Goal: Task Accomplishment & Management: Manage account settings

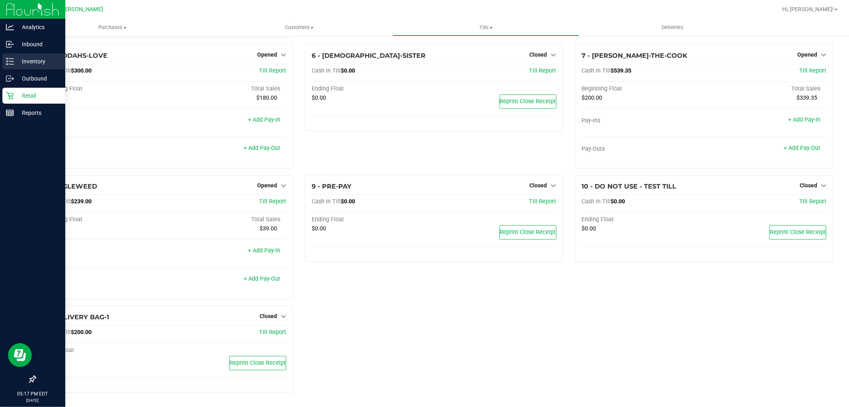
click at [19, 61] on p "Inventory" at bounding box center [38, 62] width 48 height 10
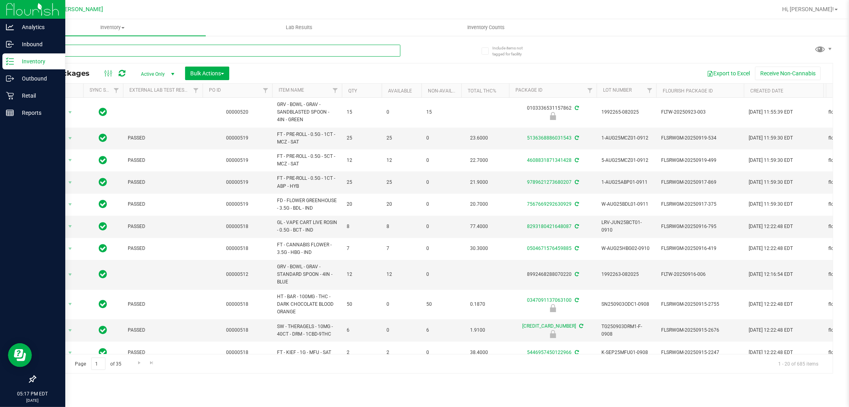
click at [123, 53] on input "text" at bounding box center [218, 51] width 366 height 12
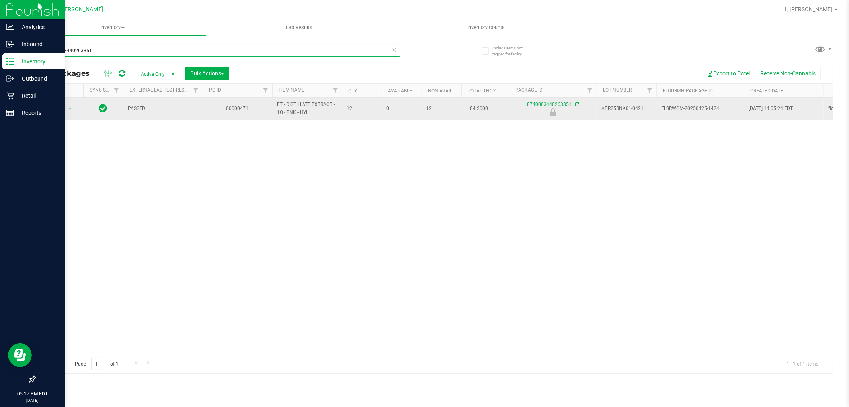
type input "8740003440263351"
click at [76, 108] on div "Action Action Edit attributes Global inventory Locate package Package audit log…" at bounding box center [59, 108] width 38 height 11
click at [74, 114] on span "select" at bounding box center [70, 108] width 10 height 11
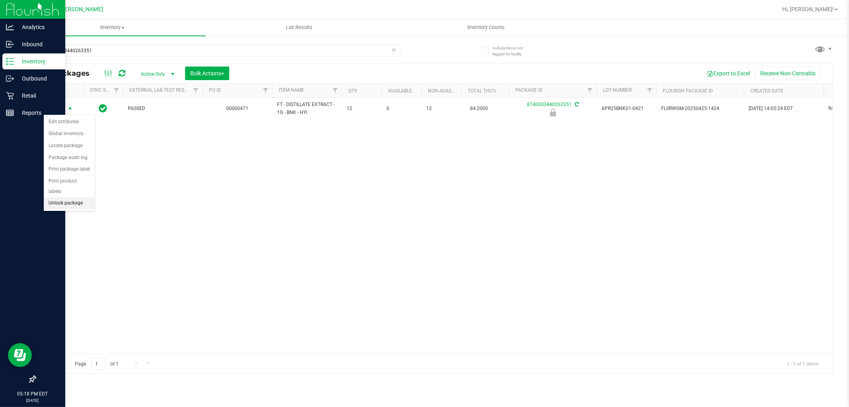
click at [59, 205] on li "Unlock package" at bounding box center [69, 203] width 51 height 12
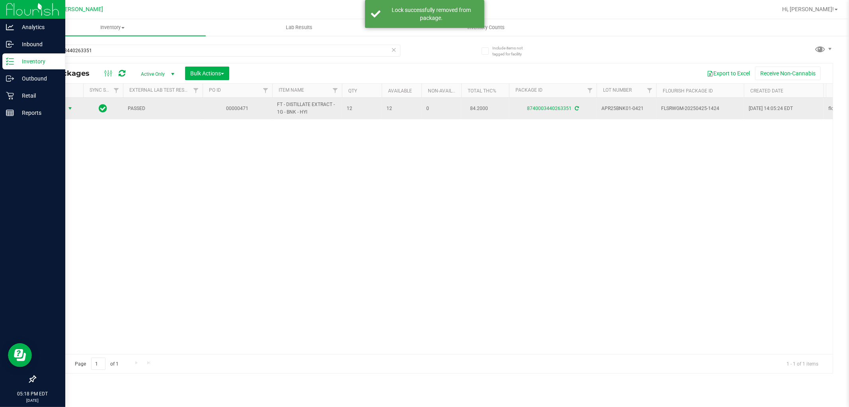
click at [72, 110] on span "select" at bounding box center [70, 108] width 6 height 6
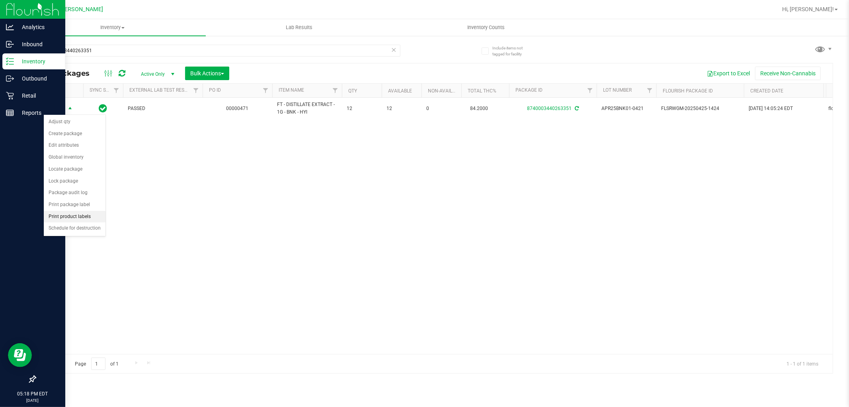
click at [74, 219] on li "Print product labels" at bounding box center [75, 217] width 62 height 12
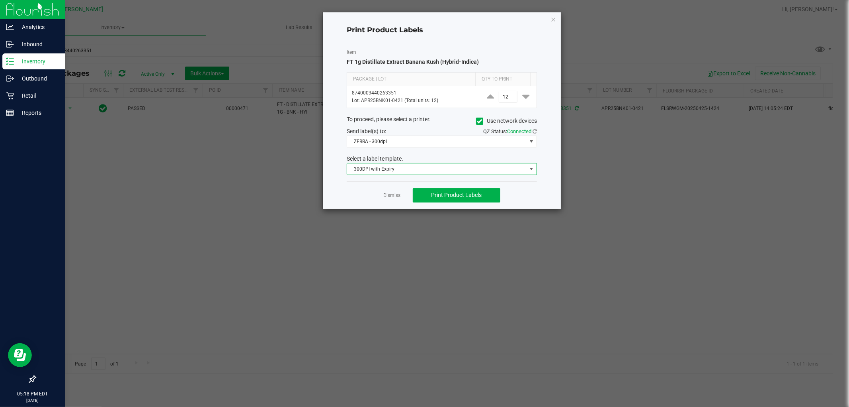
click at [371, 173] on span "300DPI with Expiry" at bounding box center [437, 168] width 180 height 11
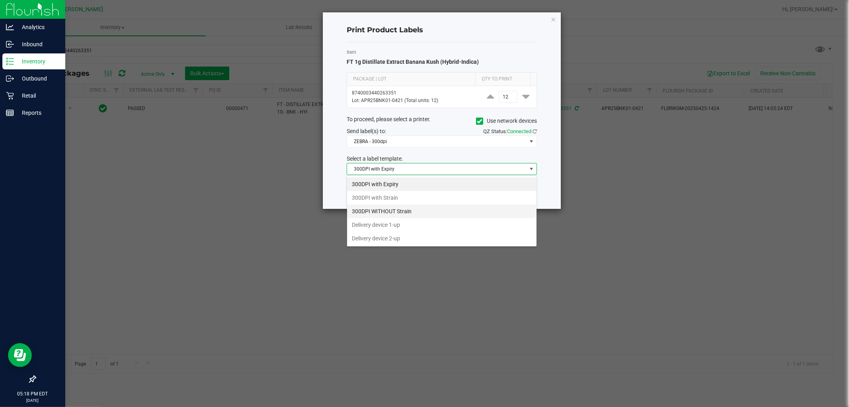
scroll to position [12, 190]
click at [265, 246] on ngb-modal-window "Print Product Labels Item FT 1g Distillate Extract Banana Kush (Hybrid-Indica) …" at bounding box center [427, 203] width 855 height 407
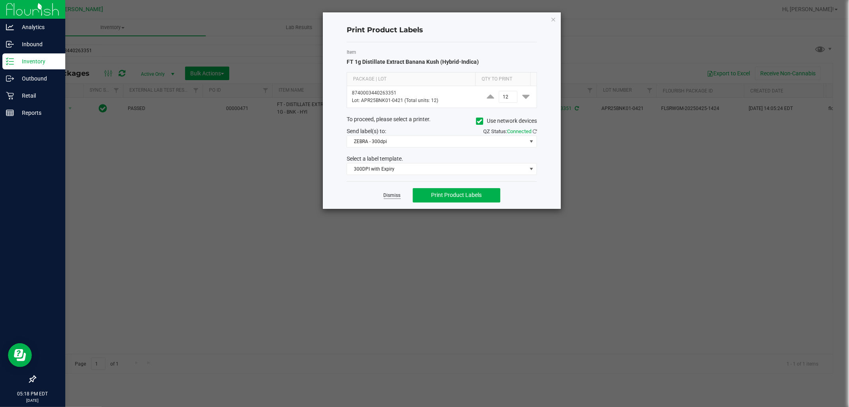
click at [399, 198] on link "Dismiss" at bounding box center [392, 195] width 17 height 7
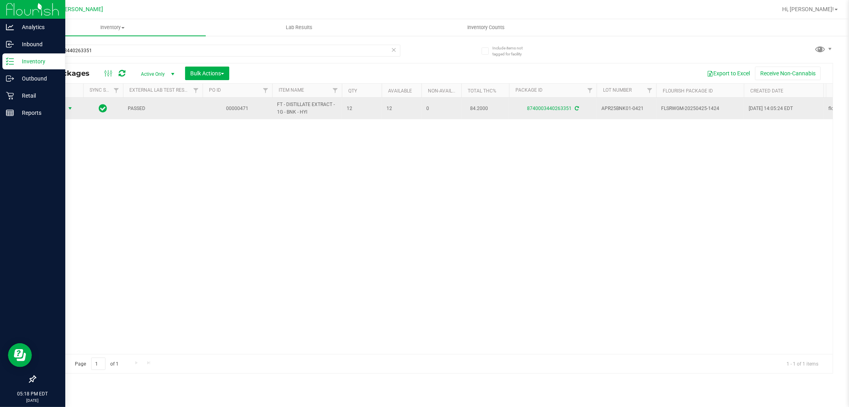
click at [69, 108] on span "select" at bounding box center [70, 108] width 6 height 6
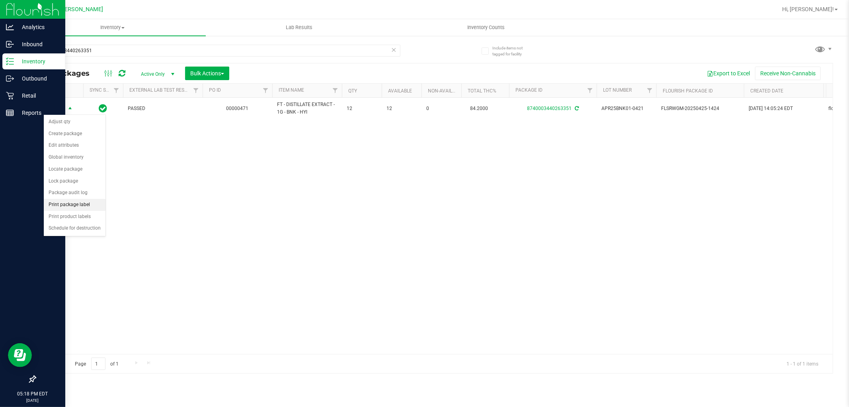
click at [82, 204] on li "Print package label" at bounding box center [75, 205] width 62 height 12
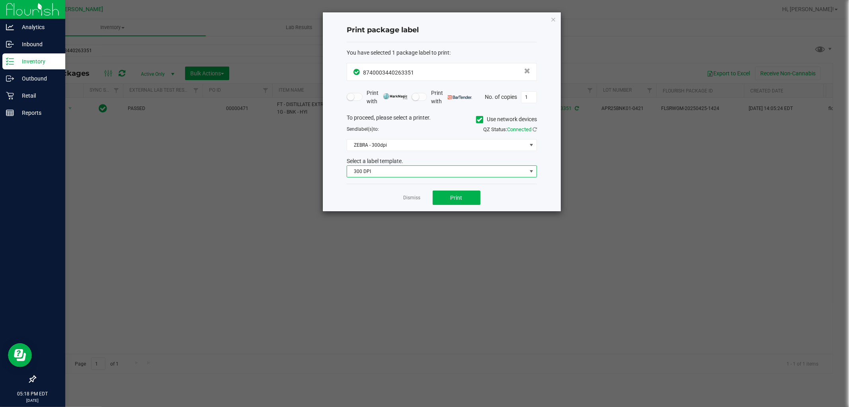
click at [357, 169] on span "300 DPI" at bounding box center [437, 171] width 180 height 11
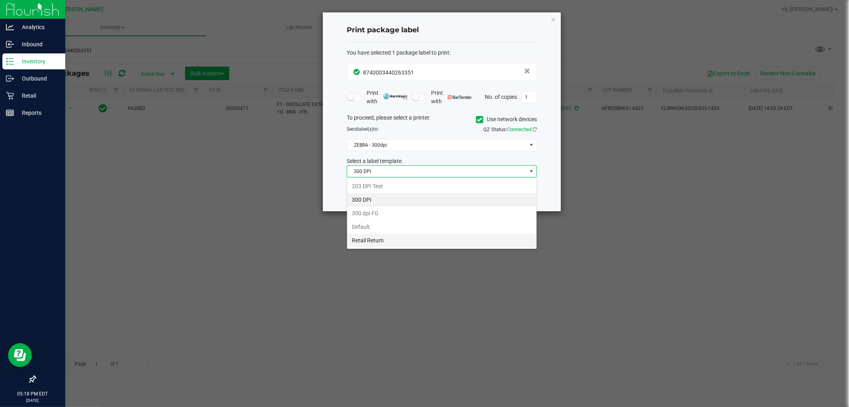
click at [377, 245] on li "Retail Return" at bounding box center [442, 240] width 190 height 14
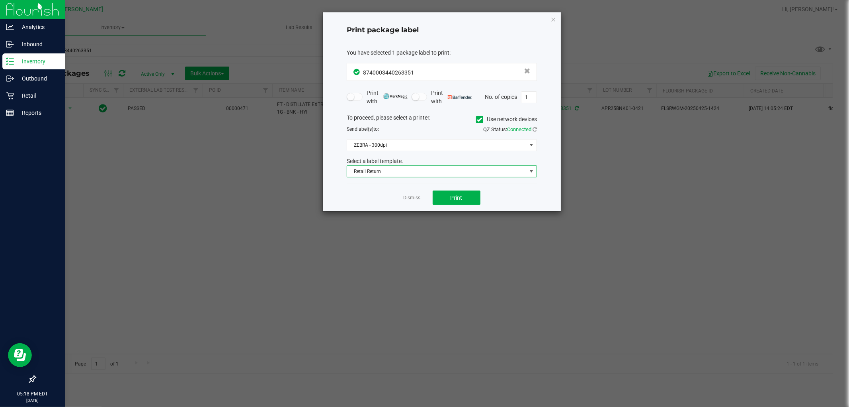
click at [382, 153] on div "To proceed, please select a printer. Use network devices Send label(s) to: QZ S…" at bounding box center [442, 146] width 190 height 64
click at [384, 142] on span "ZEBRA - 300dpi" at bounding box center [437, 144] width 180 height 11
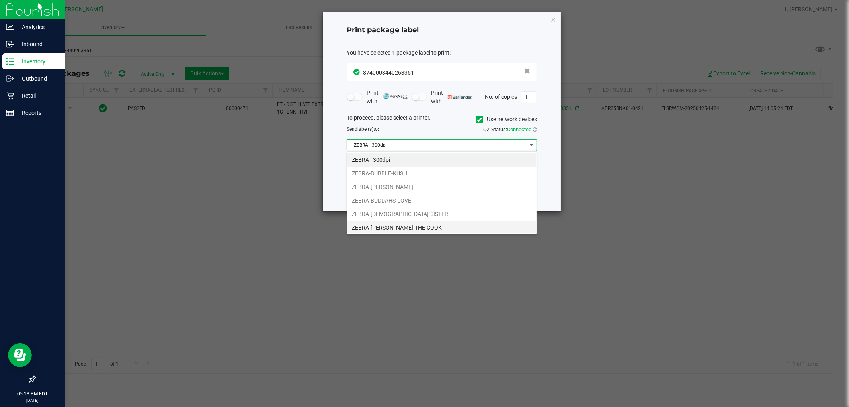
click at [390, 221] on li "ZEBRA-BUFORD-THE-COOK" at bounding box center [442, 228] width 190 height 14
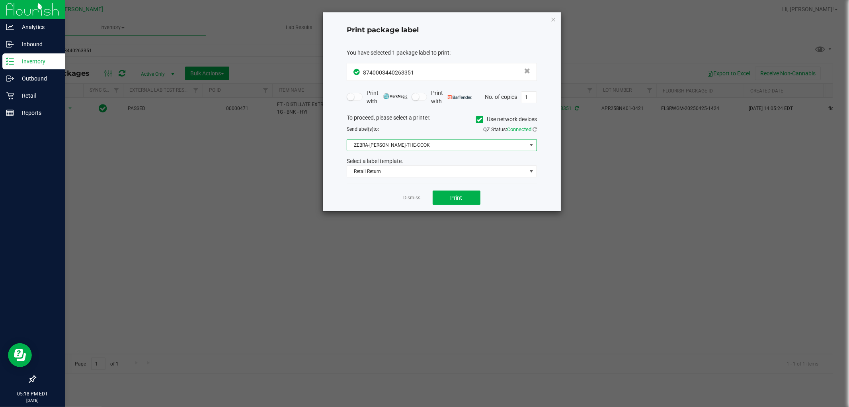
click at [383, 234] on ngb-modal-window "Print package label You have selected 1 package label to print : 87400034402633…" at bounding box center [427, 203] width 855 height 407
click at [458, 202] on button "Print" at bounding box center [457, 197] width 48 height 14
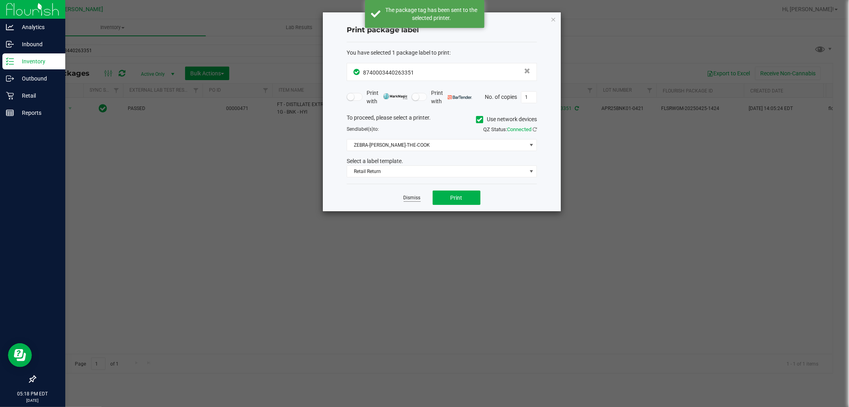
click at [412, 198] on link "Dismiss" at bounding box center [412, 197] width 17 height 7
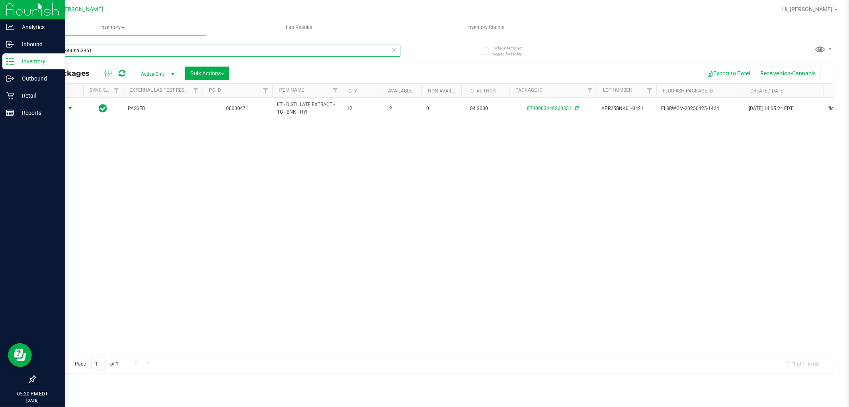
click at [129, 53] on input "8740003440263351" at bounding box center [218, 51] width 366 height 12
click at [129, 52] on input "8740003440263351" at bounding box center [218, 51] width 366 height 12
type input "bbc"
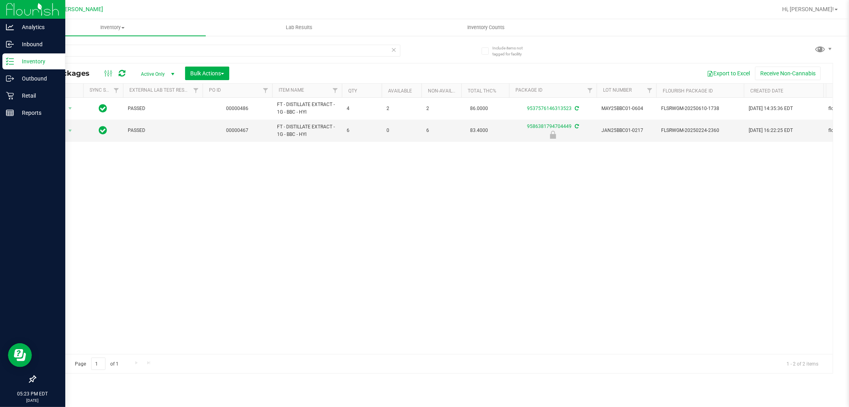
click at [420, 285] on div "Action Action Adjust qty Create package Edit attributes Global inventory Locate…" at bounding box center [434, 226] width 798 height 256
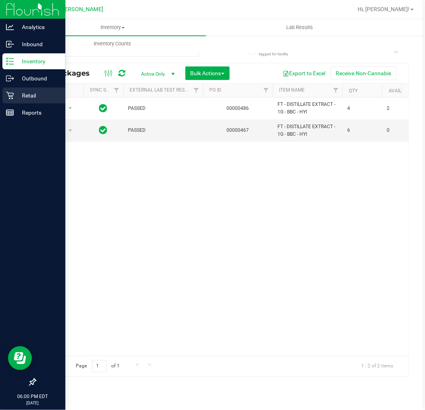
click at [14, 98] on p "Retail" at bounding box center [38, 96] width 48 height 10
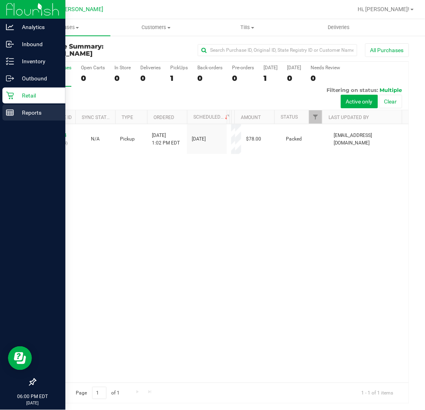
click at [23, 108] on p "Reports" at bounding box center [38, 113] width 48 height 10
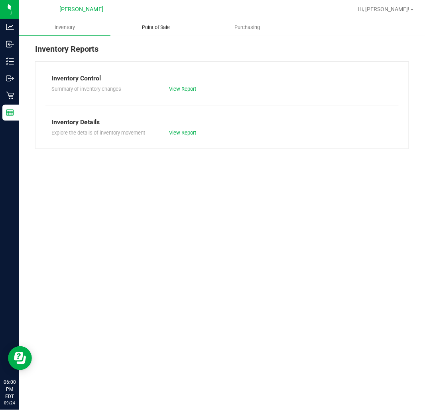
click at [156, 26] on span "Point of Sale" at bounding box center [155, 27] width 49 height 7
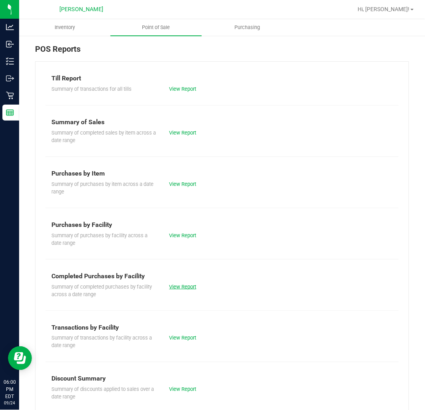
click at [185, 287] on link "View Report" at bounding box center [182, 287] width 27 height 6
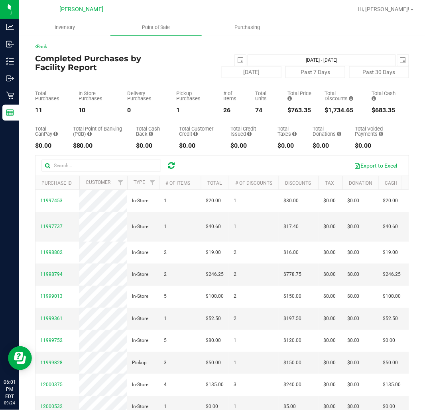
click at [300, 107] on div "$763.35" at bounding box center [300, 110] width 25 height 6
click at [246, 70] on button "[DATE]" at bounding box center [251, 72] width 60 height 12
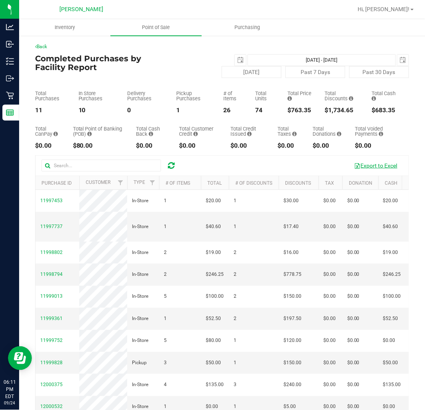
click at [358, 169] on button "Export to Excel" at bounding box center [375, 166] width 53 height 14
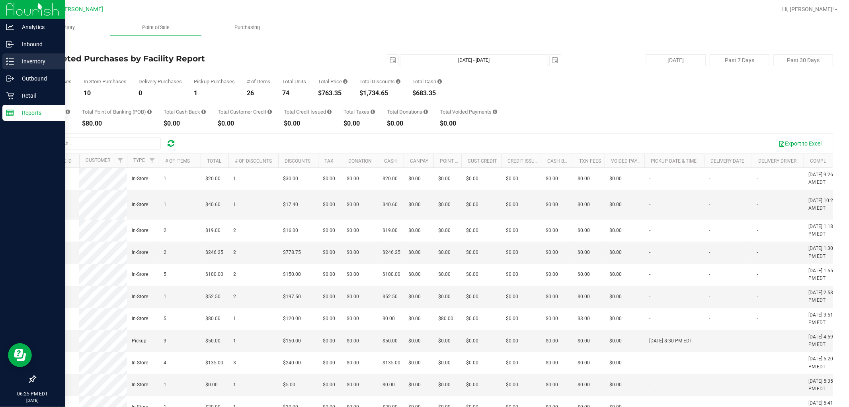
click at [13, 62] on icon at bounding box center [10, 61] width 8 height 8
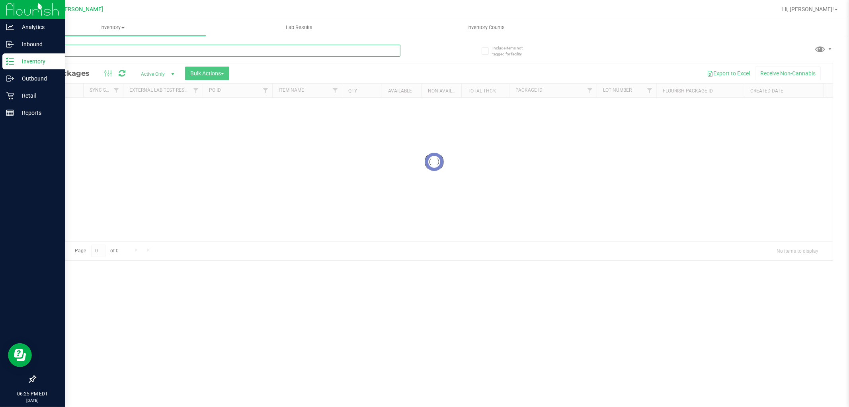
click at [96, 45] on input "text" at bounding box center [218, 51] width 366 height 12
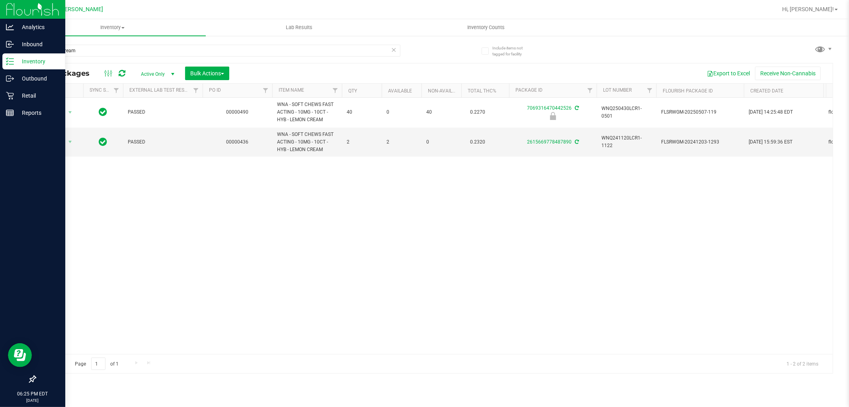
click at [452, 204] on div "Action Action Edit attributes Global inventory Locate package Package audit log…" at bounding box center [434, 226] width 798 height 256
click at [150, 53] on input "lemon cream" at bounding box center [218, 51] width 366 height 12
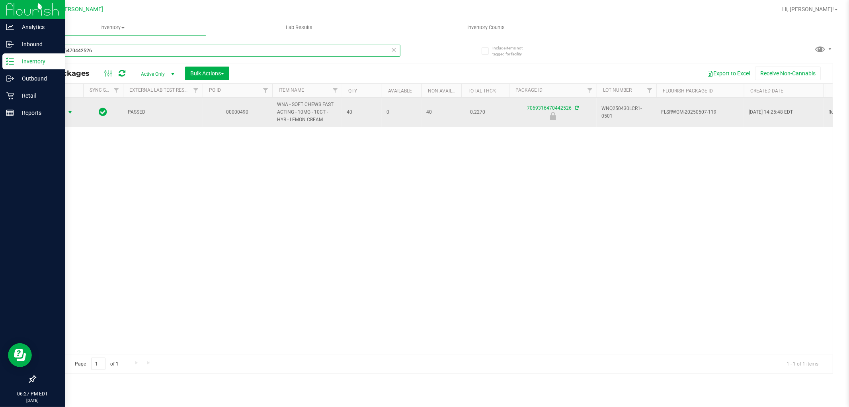
type input "7069316470442526"
click at [69, 112] on span "select" at bounding box center [70, 112] width 6 height 6
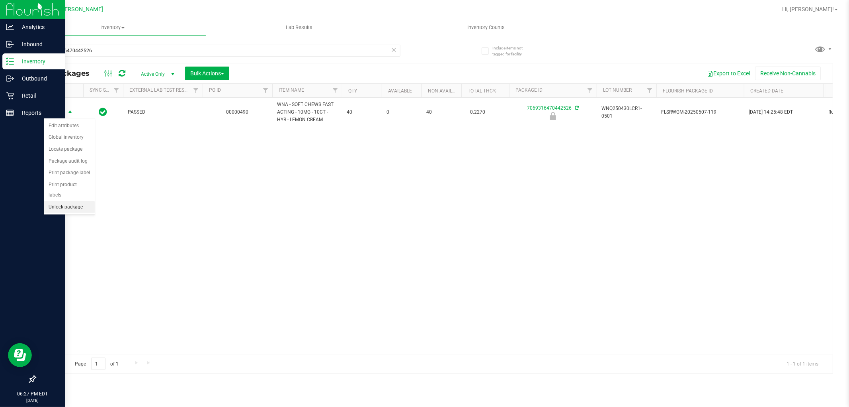
click at [72, 210] on li "Unlock package" at bounding box center [69, 207] width 51 height 12
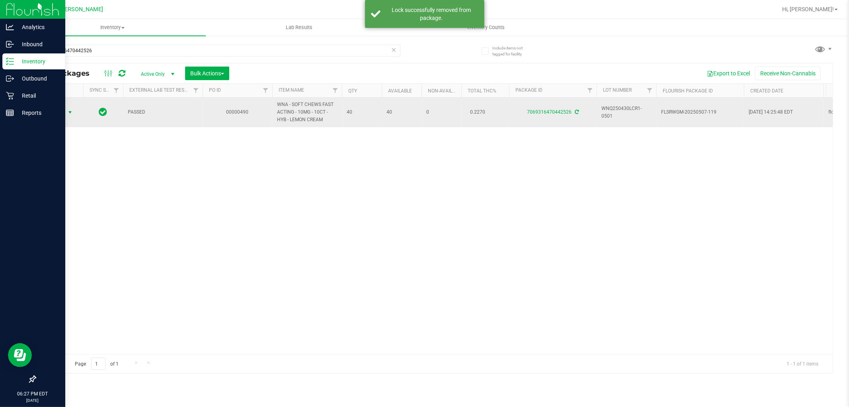
click at [72, 109] on span "select" at bounding box center [70, 112] width 6 height 6
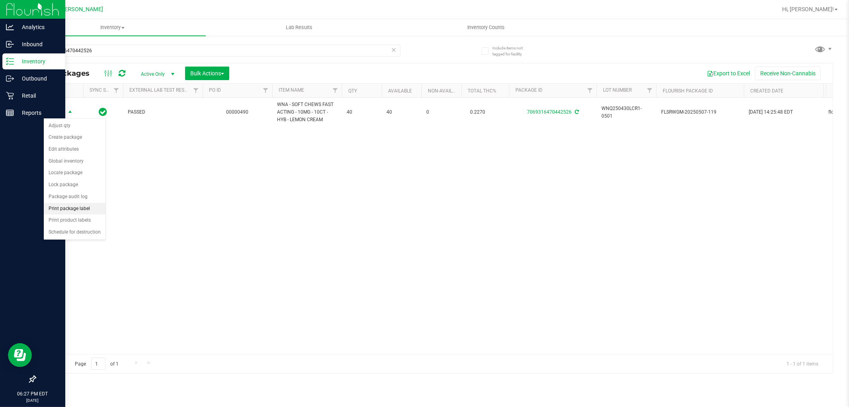
click at [84, 207] on li "Print package label" at bounding box center [75, 209] width 62 height 12
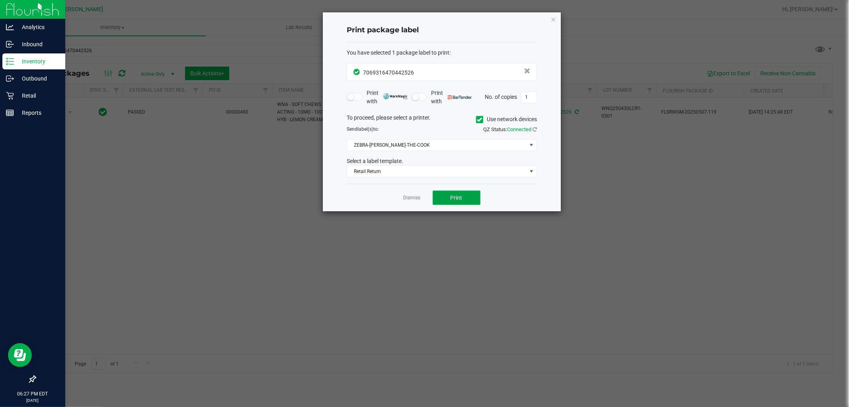
click at [450, 201] on button "Print" at bounding box center [457, 197] width 48 height 14
click at [419, 195] on link "Dismiss" at bounding box center [412, 197] width 17 height 7
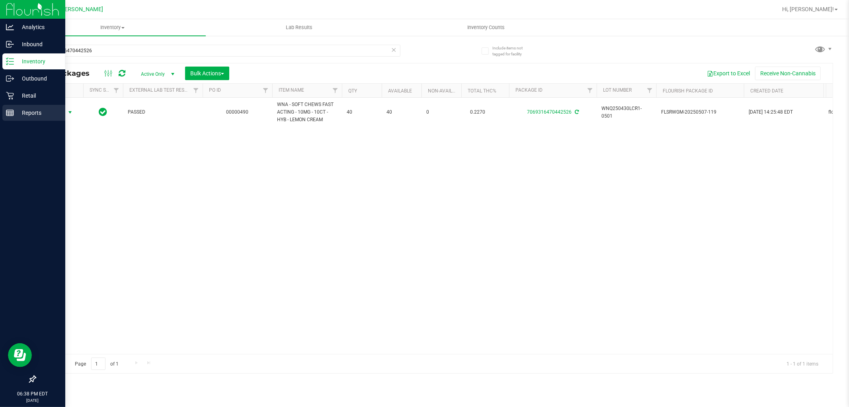
click at [18, 113] on p "Reports" at bounding box center [38, 113] width 48 height 10
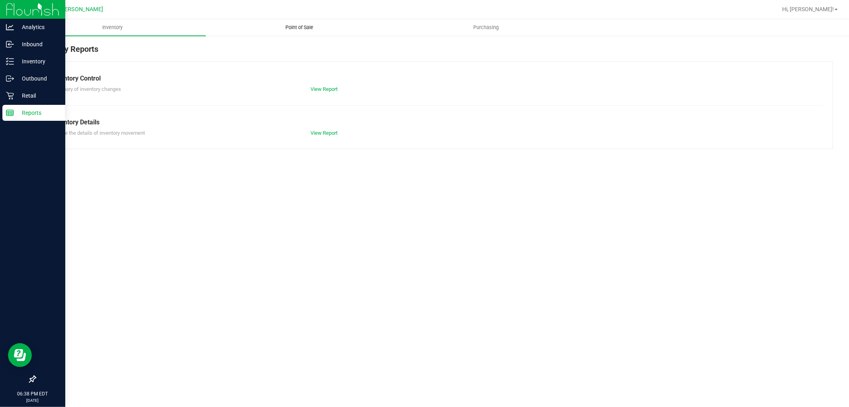
click at [307, 32] on uib-tab-heading "Point of Sale" at bounding box center [299, 28] width 186 height 16
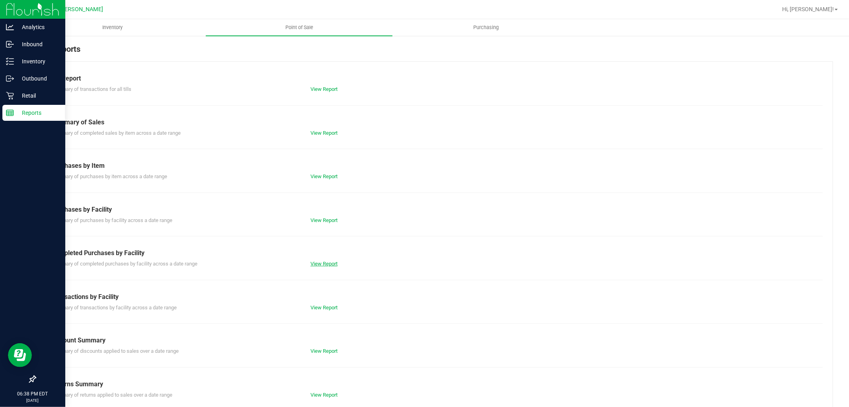
click at [318, 260] on link "View Report" at bounding box center [324, 263] width 27 height 6
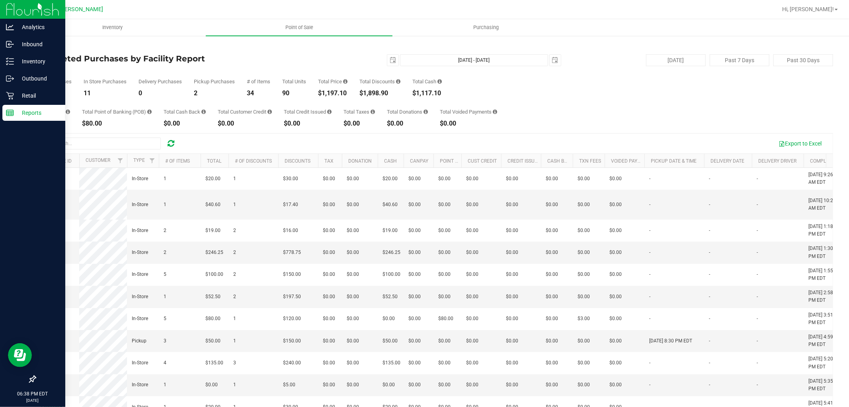
click at [333, 96] on div "$1,197.10" at bounding box center [332, 93] width 29 height 6
click at [31, 94] on p "Retail" at bounding box center [38, 96] width 48 height 10
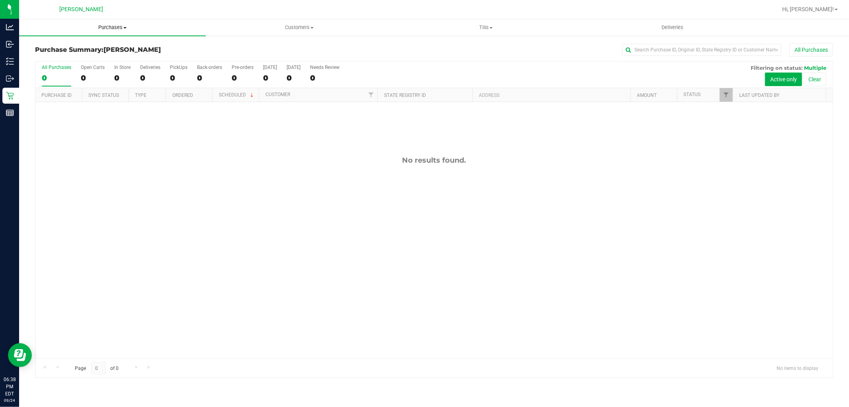
click at [116, 29] on span "Purchases" at bounding box center [112, 27] width 187 height 7
click at [89, 56] on li "Fulfillment" at bounding box center [112, 58] width 187 height 10
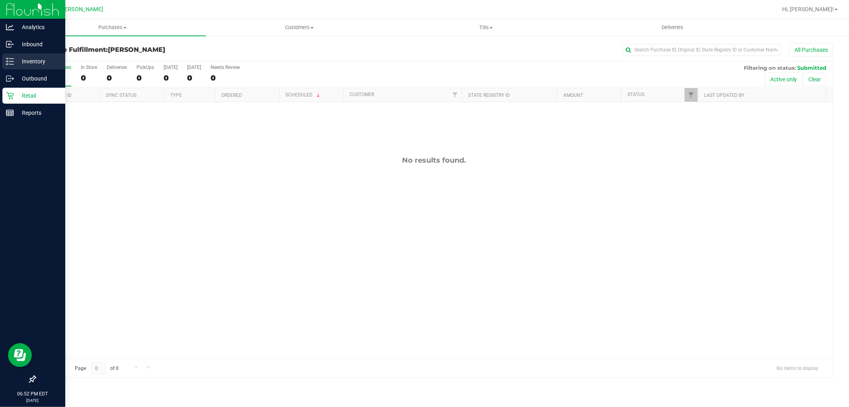
click at [15, 62] on p "Inventory" at bounding box center [38, 62] width 48 height 10
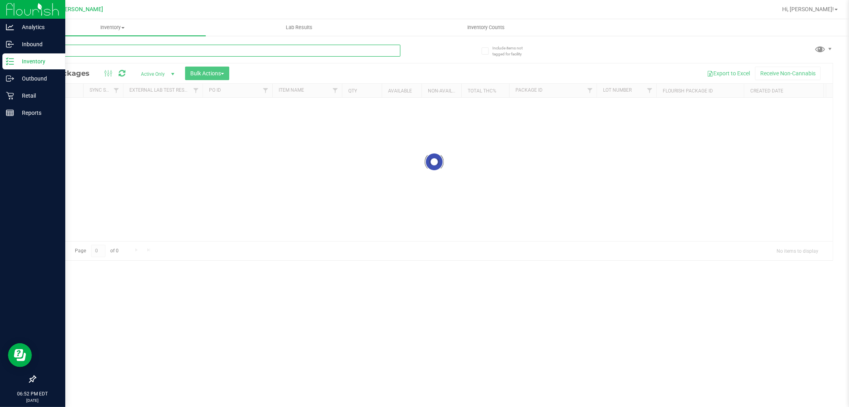
click at [89, 46] on input "text" at bounding box center [218, 51] width 366 height 12
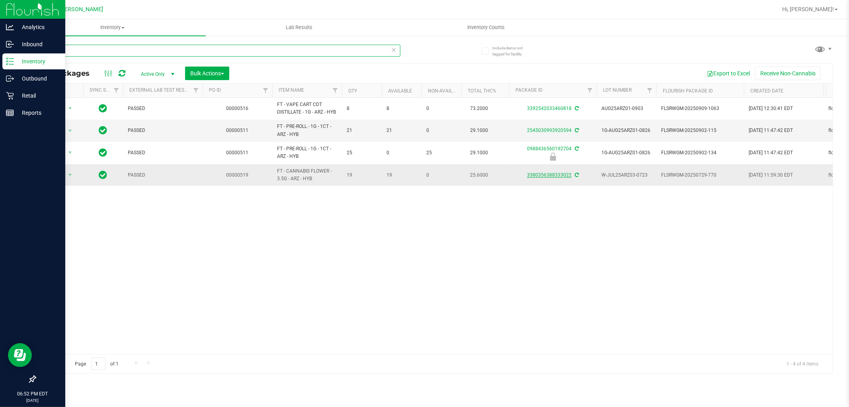
type input "arz"
click at [547, 176] on link "3380356388333022" at bounding box center [549, 175] width 45 height 6
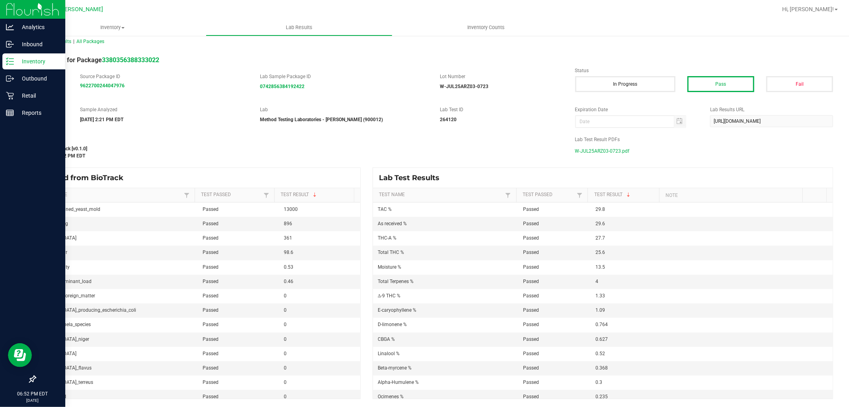
scroll to position [7, 0]
click at [606, 149] on span "W-JUL25ARZ03-0723.pdf" at bounding box center [602, 151] width 55 height 12
click at [6, 65] on div "Inventory" at bounding box center [33, 61] width 63 height 16
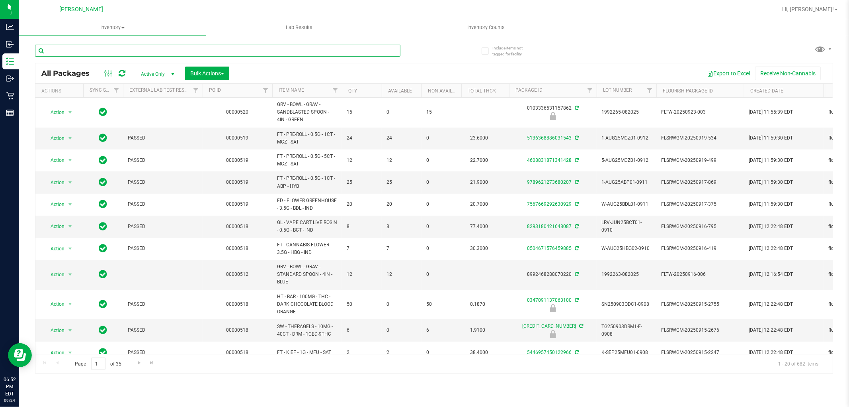
click at [107, 51] on input "text" at bounding box center [218, 51] width 366 height 12
type input "hash burger"
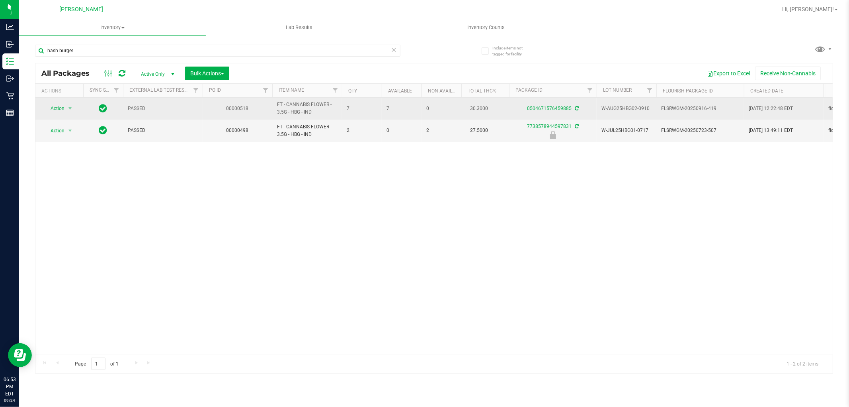
click at [555, 105] on td "0504671576459885" at bounding box center [553, 109] width 88 height 22
click at [552, 108] on link "0504671576459885" at bounding box center [549, 109] width 45 height 6
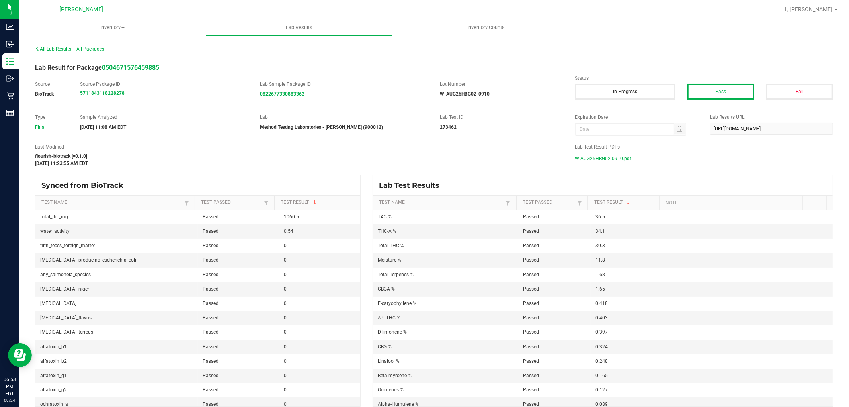
click at [605, 156] on span "W-AUG25HBG02-0910.pdf" at bounding box center [603, 159] width 57 height 12
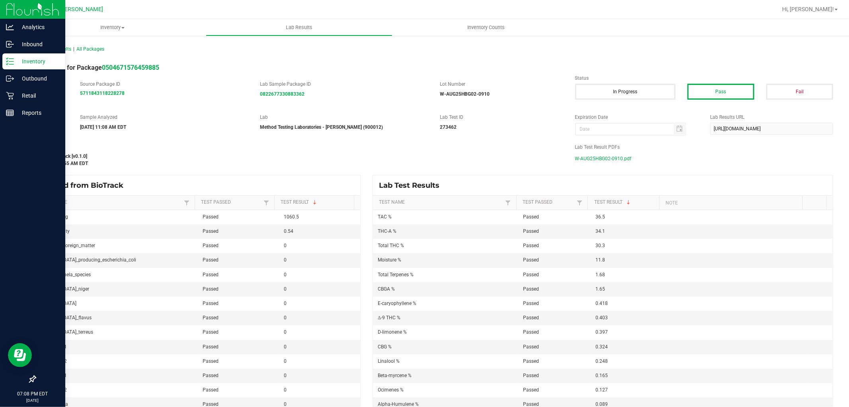
click at [29, 55] on div "Inventory" at bounding box center [33, 61] width 63 height 16
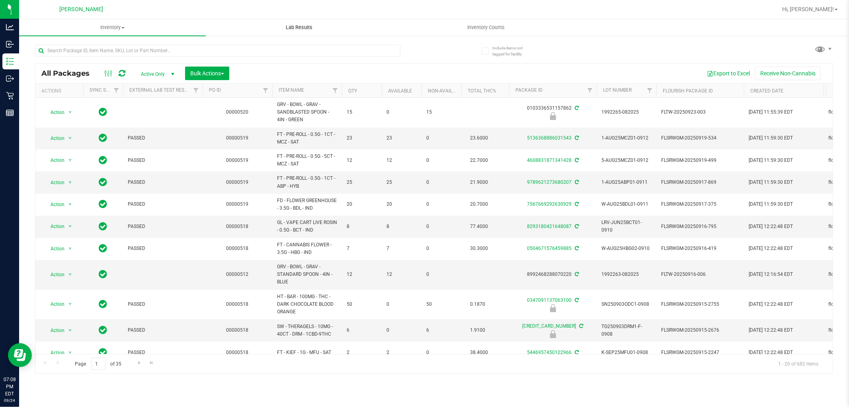
click at [302, 26] on span "Lab Results" at bounding box center [299, 27] width 48 height 7
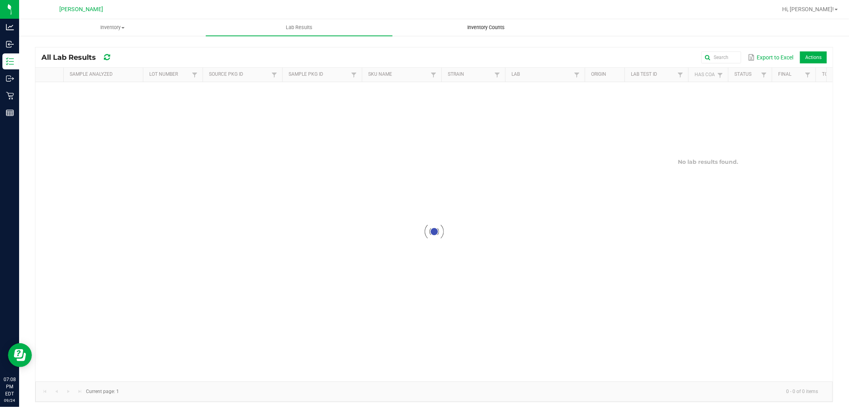
click at [481, 29] on span "Inventory Counts" at bounding box center [486, 27] width 59 height 7
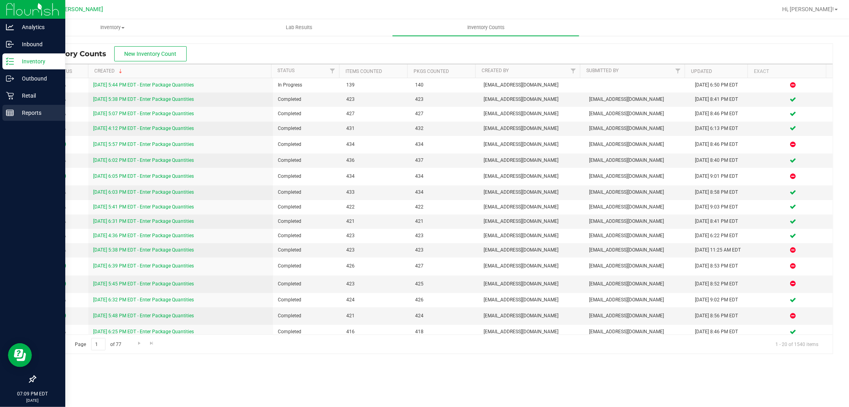
click at [16, 113] on p "Reports" at bounding box center [38, 113] width 48 height 10
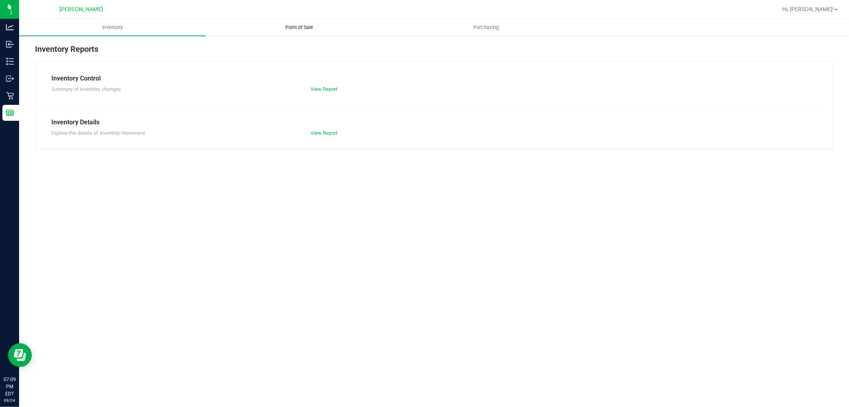
click at [304, 26] on span "Point of Sale" at bounding box center [299, 27] width 49 height 7
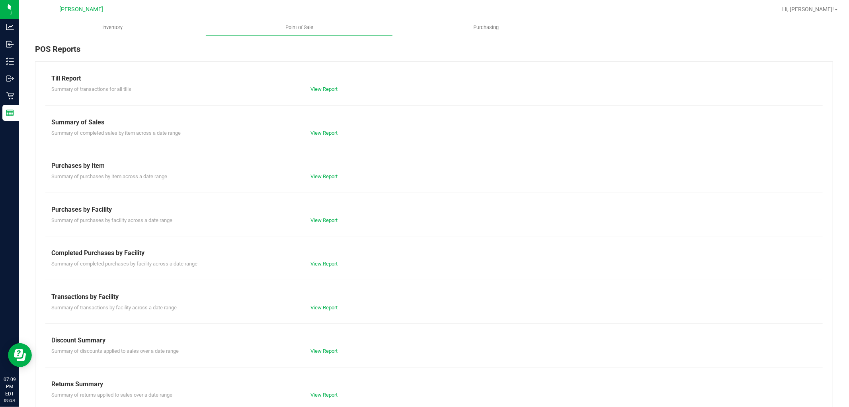
click at [327, 264] on link "View Report" at bounding box center [324, 263] width 27 height 6
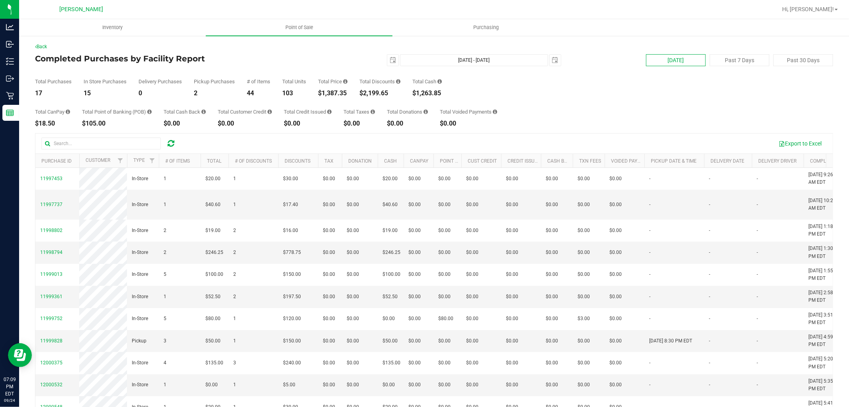
click at [686, 56] on button "[DATE]" at bounding box center [676, 60] width 60 height 12
click at [663, 60] on button "[DATE]" at bounding box center [676, 60] width 60 height 12
type input "2025-09-23"
click at [667, 55] on button "[DATE]" at bounding box center [676, 60] width 60 height 12
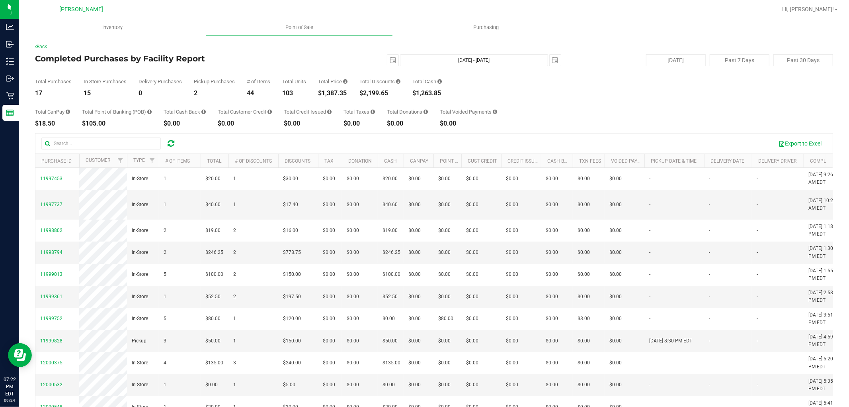
click at [786, 147] on button "Export to Excel" at bounding box center [800, 144] width 53 height 14
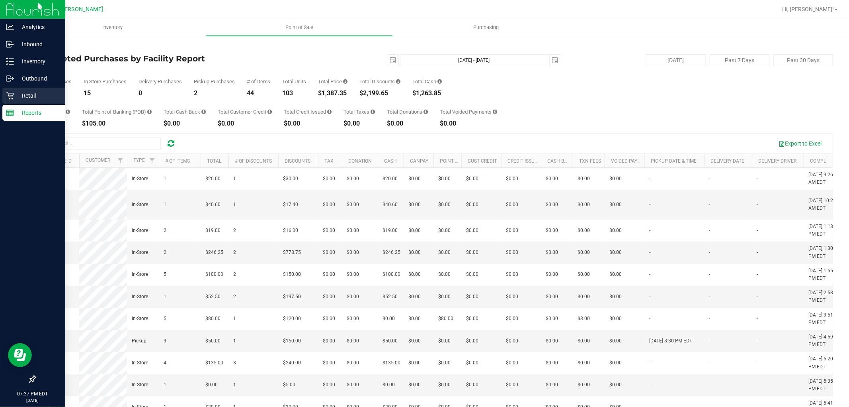
click at [18, 94] on p "Retail" at bounding box center [38, 96] width 48 height 10
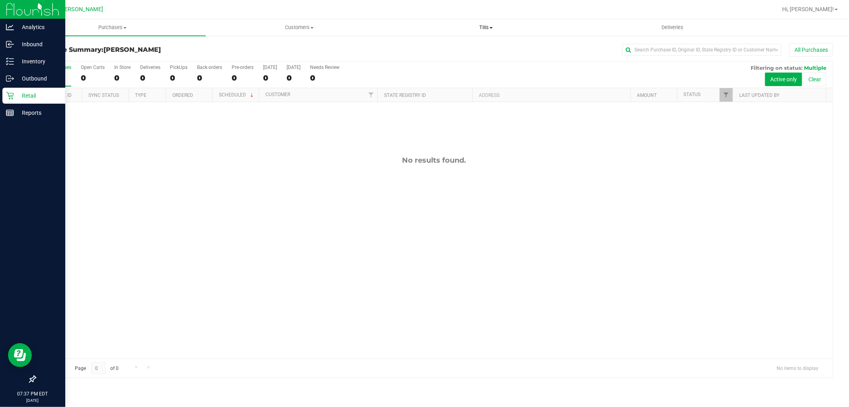
click at [493, 34] on uib-tab-heading "Tills Manage tills Reconcile e-payments" at bounding box center [486, 28] width 186 height 16
click at [476, 47] on li "Manage tills" at bounding box center [486, 48] width 187 height 10
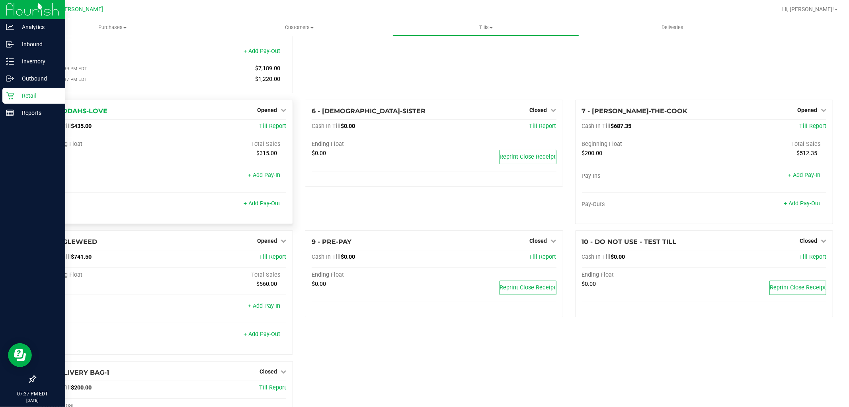
scroll to position [133, 0]
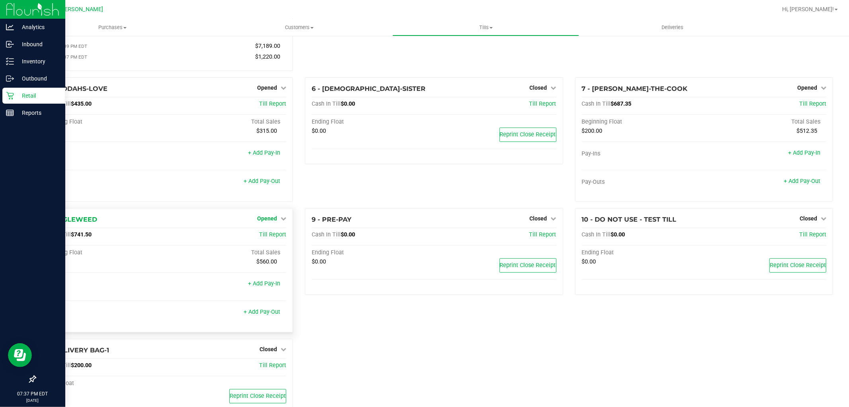
click at [265, 220] on span "Opened" at bounding box center [267, 218] width 20 height 6
click at [431, 352] on div "1 - Vault Count Vault Cash In Vault: $2,000.00 Main: $0.00 Change Bag: $2,000.0…" at bounding box center [434, 170] width 810 height 521
click at [272, 221] on span "Opened" at bounding box center [267, 218] width 20 height 6
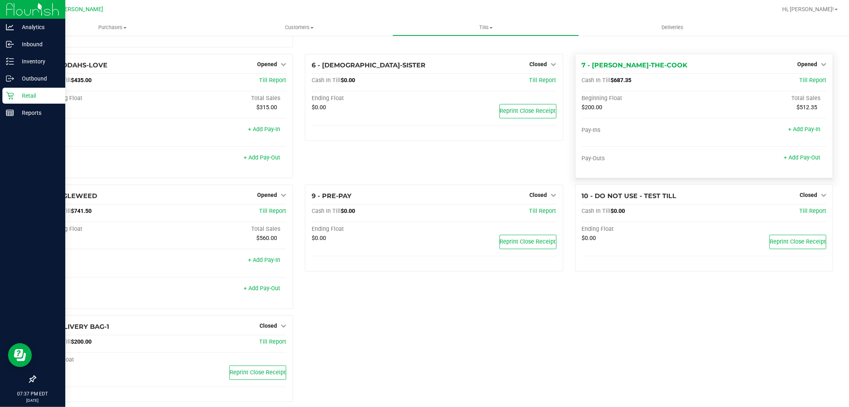
scroll to position [169, 0]
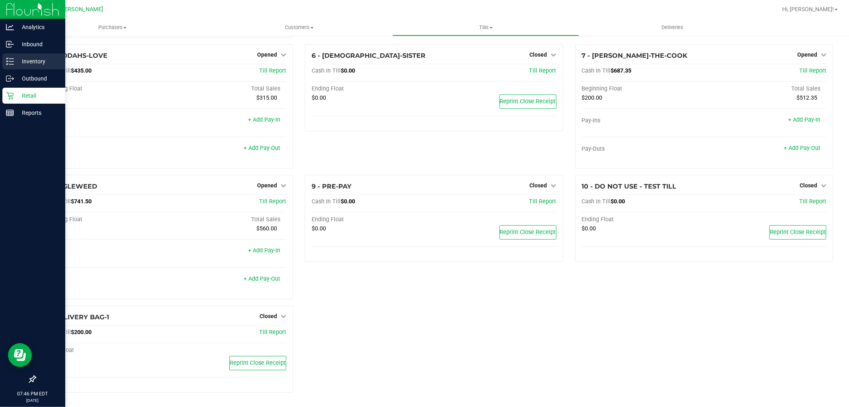
click at [17, 64] on p "Inventory" at bounding box center [38, 62] width 48 height 10
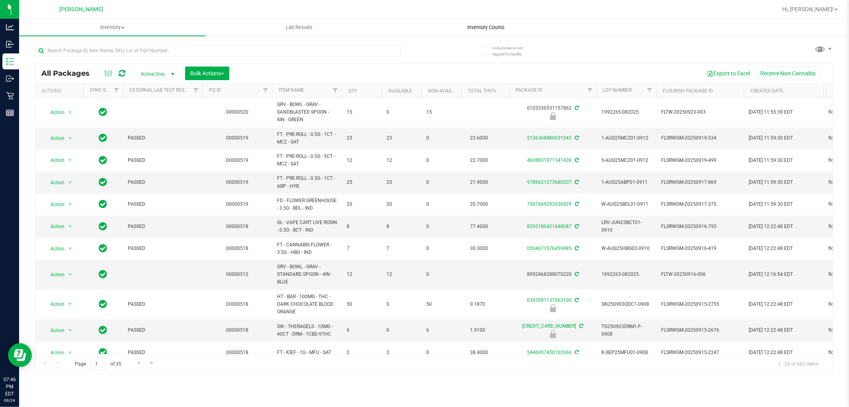
click at [488, 20] on uib-tab-heading "Inventory Counts" at bounding box center [486, 28] width 186 height 16
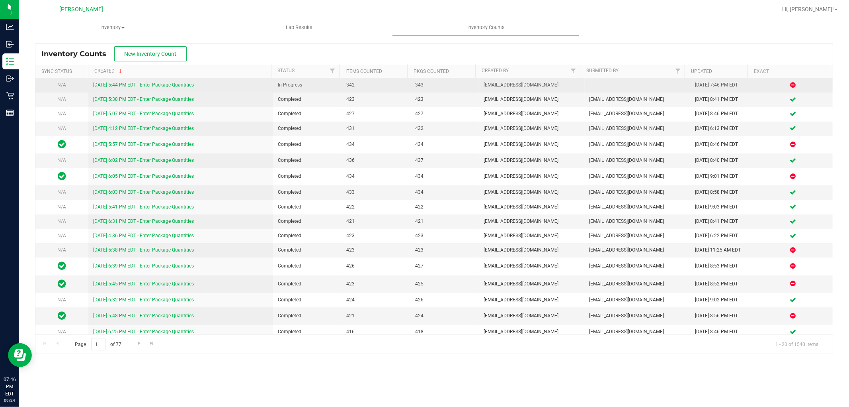
click at [180, 86] on link "9/24/25 5:44 PM EDT - Enter Package Quantities" at bounding box center [143, 85] width 101 height 6
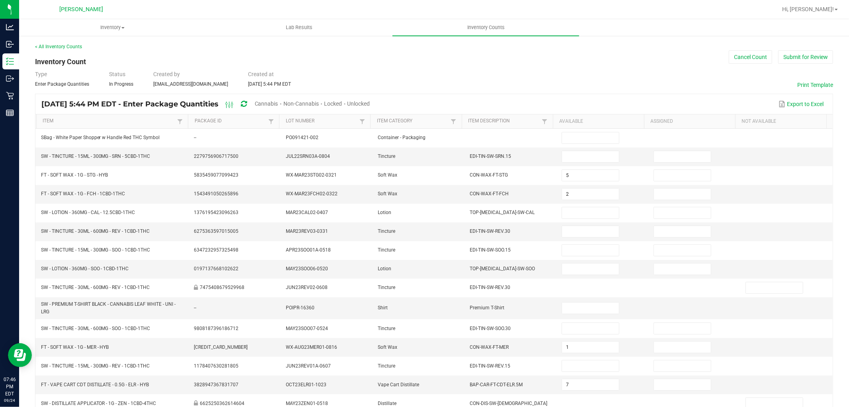
click at [278, 103] on span "Cannabis" at bounding box center [266, 103] width 23 height 6
type input "5"
type input "2"
type input "1"
type input "7"
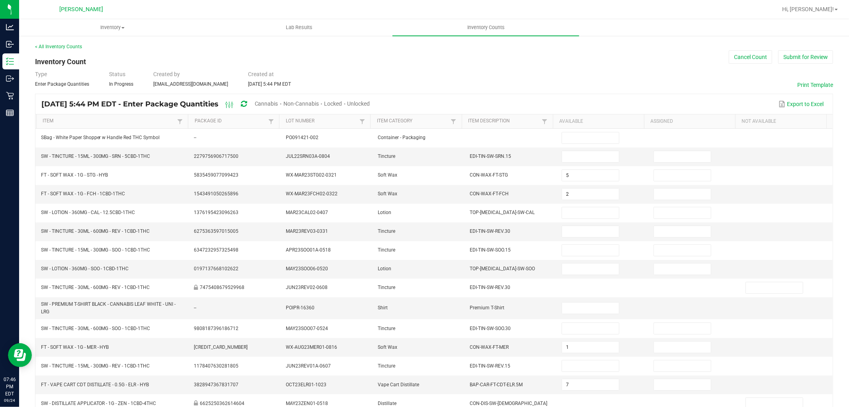
type input "6"
type input "10"
type input "12"
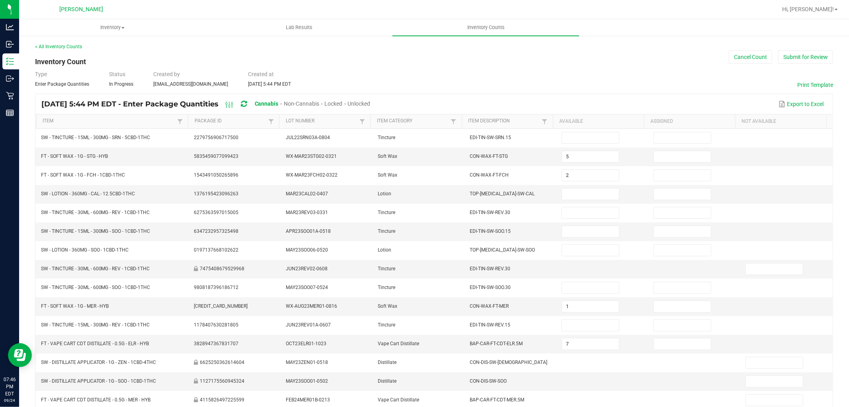
click at [371, 104] on span "Unlocked" at bounding box center [359, 103] width 23 height 6
type input "7"
type input "1"
type input "8"
type input "1"
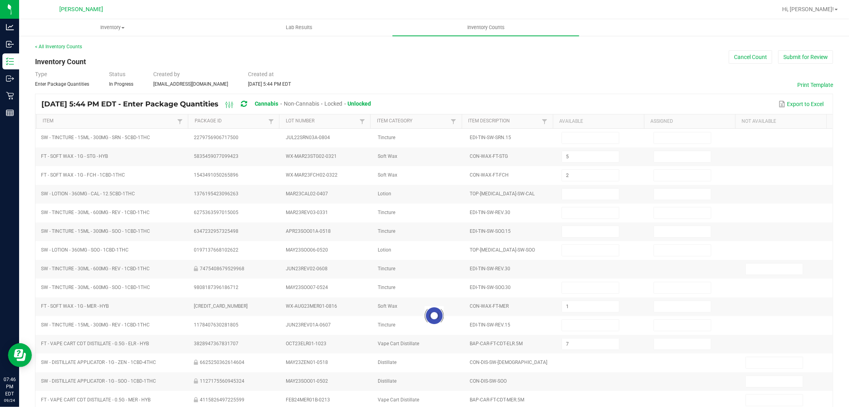
type input "1"
type input "12"
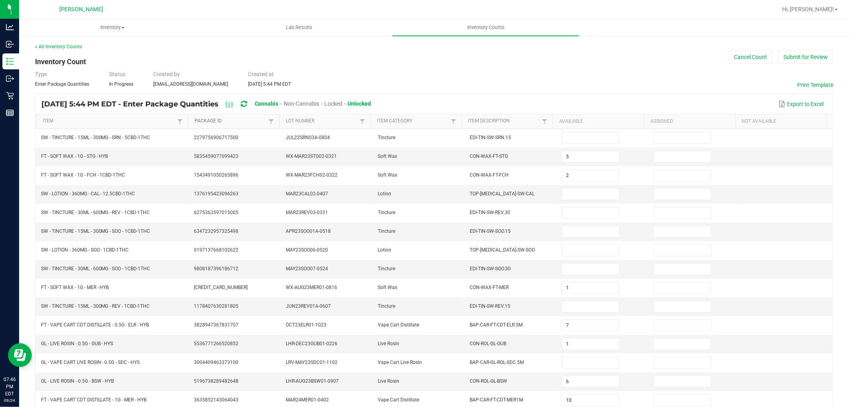
click at [240, 121] on link "Package Id" at bounding box center [231, 121] width 72 height 6
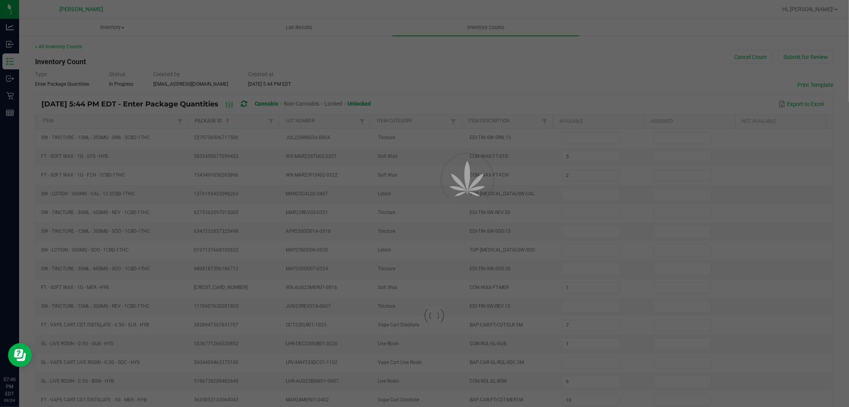
type input "6"
type input "3"
type input "6"
type input "23"
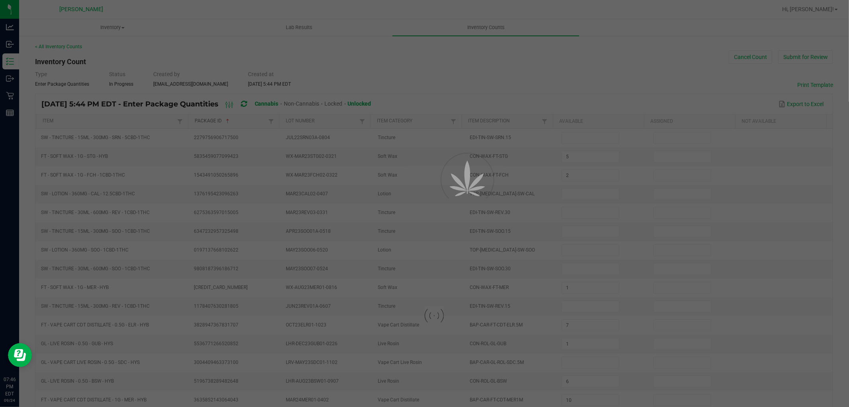
type input "14"
type input "8"
type input "16"
type input "8"
type input "4"
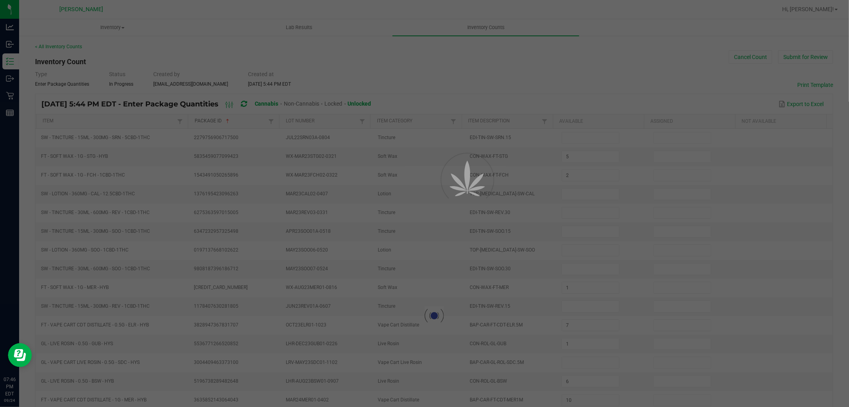
type input "3"
type input "2"
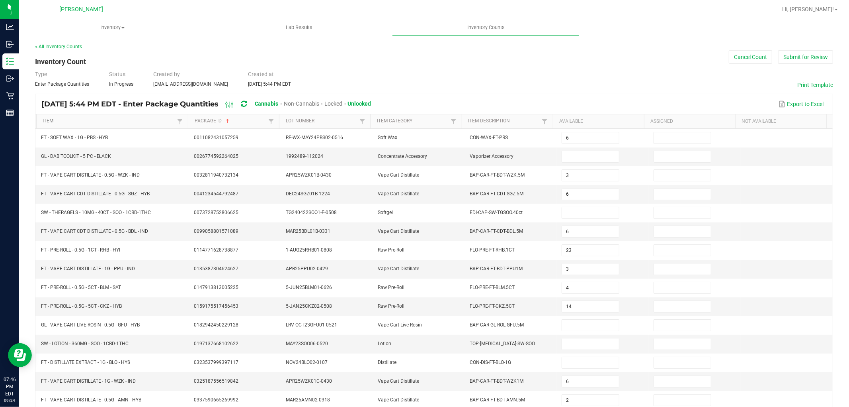
click at [146, 123] on link "Item" at bounding box center [109, 121] width 133 height 6
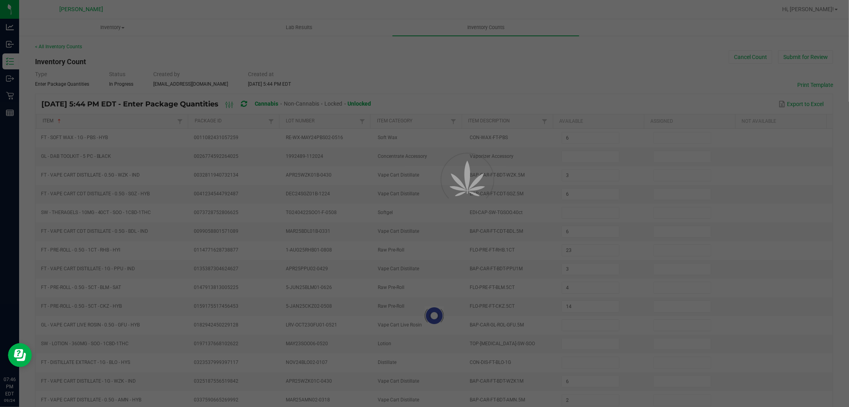
type input "20"
type input "18"
type input "6"
type input "18"
type input "16"
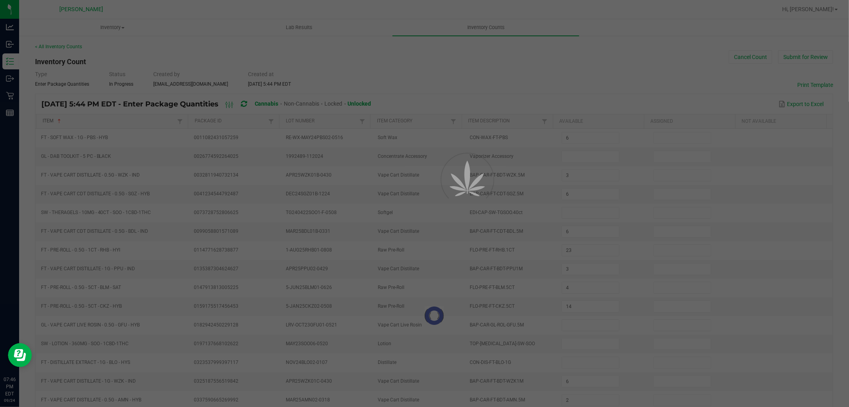
type input "3"
type input "20"
type input "19"
type input "18"
type input "8"
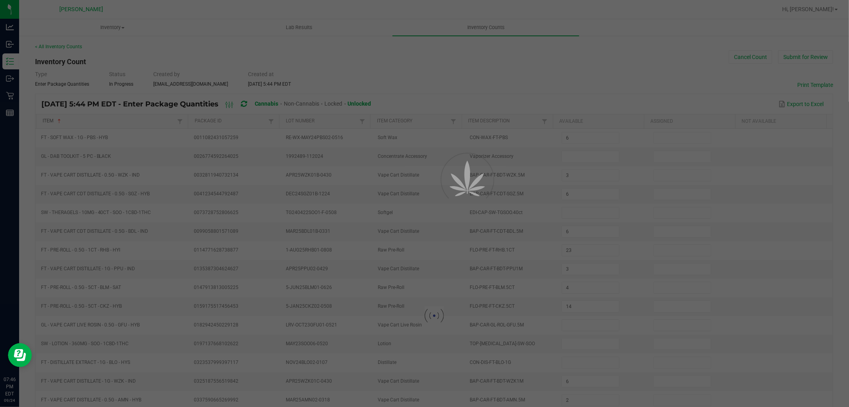
type input "20"
type input "15"
type input "16"
type input "4"
type input "13"
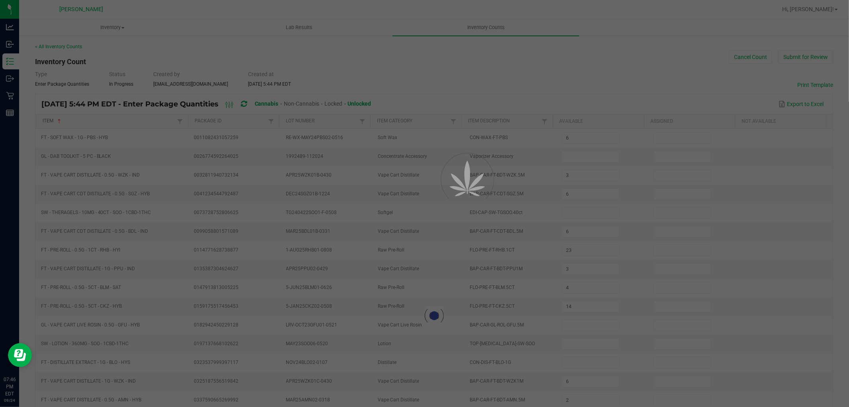
type input "19"
type input "5"
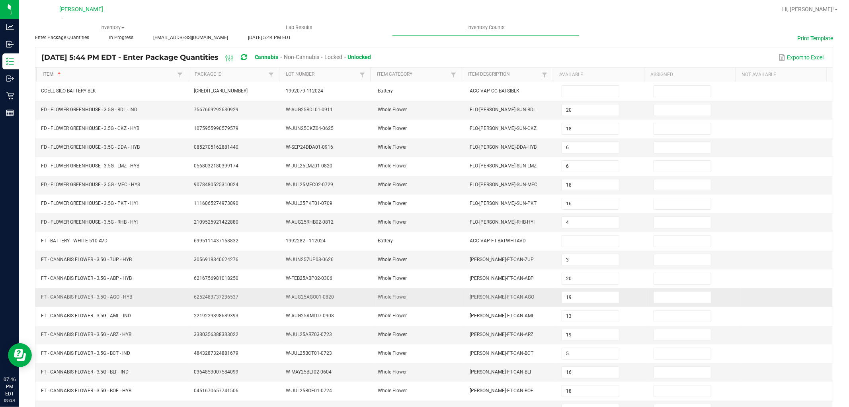
scroll to position [127, 0]
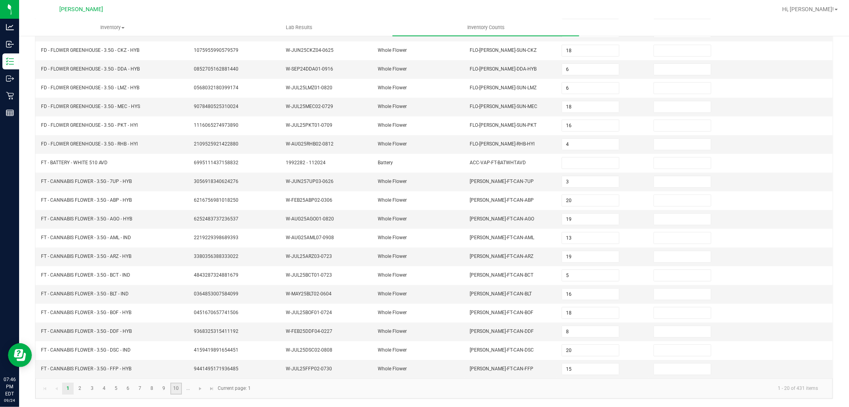
click at [174, 391] on link "10" at bounding box center [176, 388] width 12 height 12
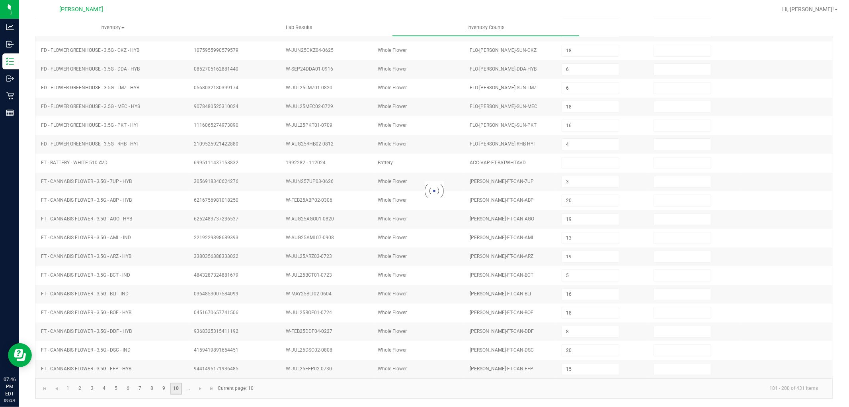
type input "5"
type input "8"
type input "3"
type input "1"
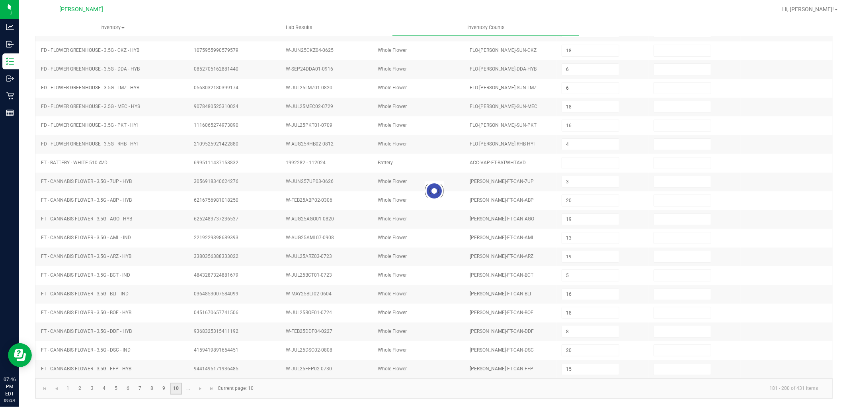
type input "6"
type input "1"
type input "12"
type input "10"
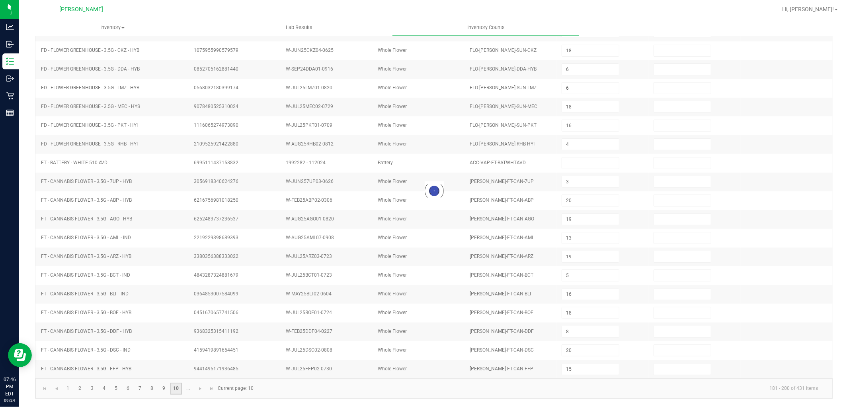
type input "2"
type input "3"
type input "9"
type input "10"
type input "3"
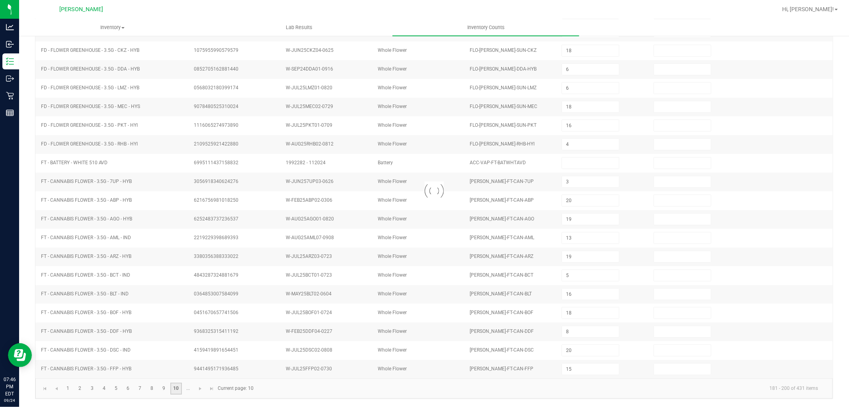
type input "2"
type input "5"
type input "6"
type input "2"
type input "7"
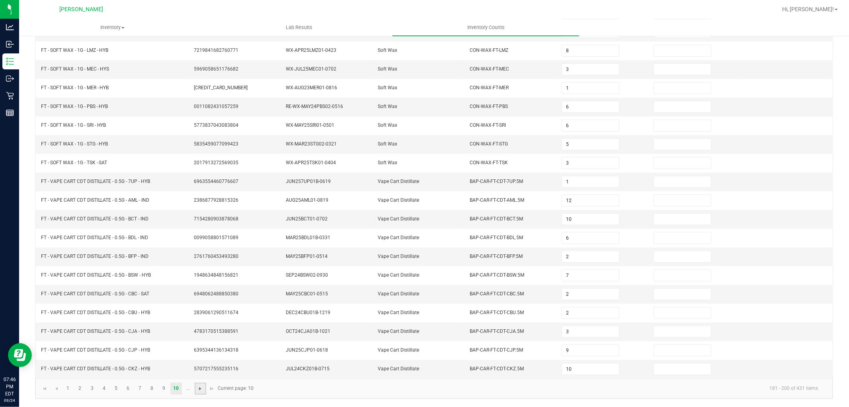
click at [198, 389] on span "Go to the next page" at bounding box center [200, 388] width 6 height 6
type input "12"
type input "7"
type input "9"
type input "7"
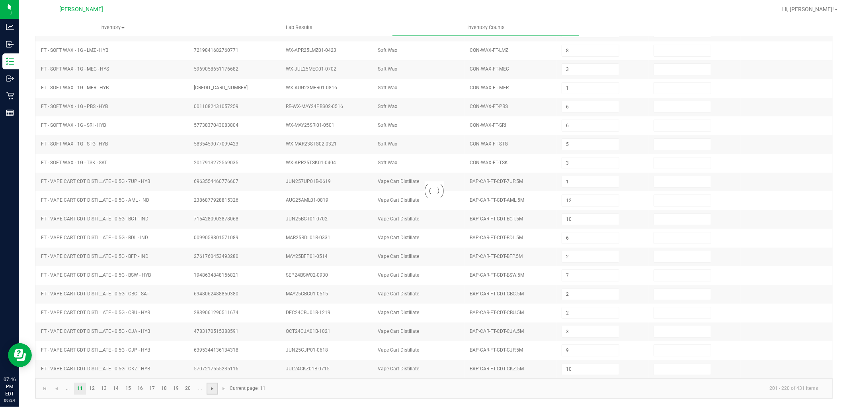
type input "8"
type input "7"
type input "2"
type input "6"
type input "4"
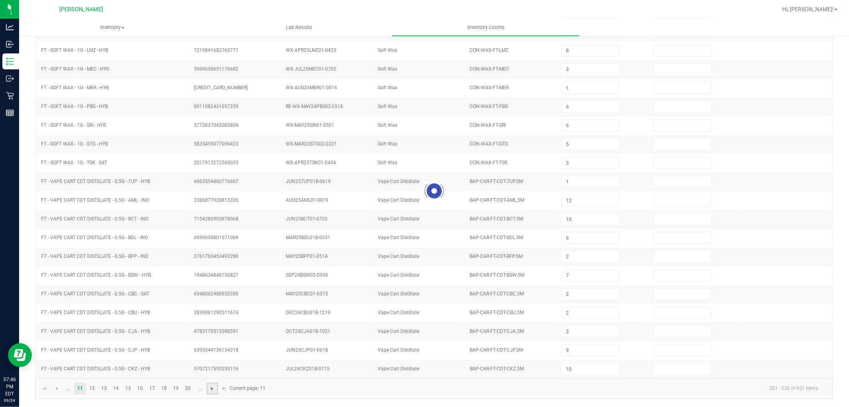
type input "6"
type input "3"
type input "5"
type input "7"
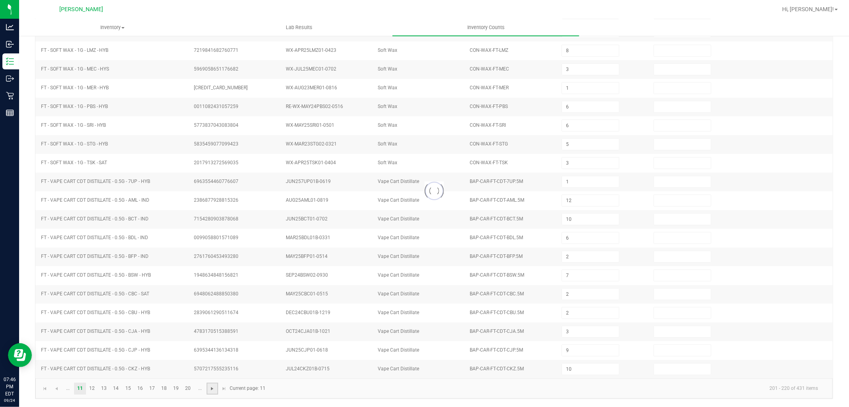
type input "12"
type input "9"
type input "3"
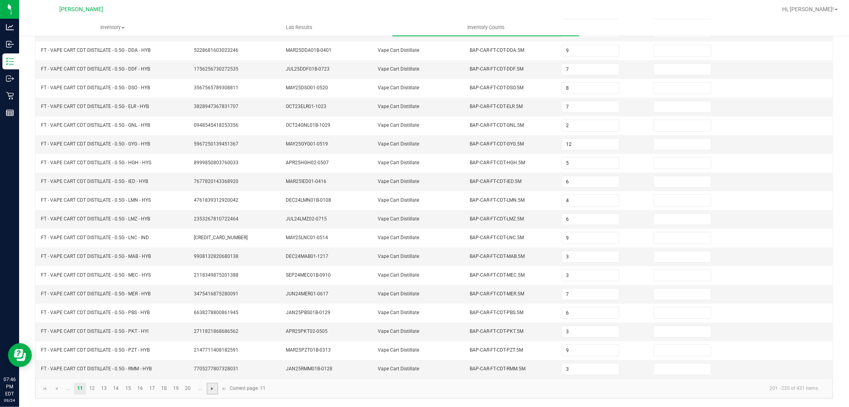
click at [214, 387] on span "Go to the next page" at bounding box center [212, 388] width 6 height 6
type input "6"
type input "4"
type input "7"
type input "3"
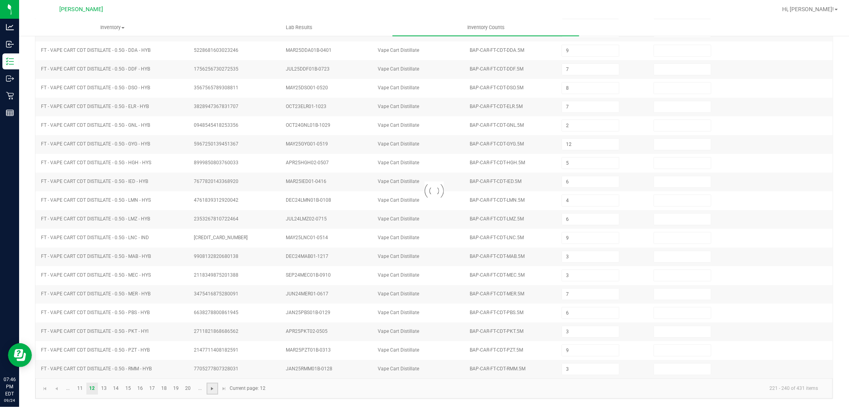
type input "7"
type input "11"
type input "8"
type input "3"
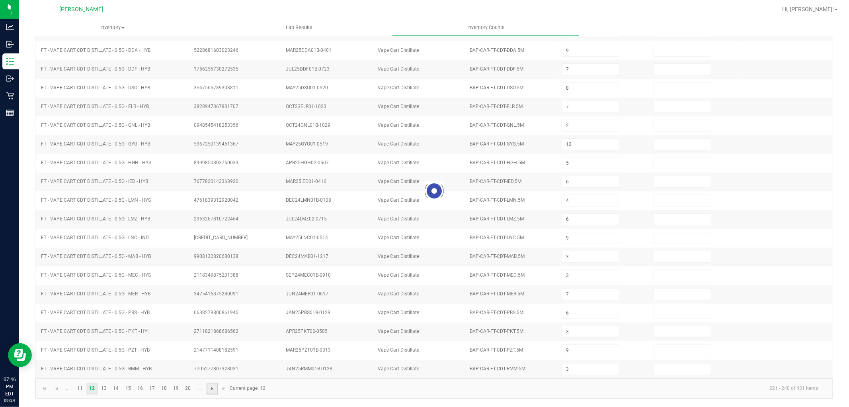
type input "1"
type input "9"
type input "10"
type input "11"
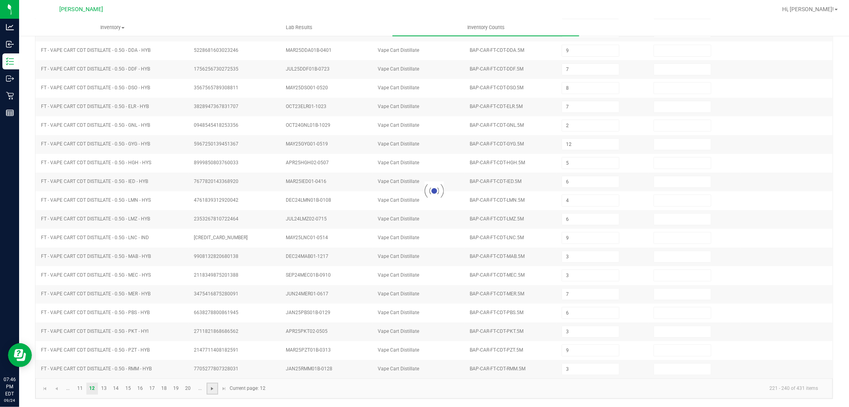
type input "8"
type input "6"
type input "2"
type input "9"
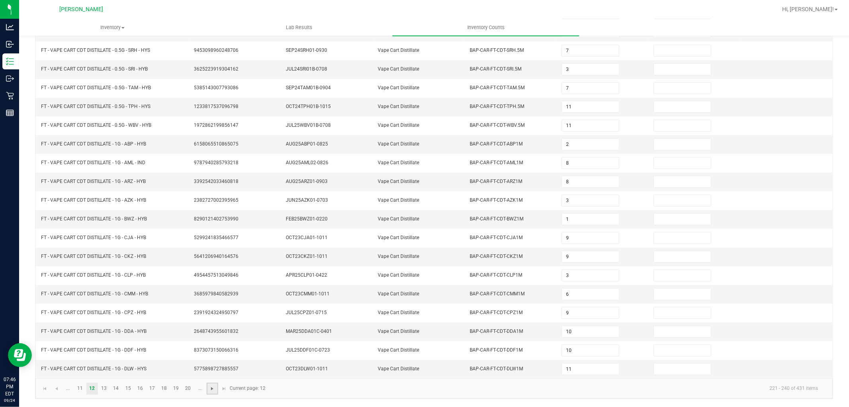
click at [214, 387] on span "Go to the next page" at bounding box center [212, 388] width 6 height 6
type input "12"
type input "8"
type input "2"
type input "1"
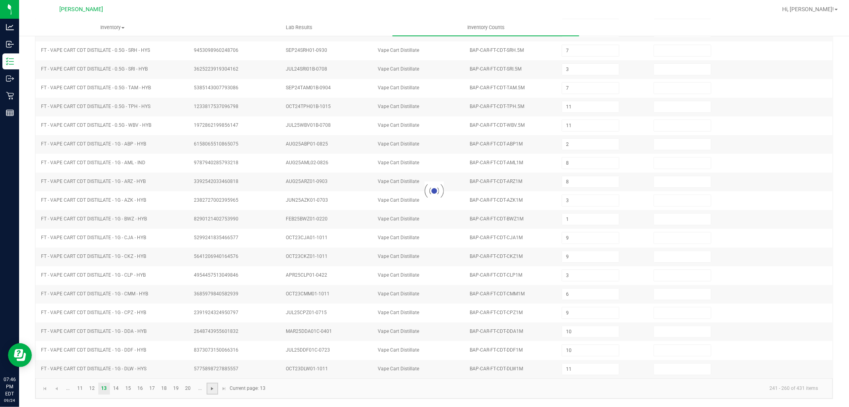
type input "4"
type input "10"
type input "12"
type input "4"
type input "7"
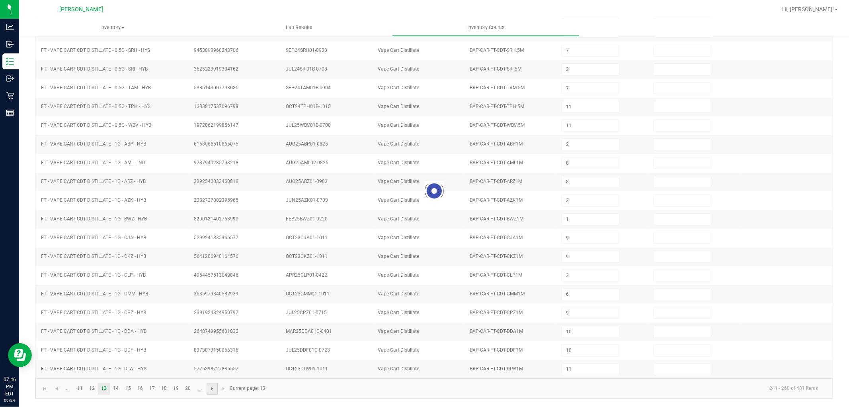
type input "5"
type input "3"
type input "1"
type input "9"
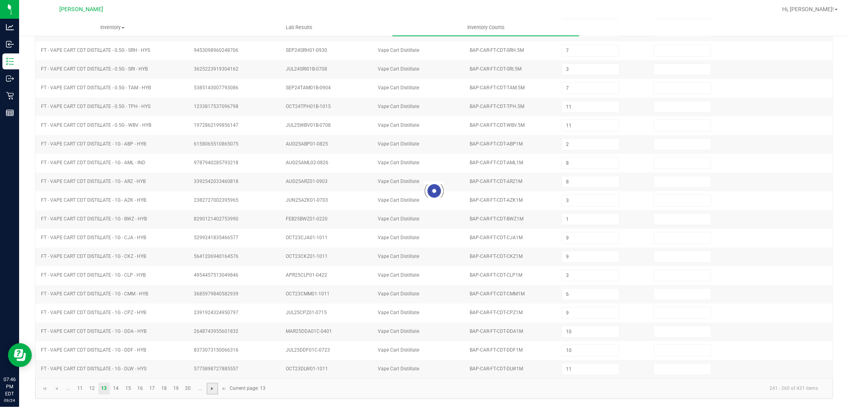
type input "10"
type input "1"
type input "5"
type input "4"
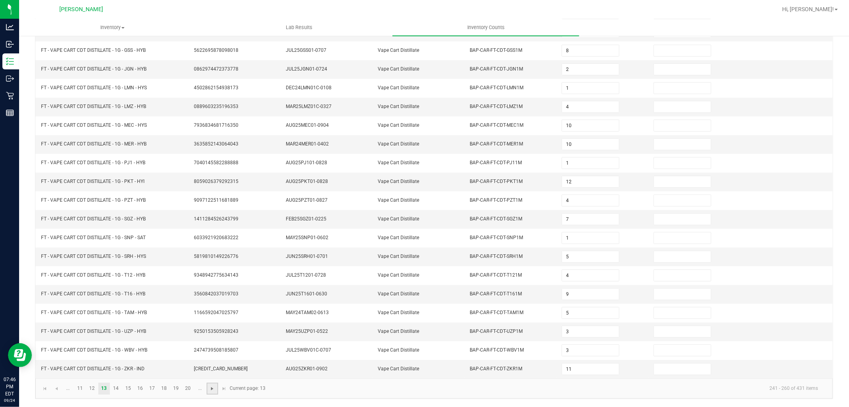
click at [214, 387] on span "Go to the next page" at bounding box center [212, 388] width 6 height 6
type input "3"
type input "2"
type input "11"
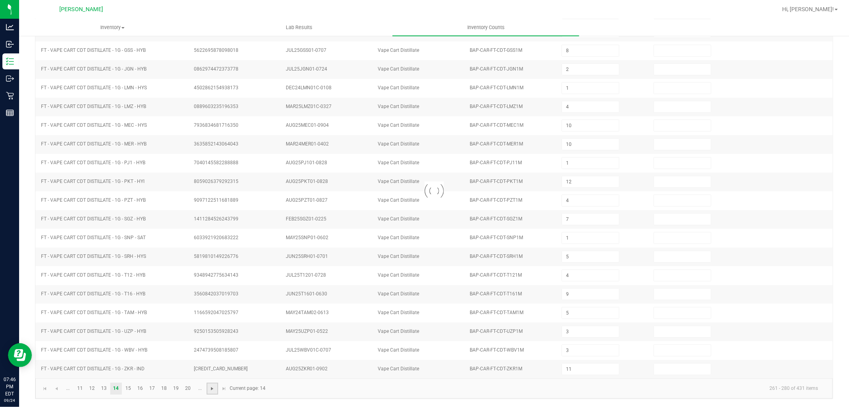
type input "5"
type input "1"
type input "3"
type input "8"
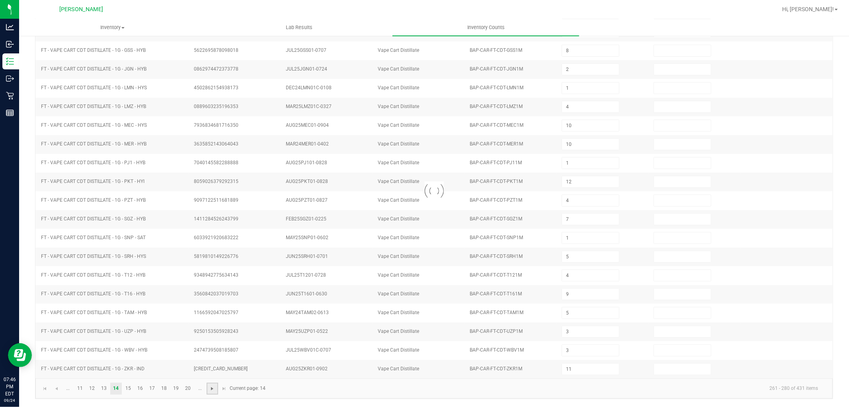
type input "10"
type input "6"
type input "12"
type input "2"
type input "8"
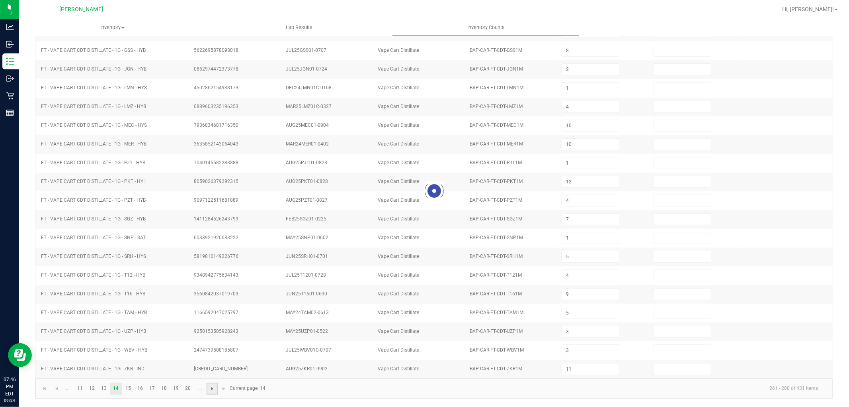
type input "6"
type input "7"
type input "8"
type input "10"
type input "7"
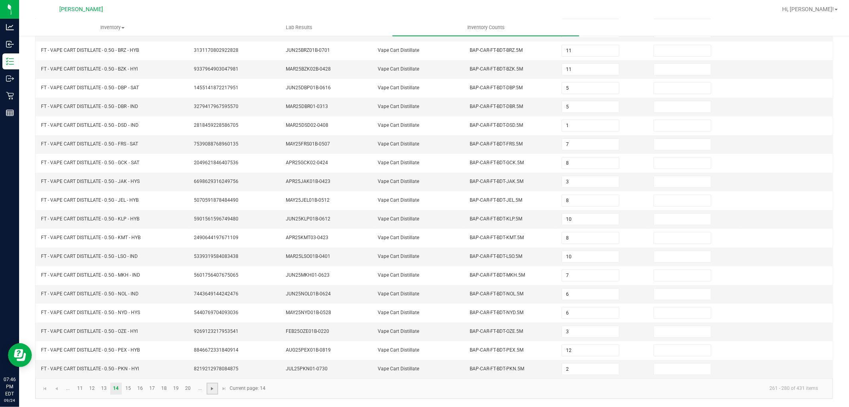
click at [214, 387] on span "Go to the next page" at bounding box center [212, 388] width 6 height 6
type input "5"
type input "8"
type input "6"
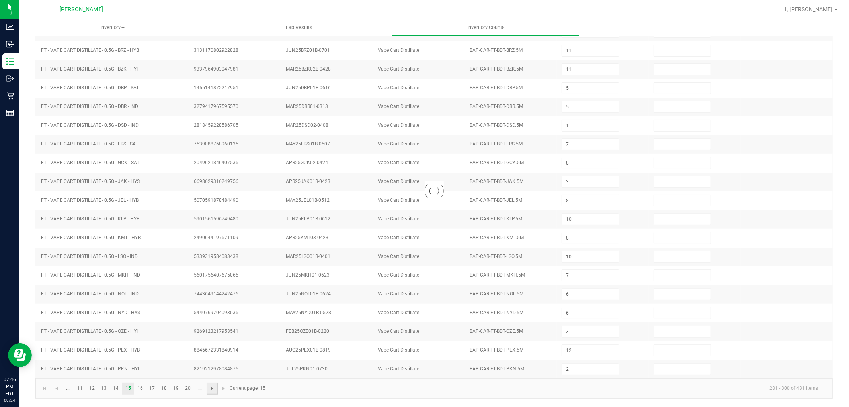
type input "4"
type input "3"
type input "6"
type input "7"
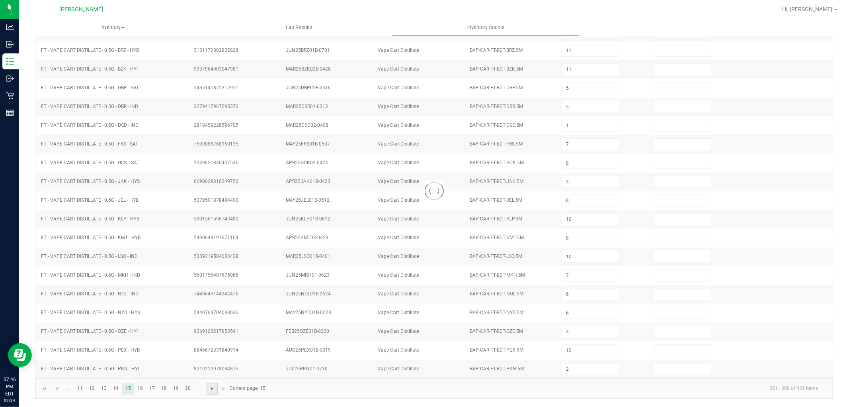
type input "7"
type input "2"
type input "6"
type input "8"
type input "5"
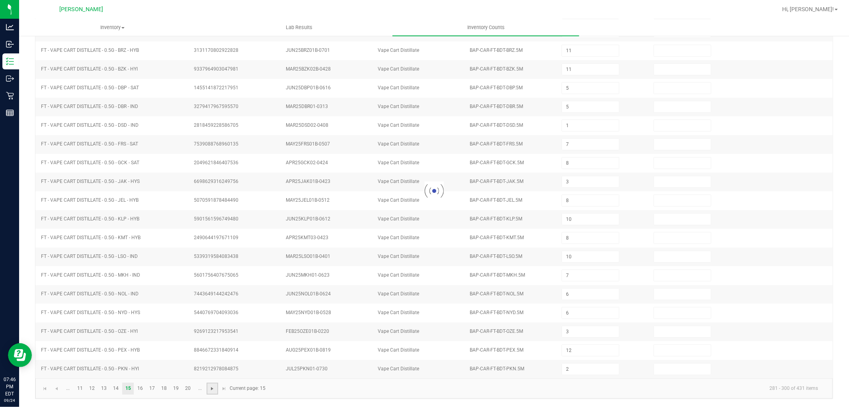
type input "6"
type input "11"
type input "8"
type input "4"
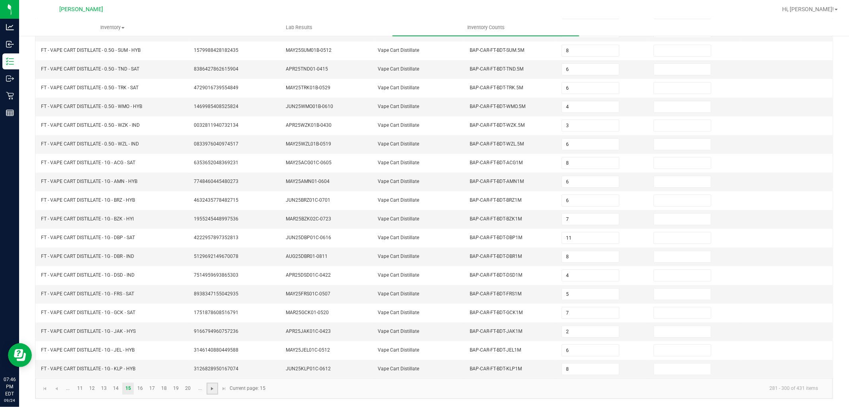
click at [211, 388] on span "Go to the next page" at bounding box center [212, 388] width 6 height 6
type input "9"
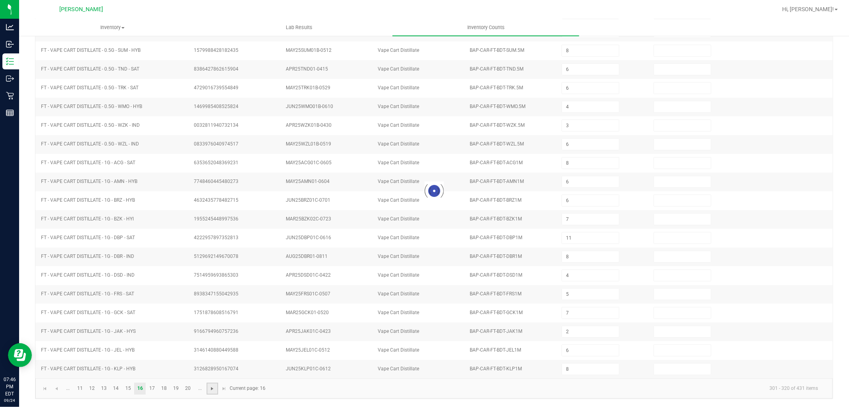
type input "7"
type input "8"
type input "10"
type input "8"
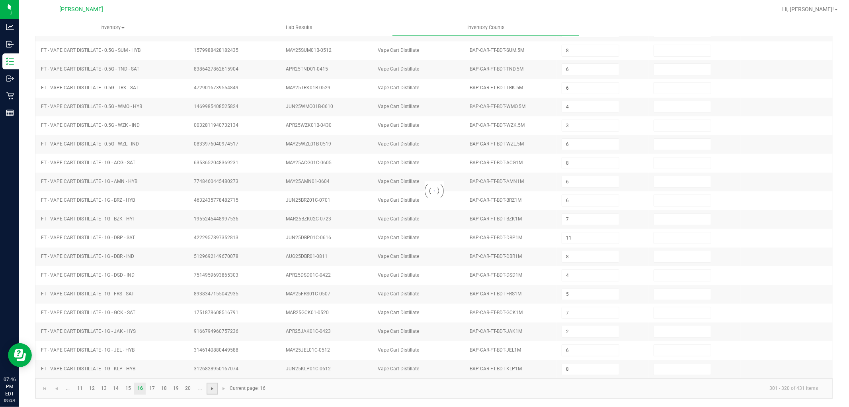
type input "1"
type input "5"
type input "3"
type input "15"
type input "13"
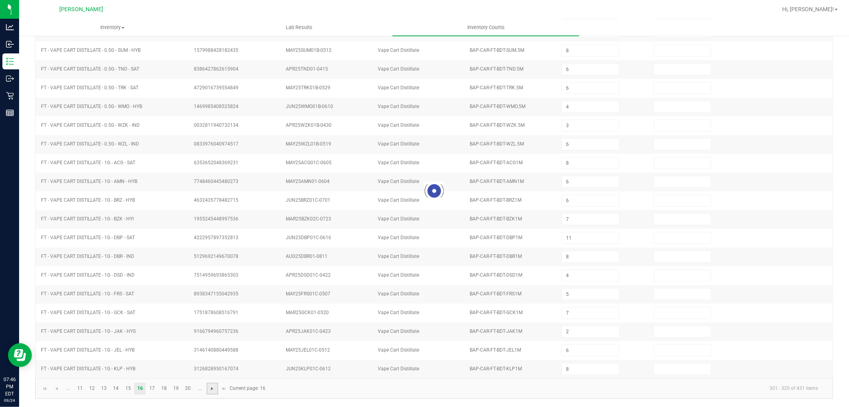
type input "17"
type input "3"
type input "6"
type input "3"
type input "2"
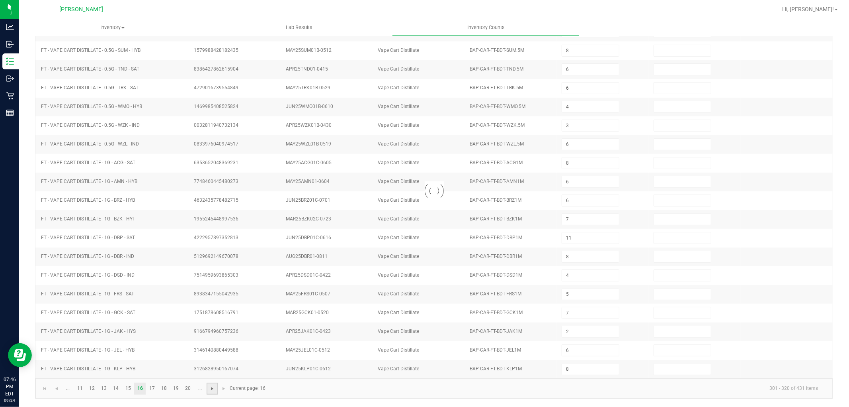
type input "9"
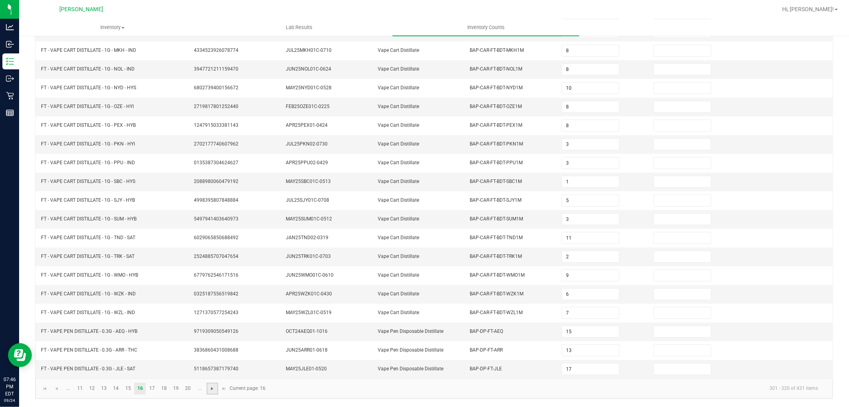
click at [211, 388] on span "Go to the next page" at bounding box center [212, 388] width 6 height 6
type input "6"
type input "11"
type input "20"
type input "3"
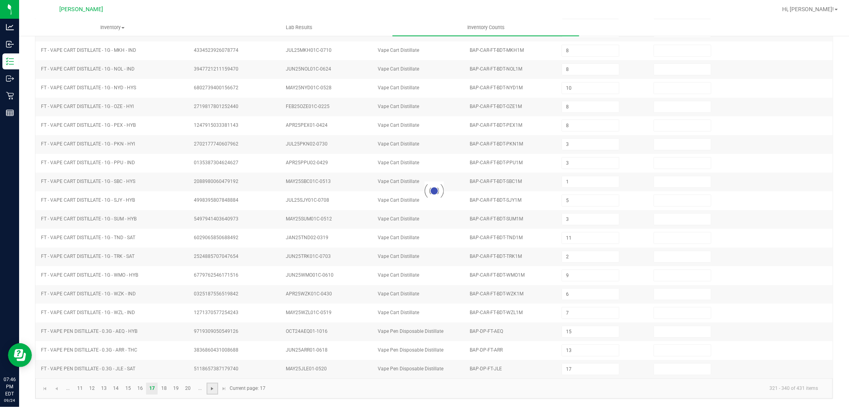
type input "7"
type input "6"
type input "1"
type input "8"
type input "2"
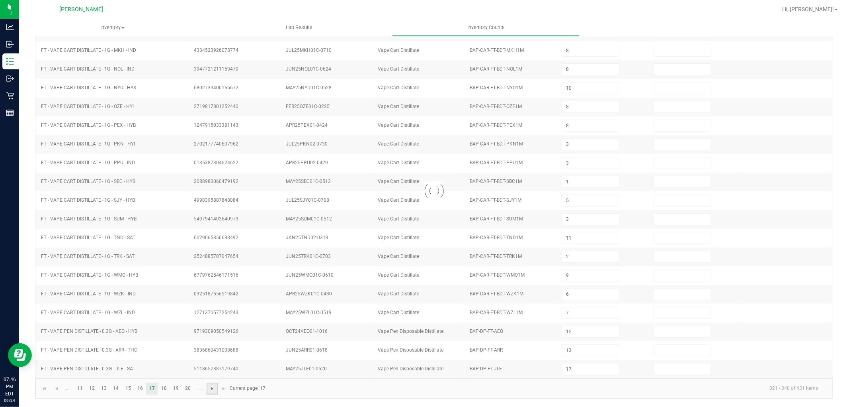
type input "8"
type input "6"
type input "8"
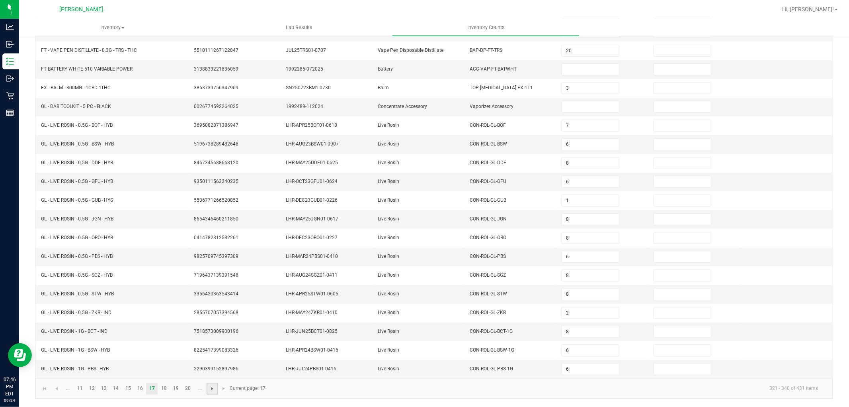
click at [211, 388] on span "Go to the next page" at bounding box center [212, 388] width 6 height 6
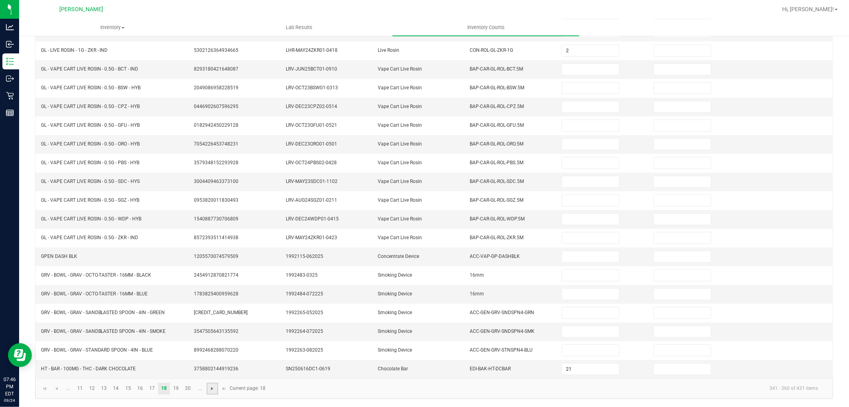
click at [212, 389] on span "Go to the next page" at bounding box center [212, 388] width 6 height 6
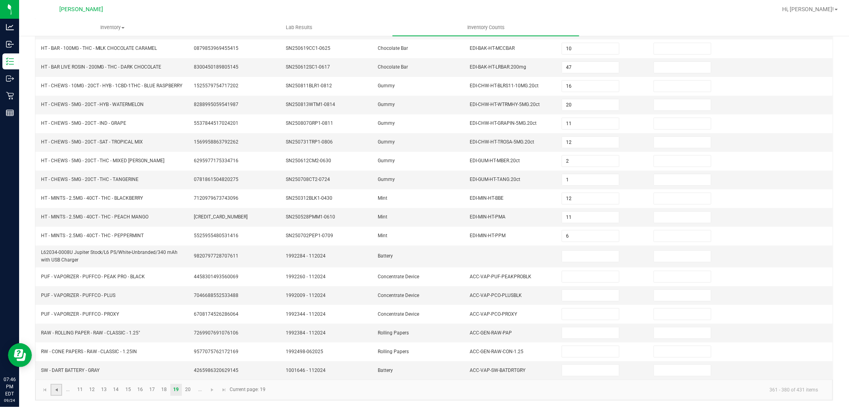
click at [53, 393] on span "Go to the previous page" at bounding box center [56, 389] width 6 height 6
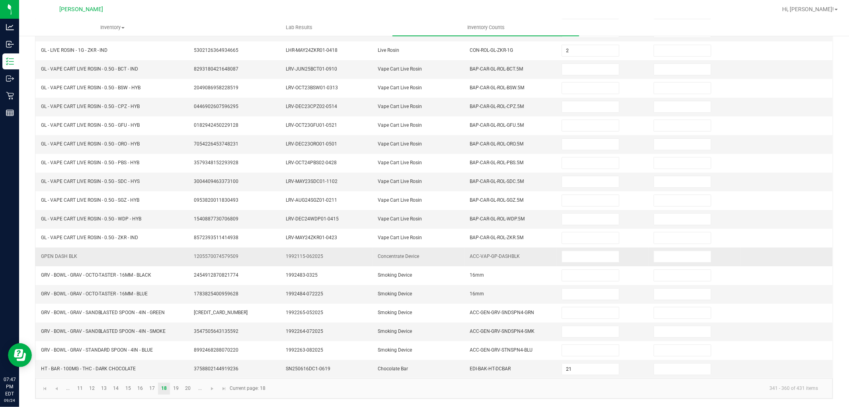
click at [557, 255] on td at bounding box center [603, 256] width 92 height 19
click at [581, 257] on input at bounding box center [590, 256] width 57 height 11
click at [313, 385] on kendo-pager-info "341 - 360 of 431 items" at bounding box center [547, 388] width 554 height 13
click at [172, 389] on link "19" at bounding box center [176, 388] width 12 height 12
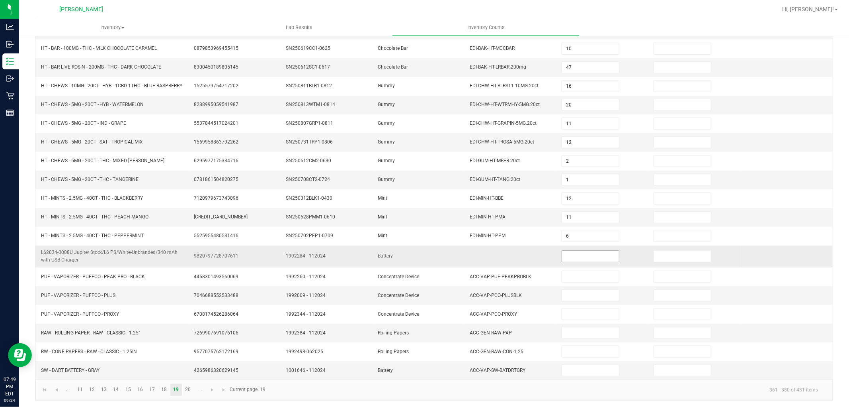
click at [564, 259] on input at bounding box center [590, 255] width 57 height 11
click at [190, 393] on link "20" at bounding box center [188, 390] width 12 height 12
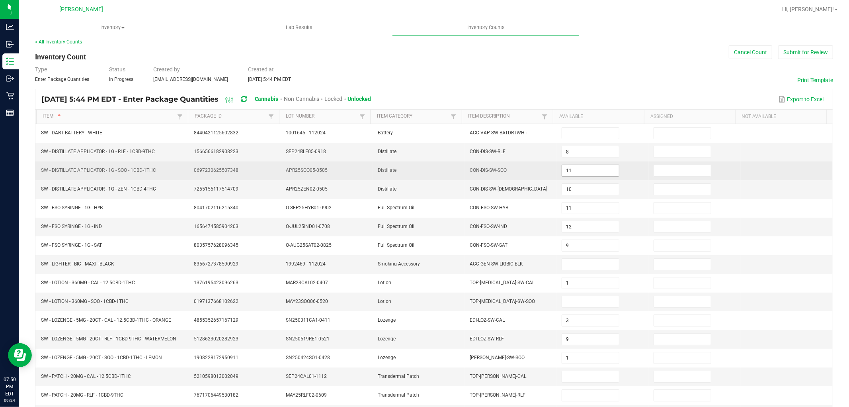
scroll to position [0, 0]
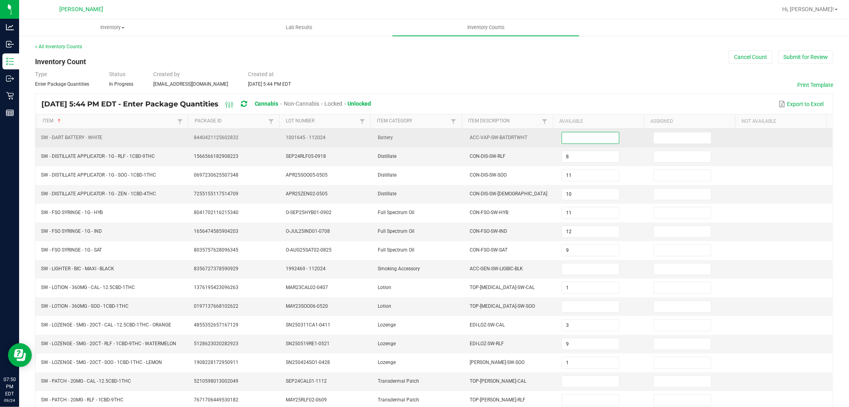
click at [567, 136] on input at bounding box center [590, 137] width 57 height 11
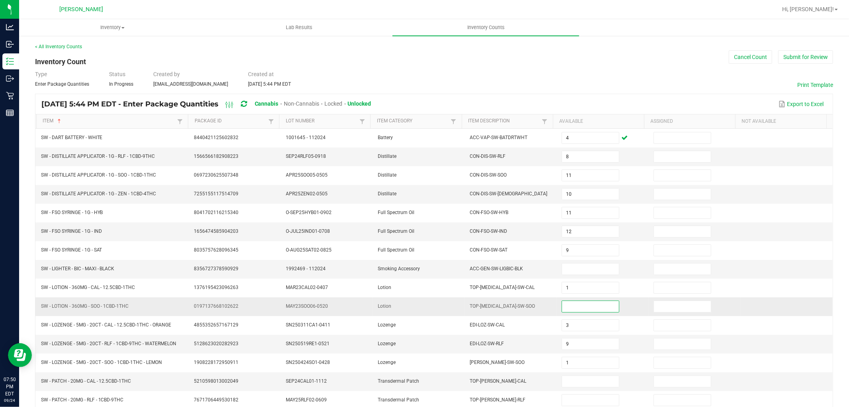
click at [562, 308] on input at bounding box center [590, 306] width 57 height 11
click at [568, 271] on input at bounding box center [590, 268] width 57 height 11
click at [571, 386] on input at bounding box center [590, 381] width 57 height 11
click at [575, 383] on input "0" at bounding box center [590, 381] width 57 height 11
click at [546, 383] on td "TOP-PAT-SW-CAL" at bounding box center [511, 381] width 92 height 19
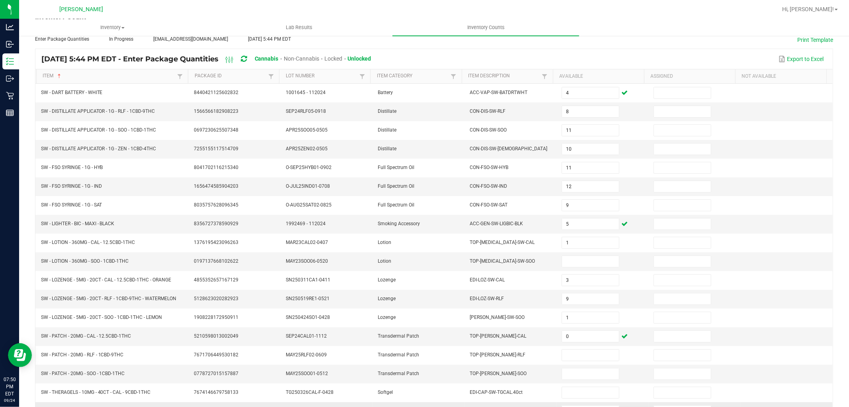
scroll to position [88, 0]
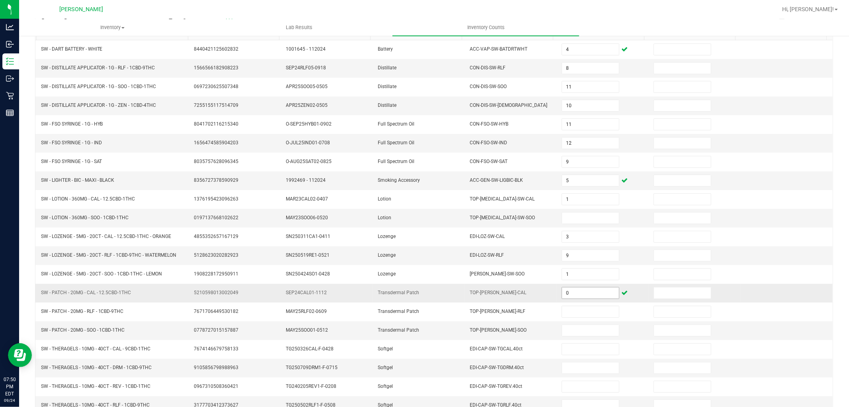
click at [591, 293] on input "0" at bounding box center [590, 292] width 57 height 11
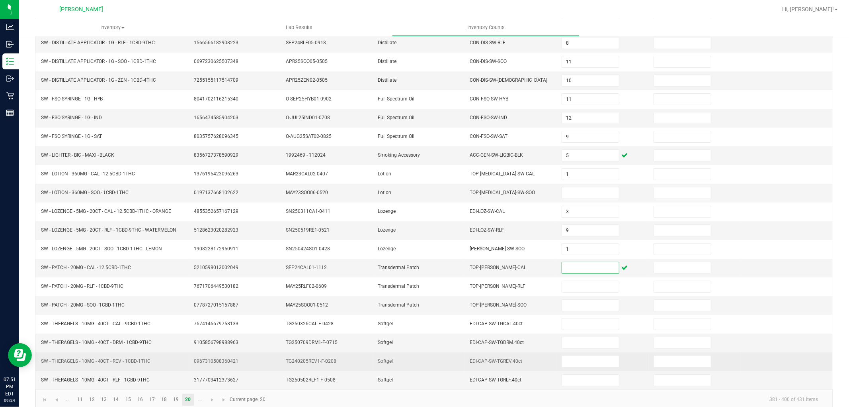
scroll to position [127, 0]
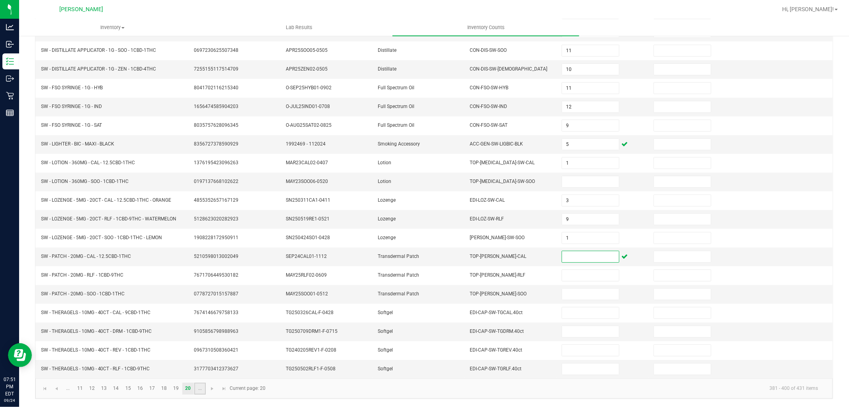
click at [196, 389] on link "..." at bounding box center [200, 388] width 12 height 12
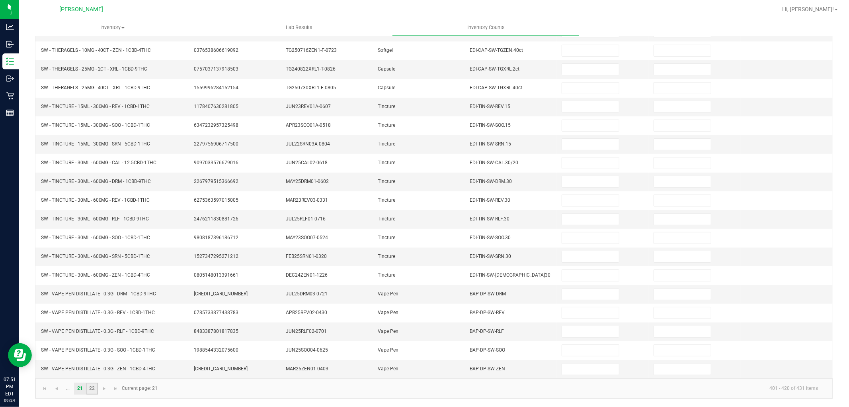
click at [89, 386] on link "22" at bounding box center [92, 388] width 12 height 12
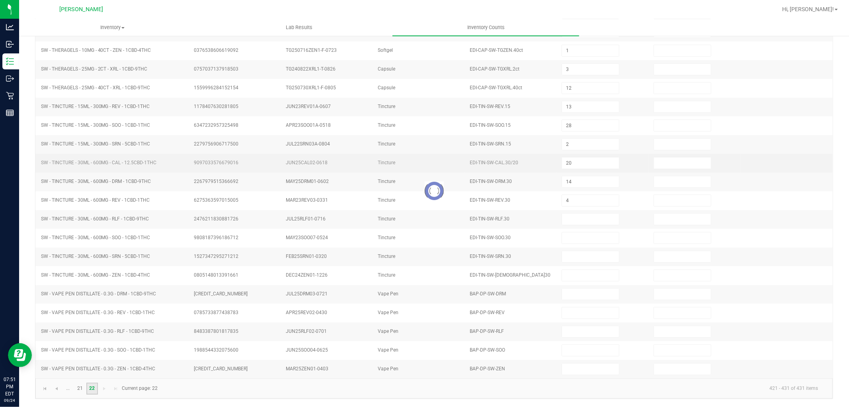
scroll to position [0, 0]
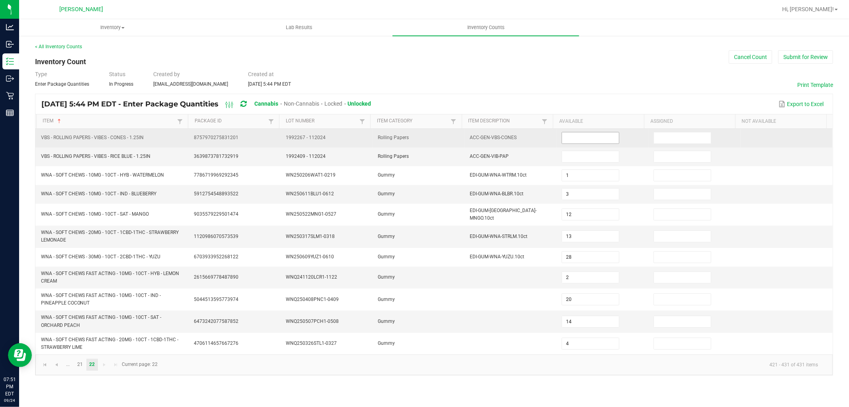
click at [590, 143] on span at bounding box center [591, 138] width 58 height 12
click at [590, 139] on input at bounding box center [590, 137] width 57 height 11
click at [593, 134] on input "49" at bounding box center [590, 137] width 57 height 11
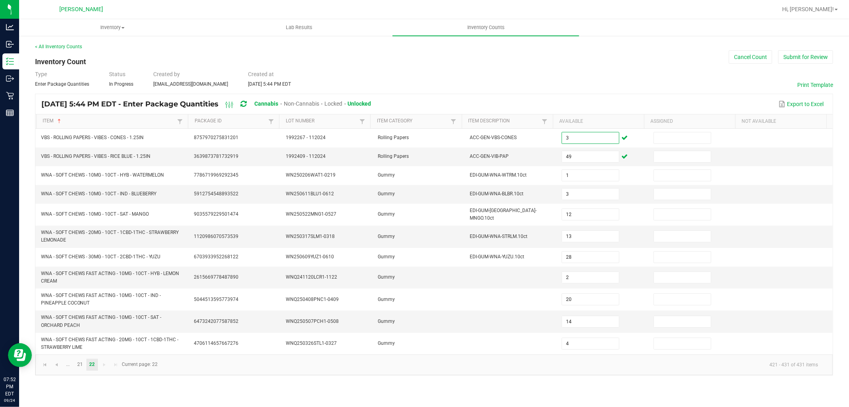
click at [592, 97] on div "Export to Excel" at bounding box center [603, 104] width 450 height 14
click at [76, 363] on link "21" at bounding box center [80, 364] width 12 height 12
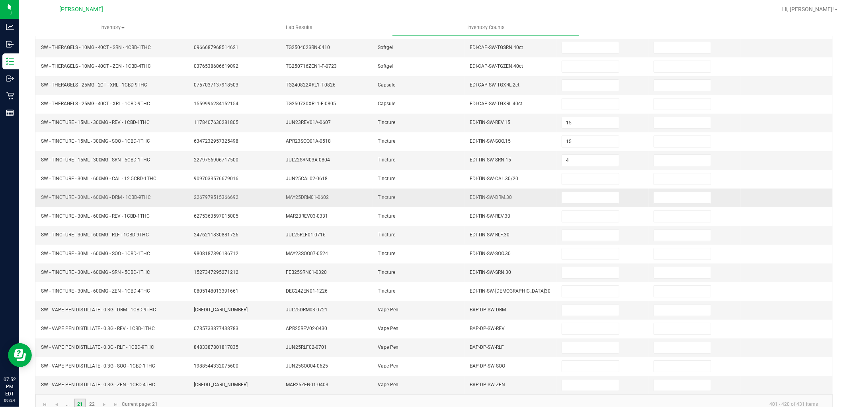
scroll to position [127, 0]
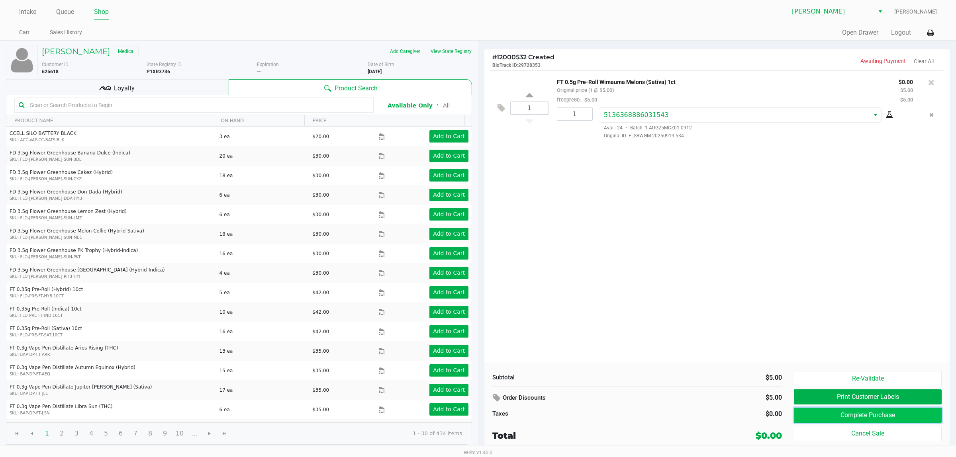
click at [833, 417] on button "Complete Purchase" at bounding box center [868, 415] width 148 height 15
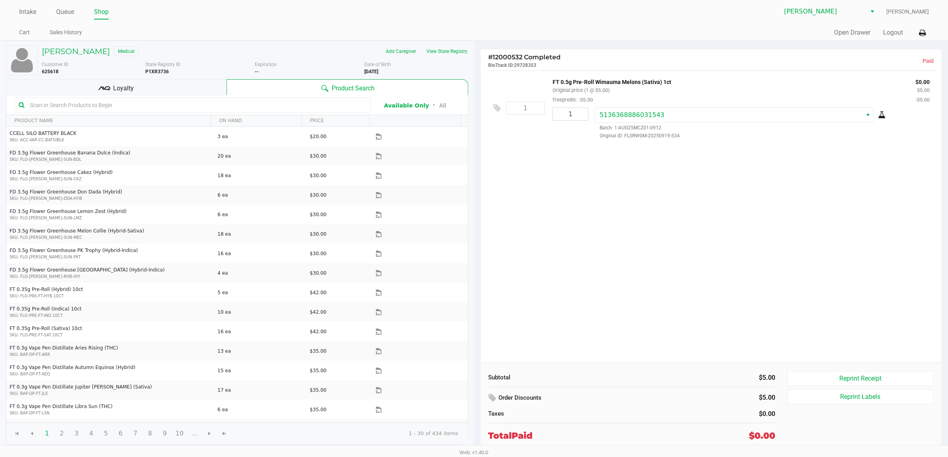
drag, startPoint x: 567, startPoint y: 227, endPoint x: 556, endPoint y: 221, distance: 11.8
click at [564, 227] on div "1 FT 0.5g Pre-Roll Wimauma Melons (Sativa) 1ct Original price (1 @ $5.00) freep…" at bounding box center [712, 216] width 462 height 292
click at [29, 6] on link "Intake" at bounding box center [27, 11] width 17 height 11
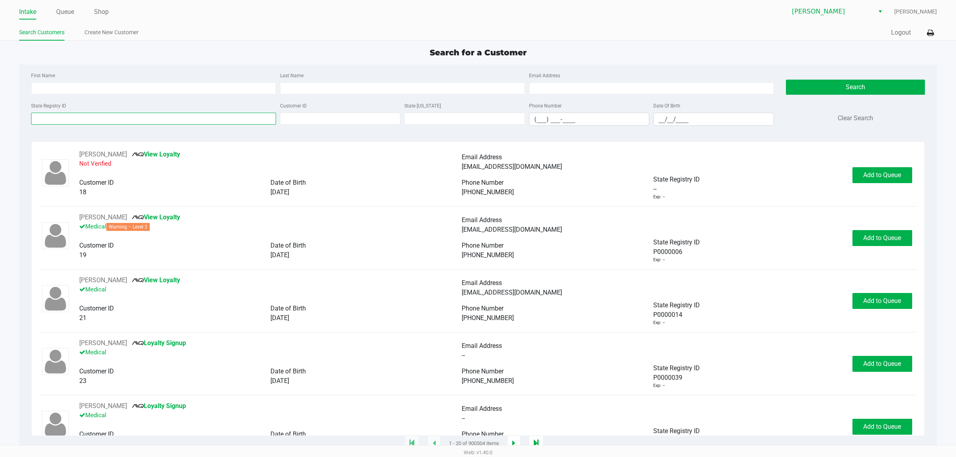
click at [86, 123] on input "State Registry ID" at bounding box center [153, 119] width 245 height 12
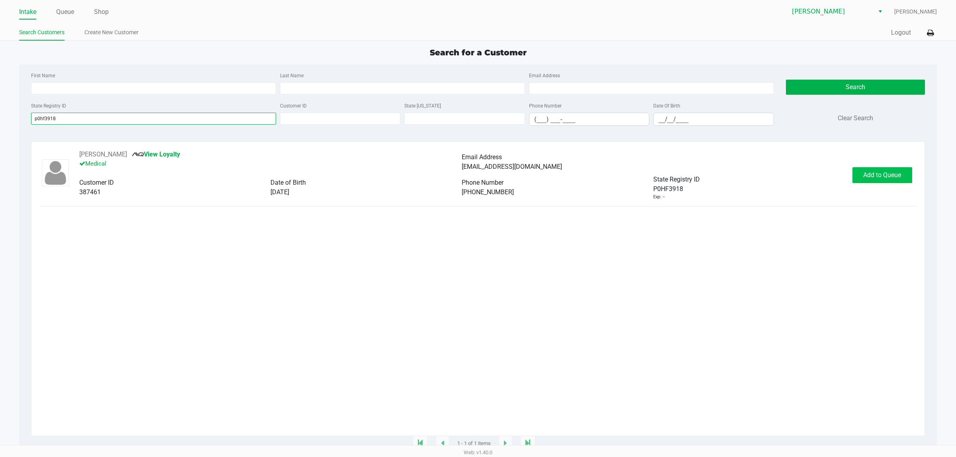
type input "p0hf3918"
click at [887, 182] on button "Add to Queue" at bounding box center [882, 175] width 60 height 16
click at [879, 178] on span "In Queue" at bounding box center [890, 175] width 67 height 8
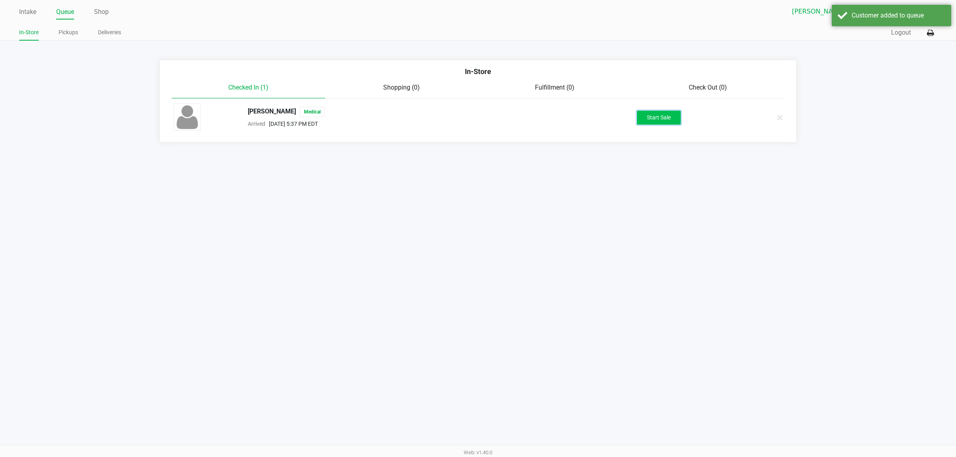
click at [664, 117] on button "Start Sale" at bounding box center [659, 118] width 44 height 14
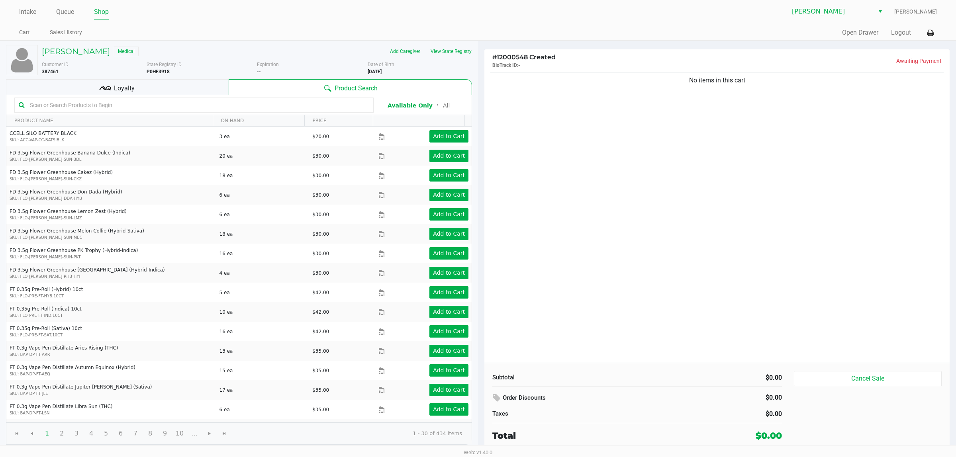
click at [157, 85] on div "Loyalty" at bounding box center [117, 87] width 223 height 16
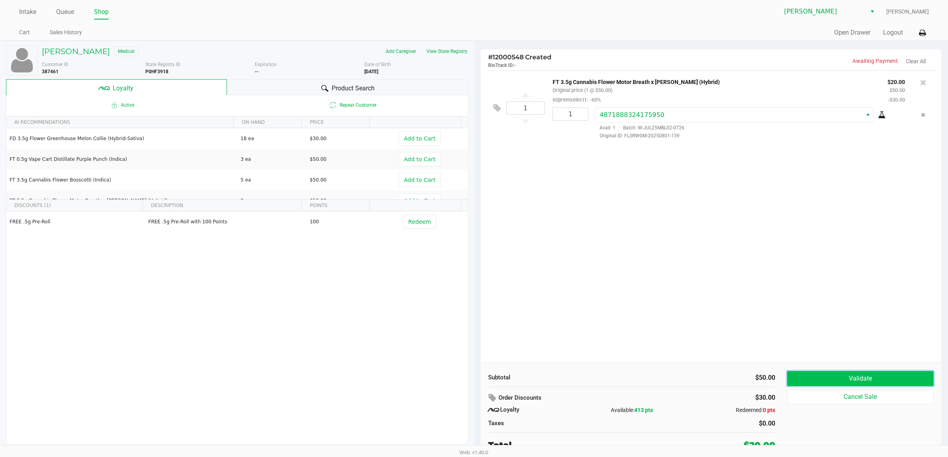
click at [831, 379] on button "Validate" at bounding box center [860, 378] width 147 height 15
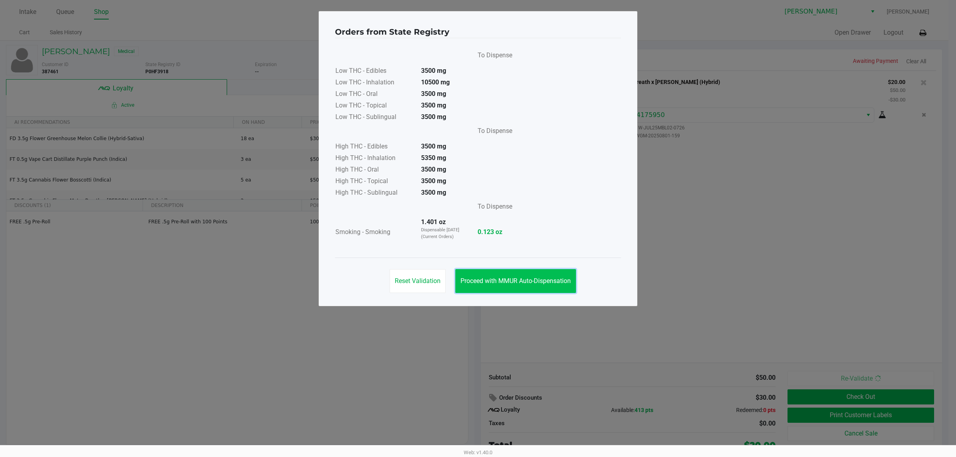
drag, startPoint x: 533, startPoint y: 280, endPoint x: 697, endPoint y: 268, distance: 164.9
click at [534, 280] on span "Proceed with MMUR Auto-Dispensation" at bounding box center [515, 281] width 110 height 8
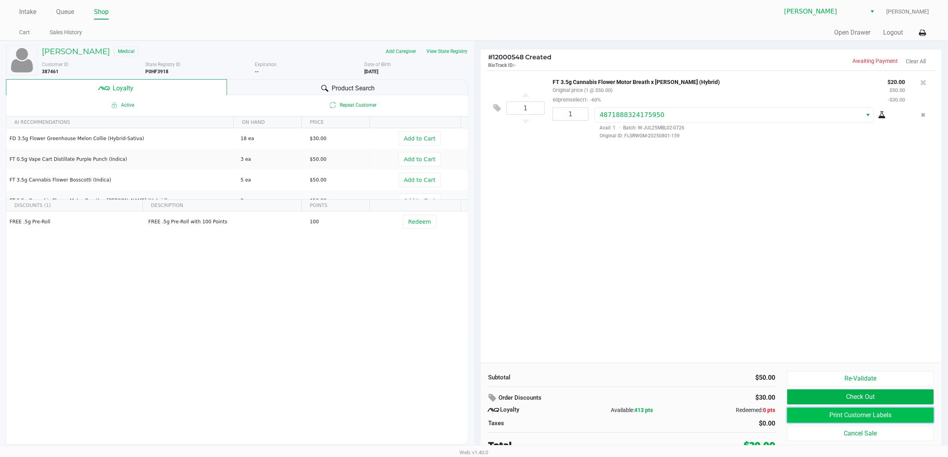
click at [801, 418] on button "Print Customer Labels" at bounding box center [860, 415] width 147 height 15
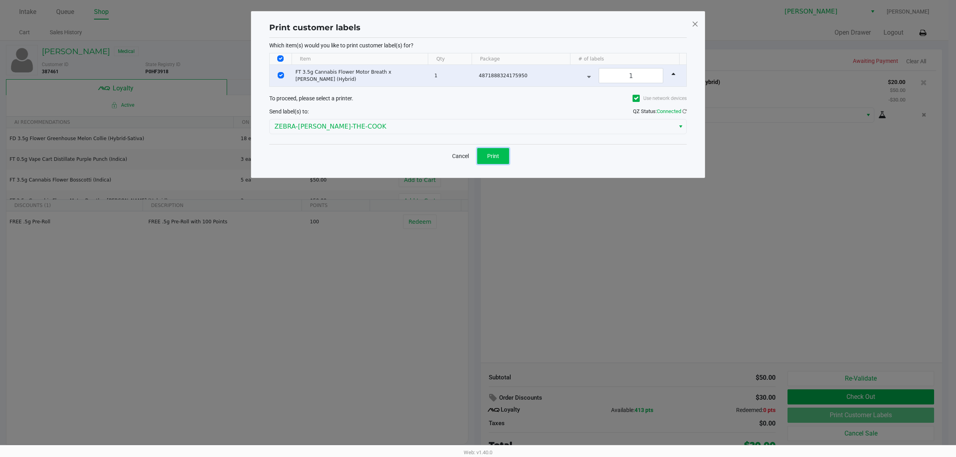
click at [488, 159] on span "Print" at bounding box center [493, 156] width 12 height 6
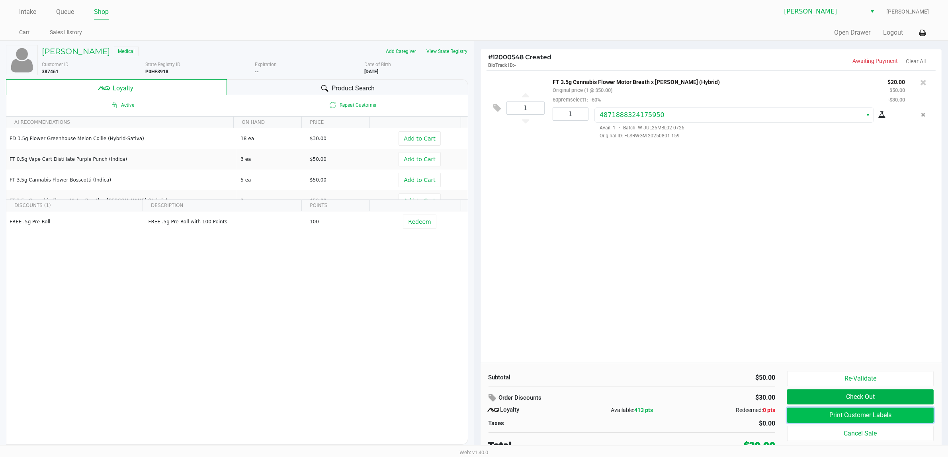
click at [806, 412] on button "Print Customer Labels" at bounding box center [860, 415] width 147 height 15
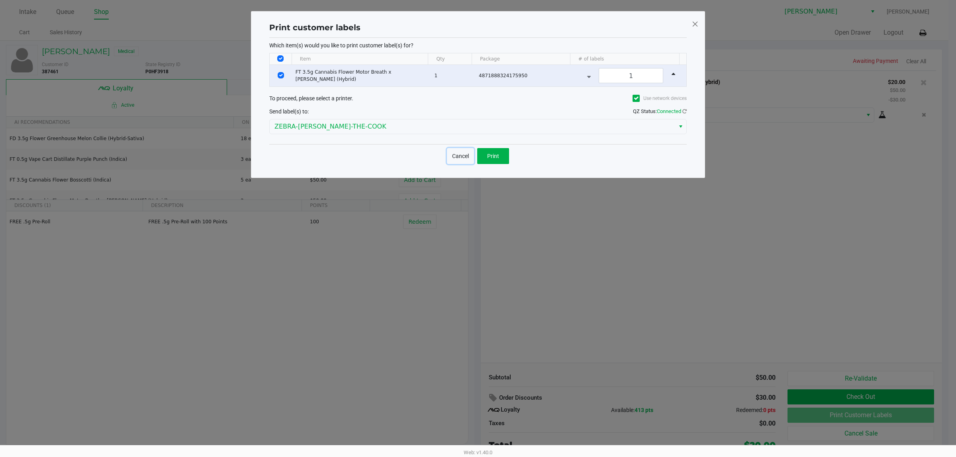
click at [456, 157] on button "Cancel" at bounding box center [460, 156] width 27 height 16
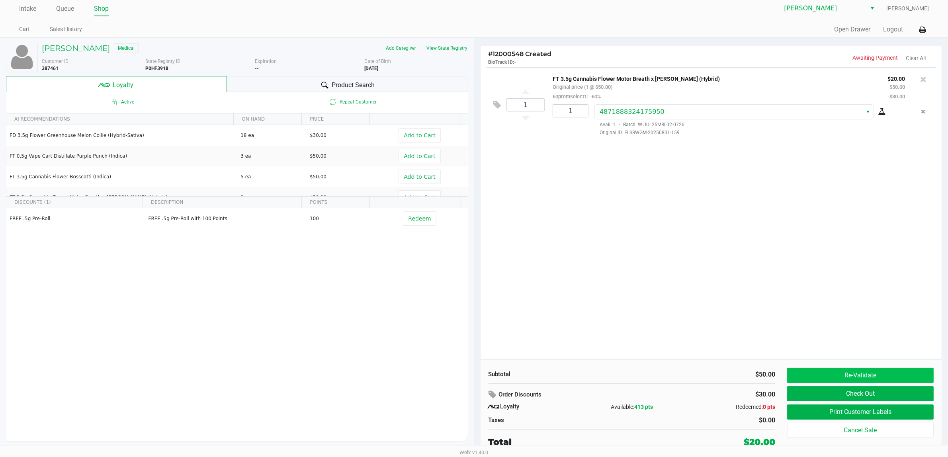
scroll to position [4, 0]
click at [873, 371] on button "Re-Validate" at bounding box center [860, 375] width 147 height 15
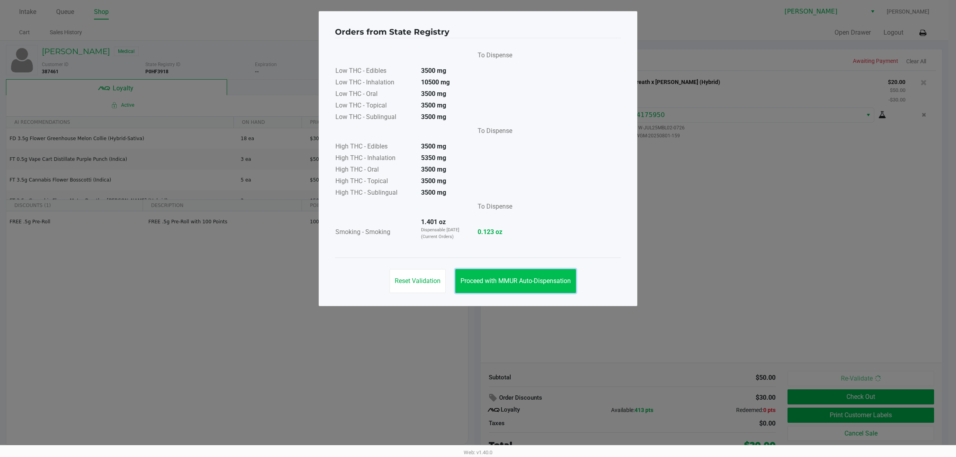
click at [510, 274] on button "Proceed with MMUR Auto-Dispensation" at bounding box center [515, 281] width 121 height 24
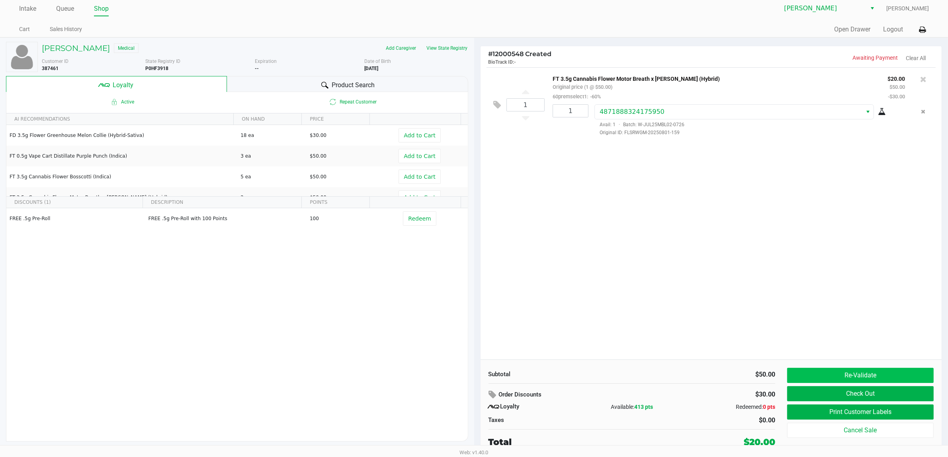
scroll to position [4, 0]
click at [895, 395] on button "Check Out" at bounding box center [860, 393] width 147 height 15
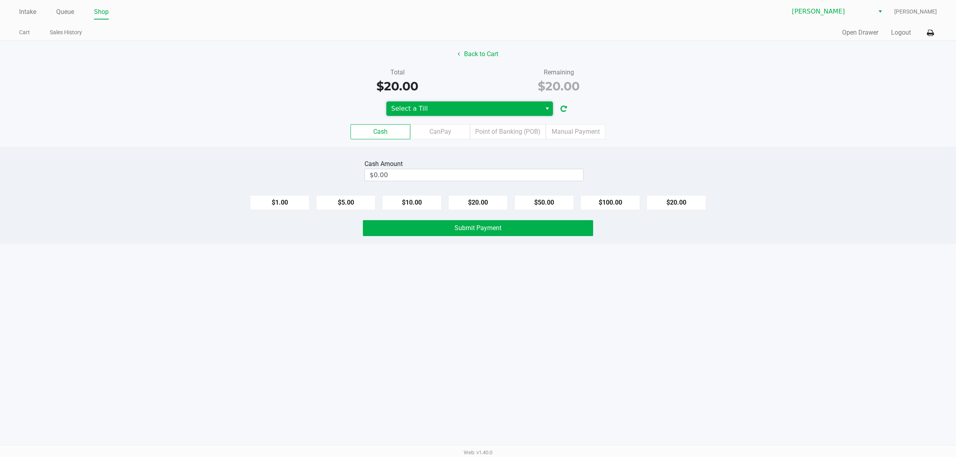
click at [499, 112] on span "Select a Till" at bounding box center [463, 109] width 145 height 10
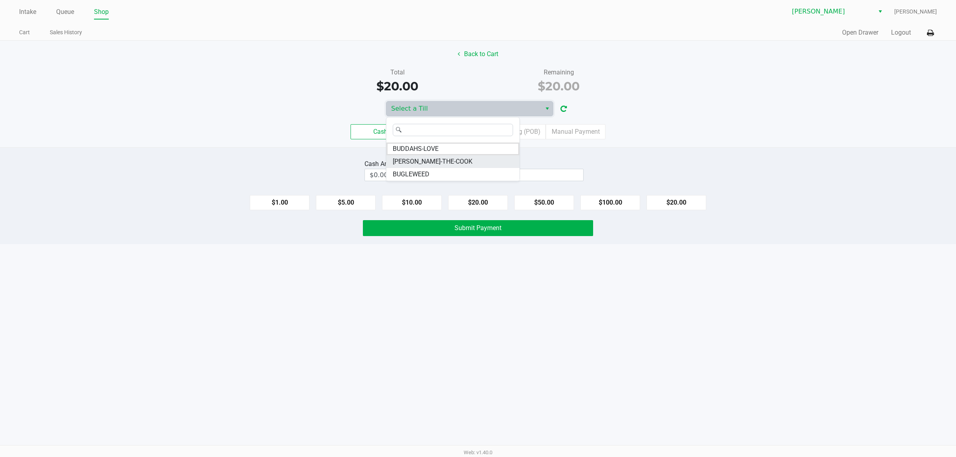
click at [480, 162] on li "BUFORD-THE-COOK" at bounding box center [452, 161] width 133 height 13
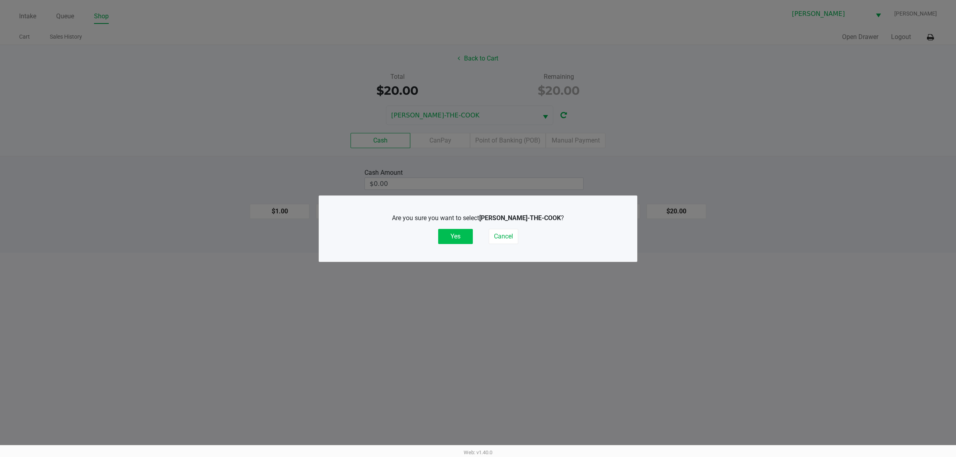
click at [452, 243] on button "Yes" at bounding box center [455, 236] width 35 height 15
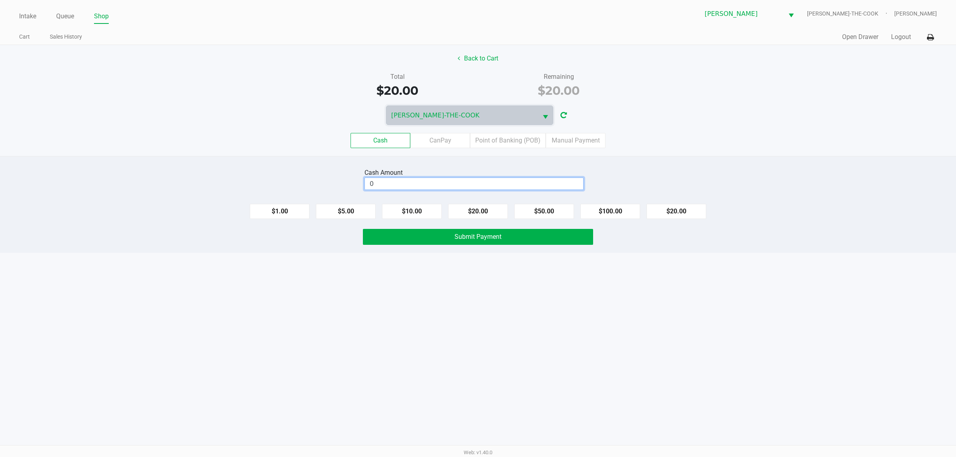
click at [443, 182] on input "0" at bounding box center [474, 184] width 218 height 12
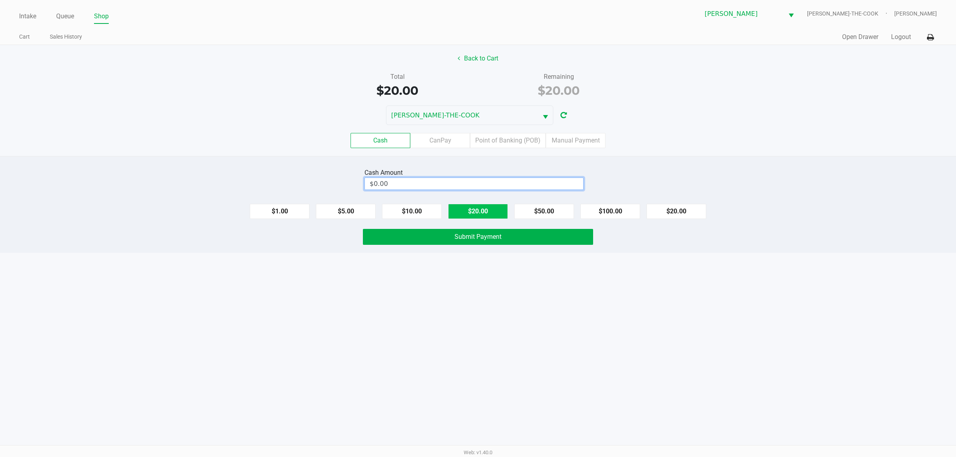
click at [474, 211] on button "$20.00" at bounding box center [478, 211] width 60 height 15
type input "$20.00"
click at [450, 273] on div "Intake Queue Shop Sebring WC BUFORD-THE-COOK Jonathan Mcelroy Cart Sales Histor…" at bounding box center [478, 228] width 956 height 457
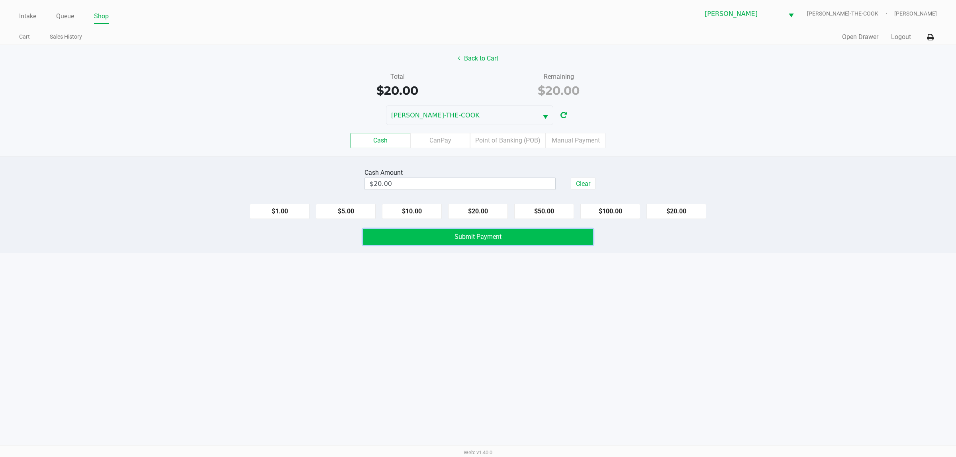
click at [448, 245] on button "Submit Payment" at bounding box center [478, 237] width 230 height 16
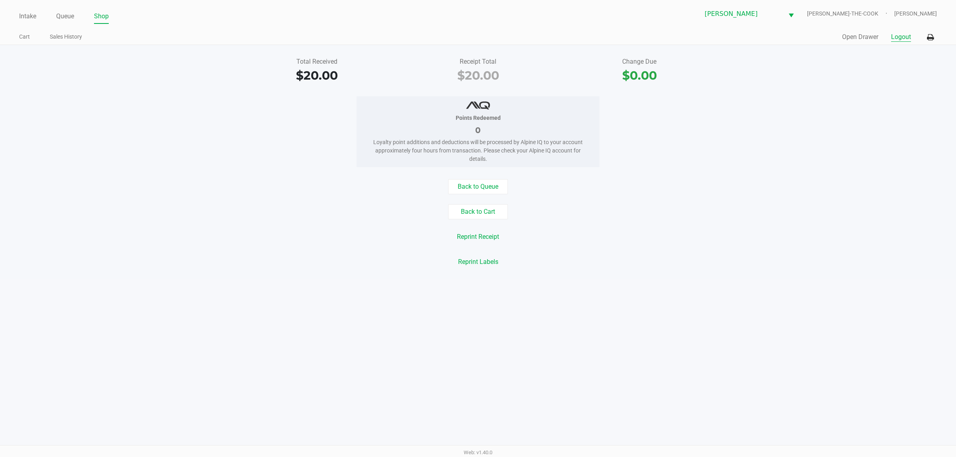
click at [901, 37] on button "Logout" at bounding box center [901, 37] width 20 height 10
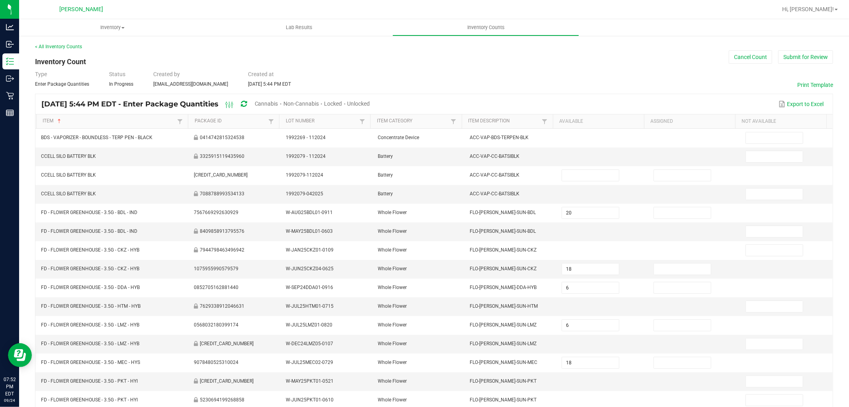
click at [278, 105] on span "Cannabis" at bounding box center [266, 103] width 23 height 6
click at [371, 104] on span "Unlocked" at bounding box center [359, 103] width 23 height 6
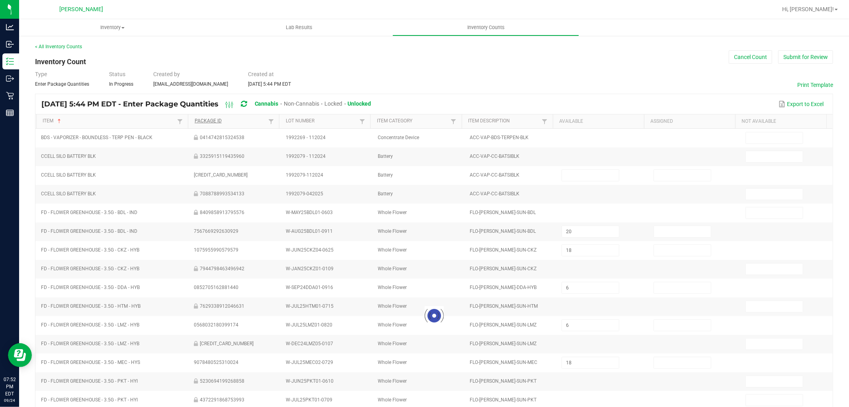
type input "18"
type input "20"
type input "13"
type input "15"
type input "18"
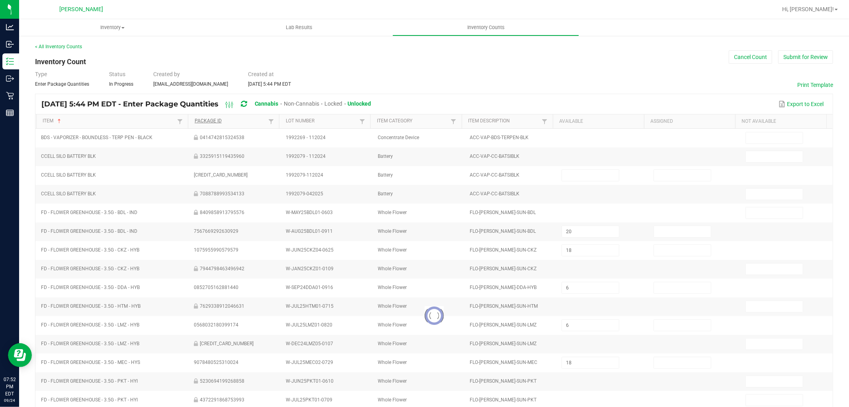
type input "16"
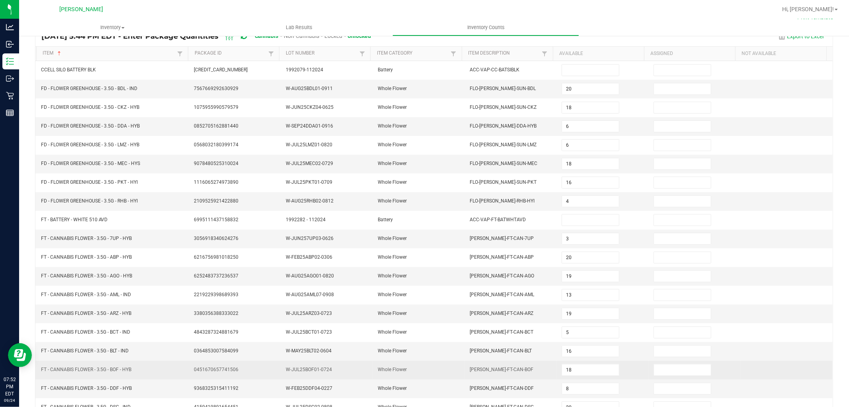
scroll to position [127, 0]
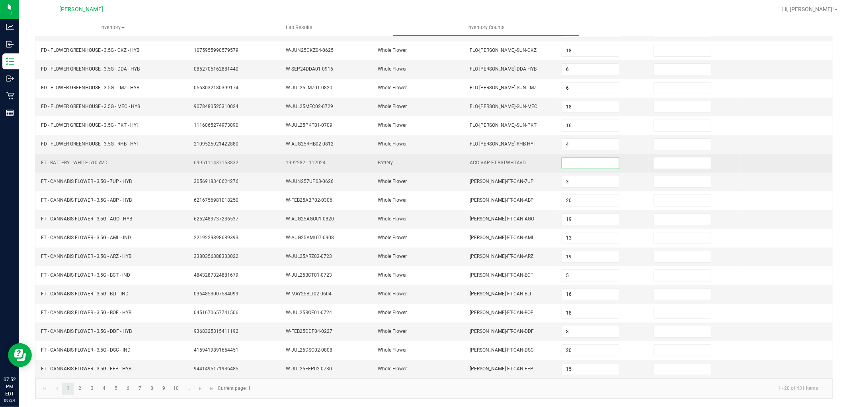
click at [569, 157] on input at bounding box center [590, 162] width 57 height 11
click at [576, 160] on input "23" at bounding box center [590, 162] width 57 height 11
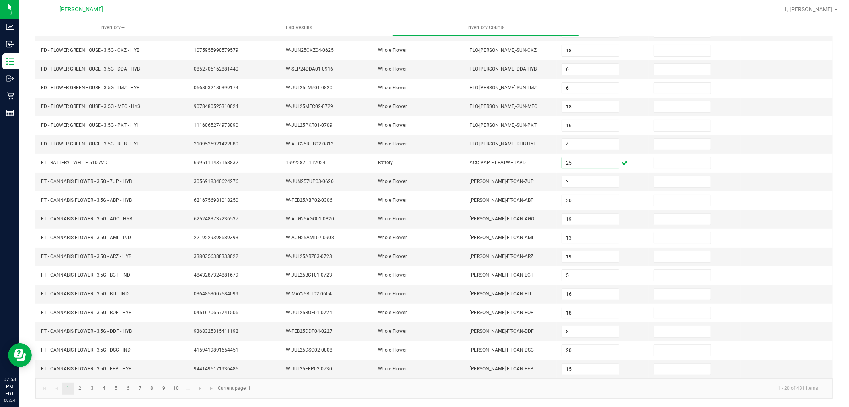
type input "25"
click at [505, 392] on kendo-pager-info "1 - 20 of 431 items" at bounding box center [540, 388] width 569 height 13
click at [198, 391] on span "Go to the next page" at bounding box center [200, 388] width 6 height 6
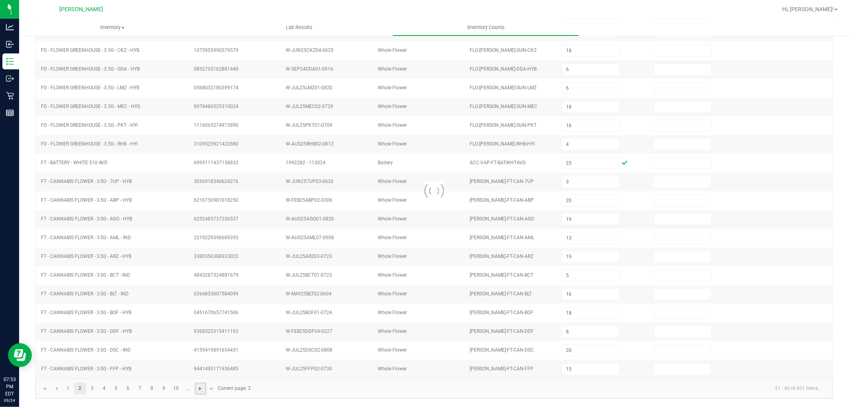
type input "20"
type input "1"
type input "8"
type input "6"
type input "16"
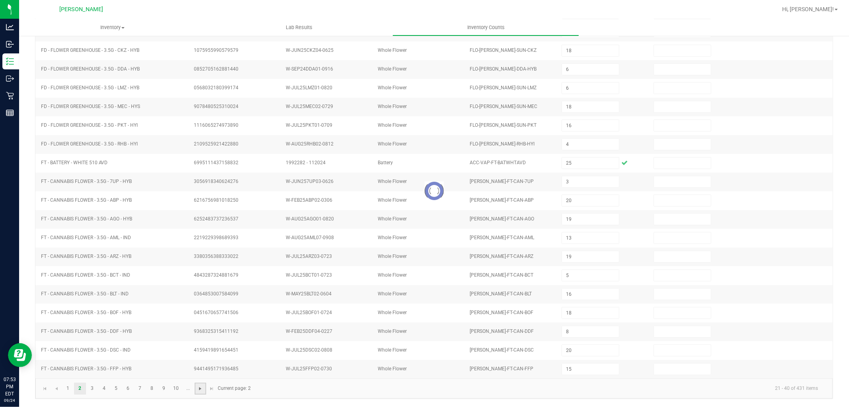
type input "7"
type input "9"
type input "17"
type input "7"
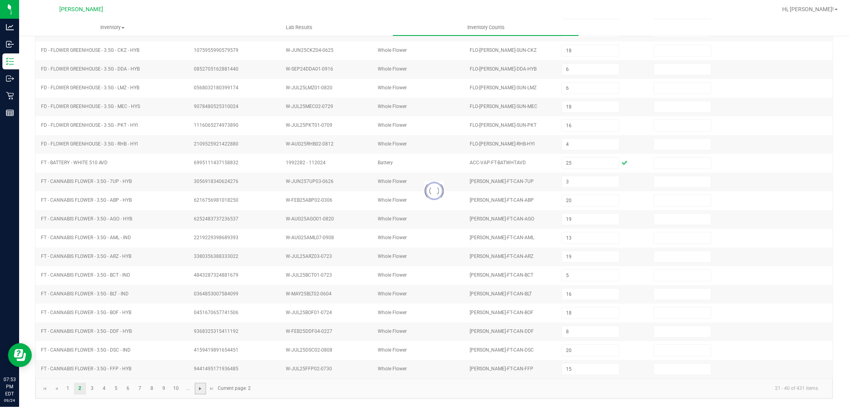
type input "11"
type input "20"
type input "5"
type input "15"
type input "1"
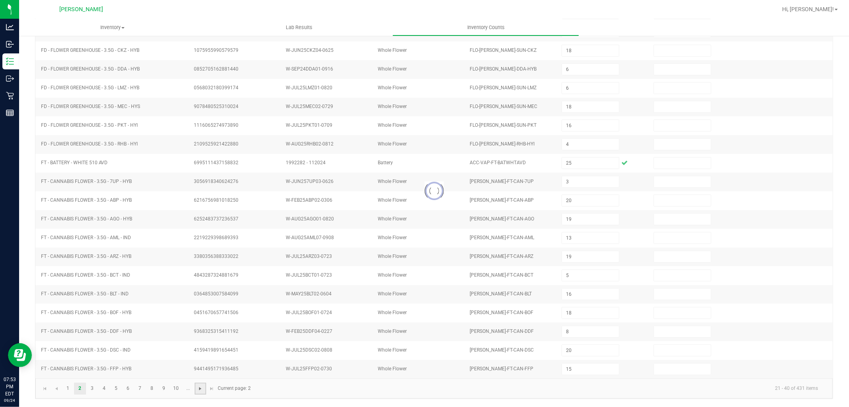
type input "17"
type input "19"
type input "13"
type input "7"
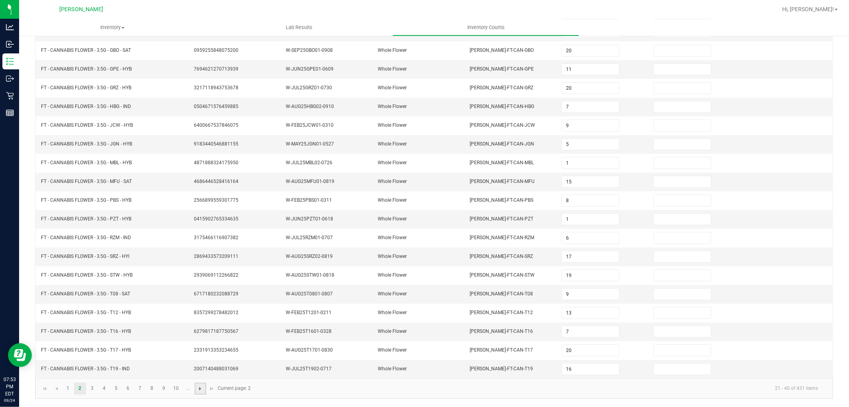
click at [198, 391] on span "Go to the next page" at bounding box center [200, 388] width 6 height 6
type input "1"
type input "17"
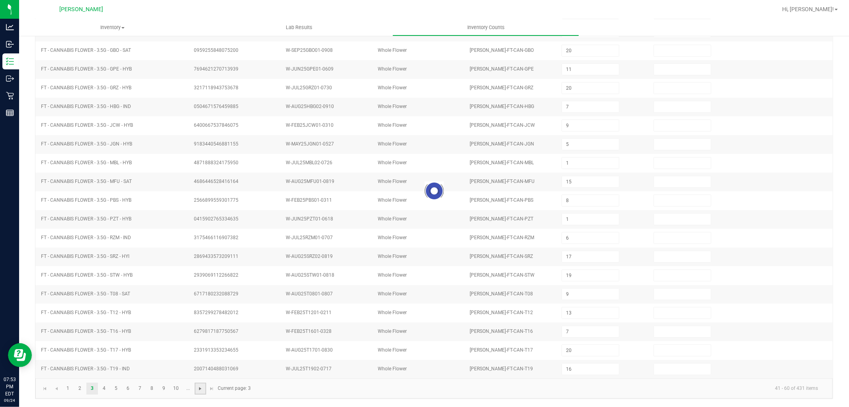
type input "20"
type input "7"
type input "8"
type input "19"
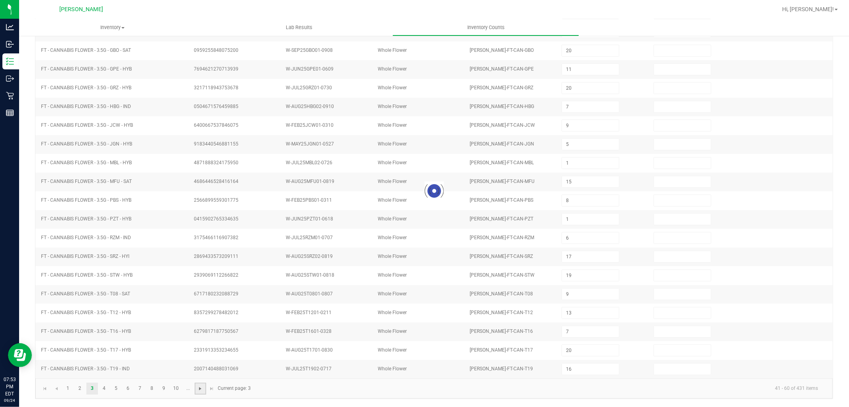
type input "6"
type input "20"
type input "333"
type input "15"
type input "11"
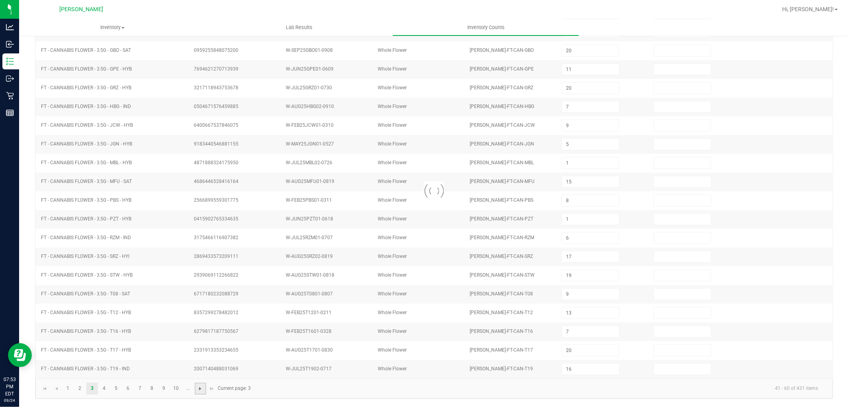
type input "19"
type input "4"
type input "2"
type input "3"
type input "7"
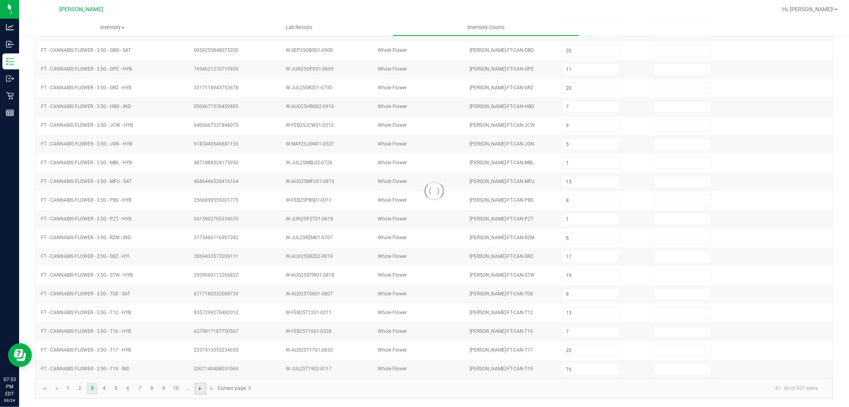
type input "3"
type input "7"
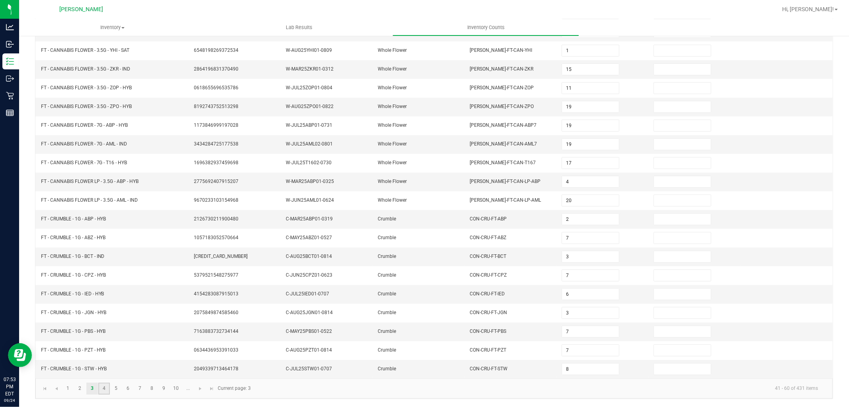
click at [105, 387] on link "4" at bounding box center [104, 388] width 12 height 12
type input "6"
type input "4"
type input "5"
type input "9"
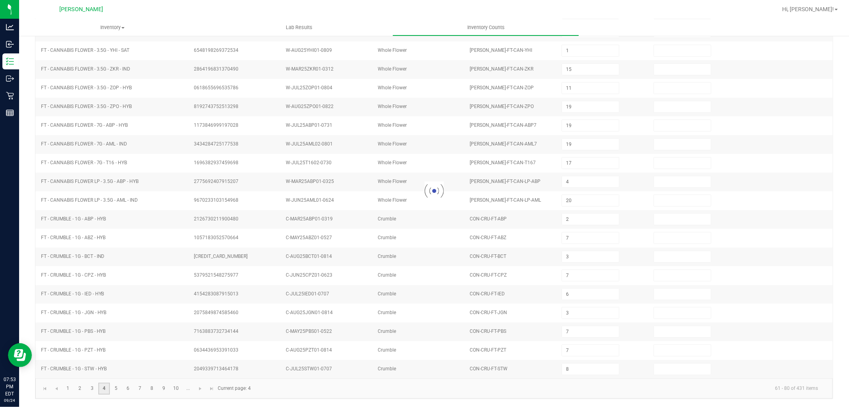
type input "3"
type input "1"
type input "6"
type input "15"
type input "5"
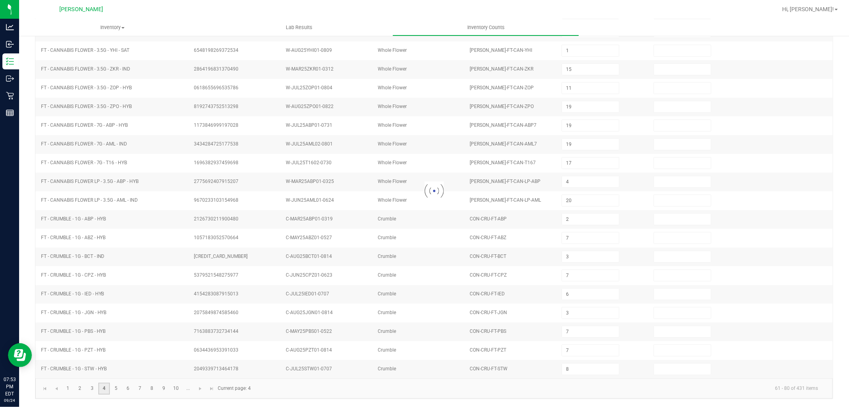
type input "2"
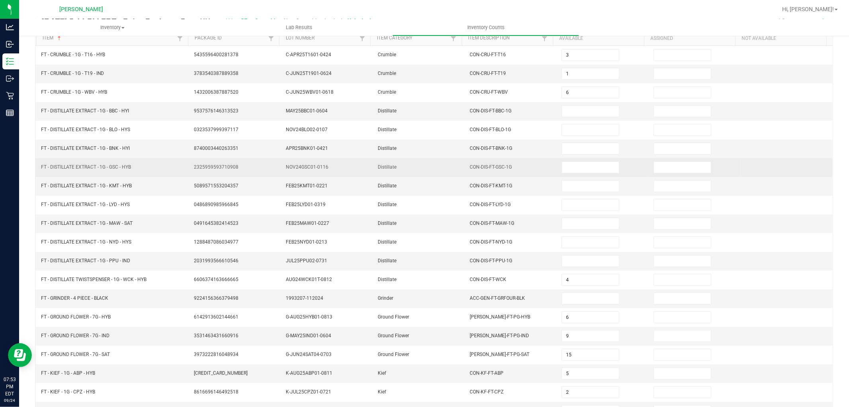
scroll to position [88, 0]
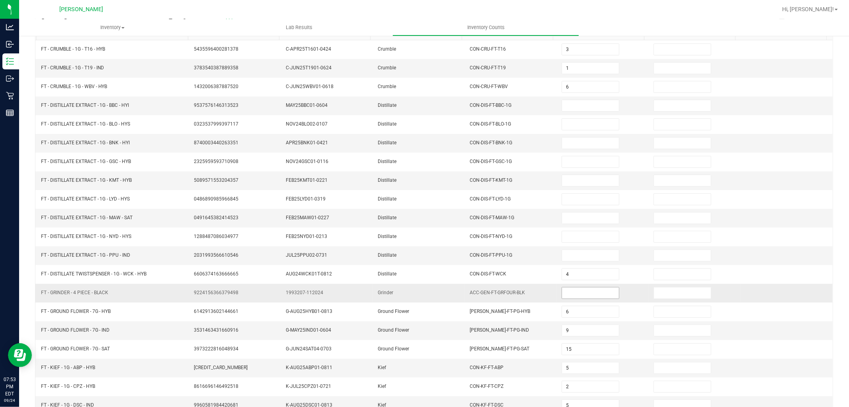
click at [562, 291] on input at bounding box center [590, 292] width 57 height 11
type input "1"
click at [572, 105] on input at bounding box center [590, 105] width 57 height 11
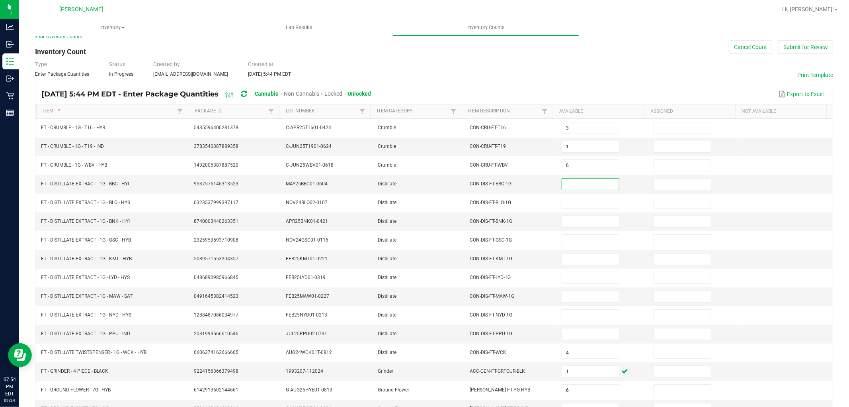
scroll to position [0, 0]
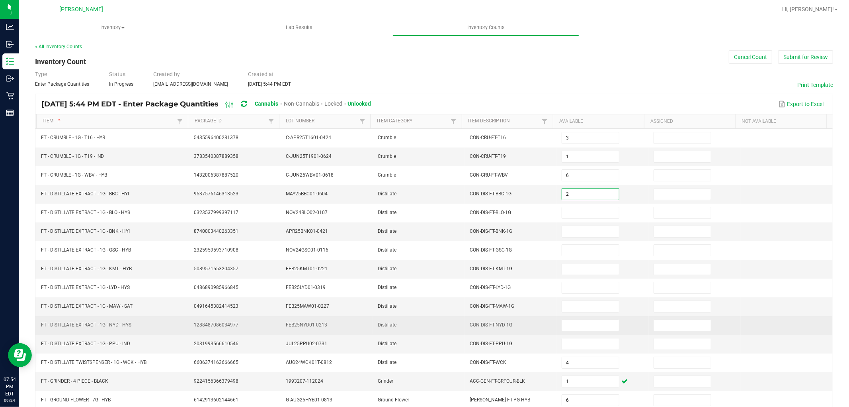
type input "2"
type input "6"
type input "12"
type input "11"
type input "5"
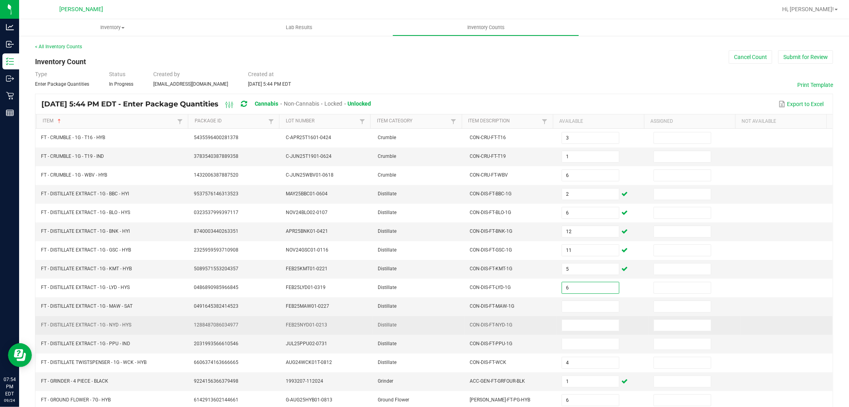
type input "6"
type input "2"
type input "9"
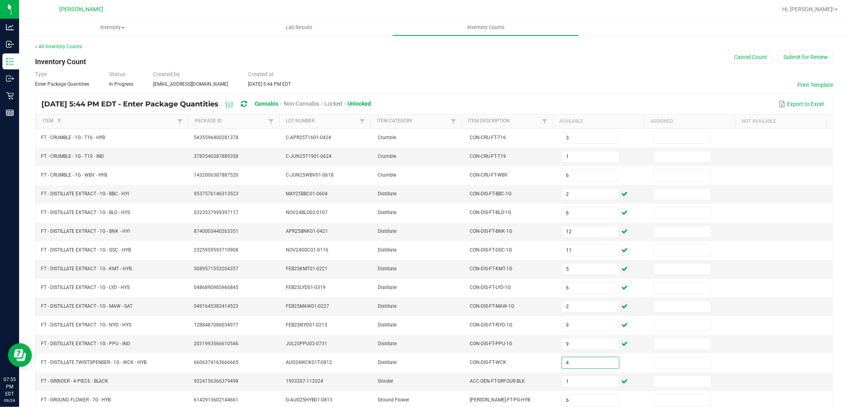
click at [544, 72] on div "Type Enter Package Quantities Status In Progress Created by [EMAIL_ADDRESS][DOM…" at bounding box center [434, 79] width 798 height 18
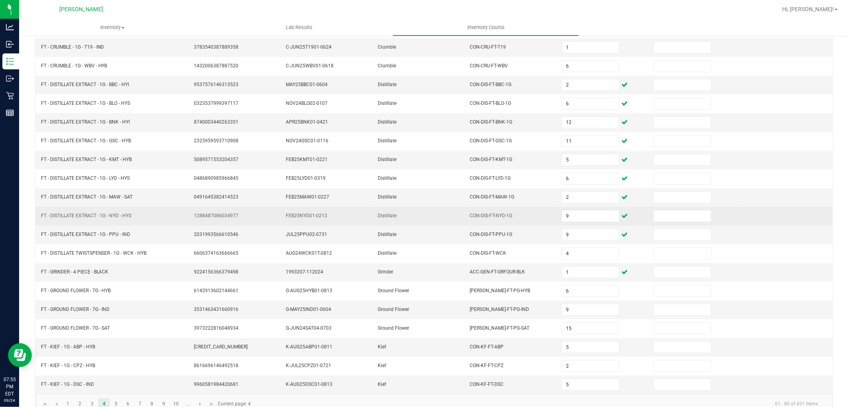
scroll to position [127, 0]
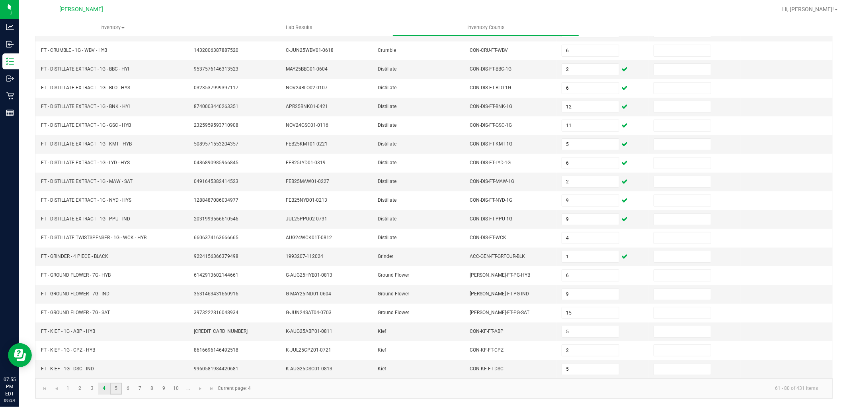
click at [114, 393] on link "5" at bounding box center [116, 388] width 12 height 12
type input "3"
type input "10"
type input "25"
type input "19"
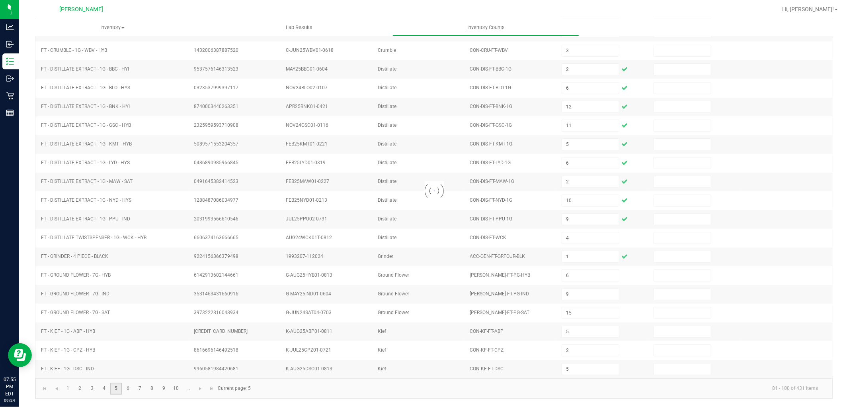
type input "8"
type input "3"
type input "1"
type input "4"
type input "2"
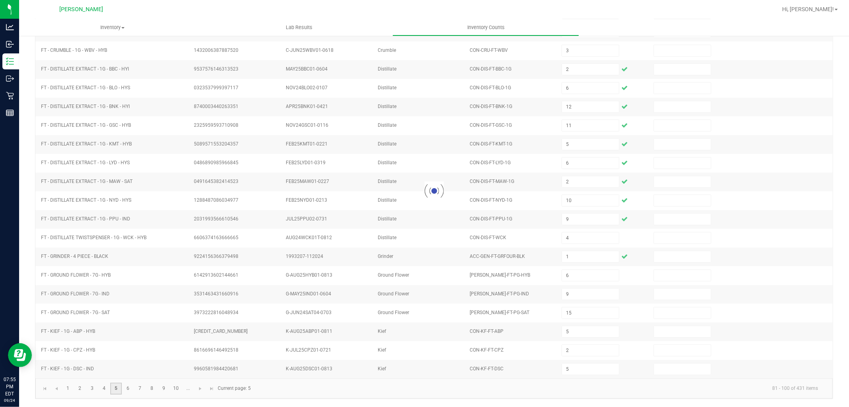
type input "4"
type input "5"
type input "16"
type input "21"
type input "8"
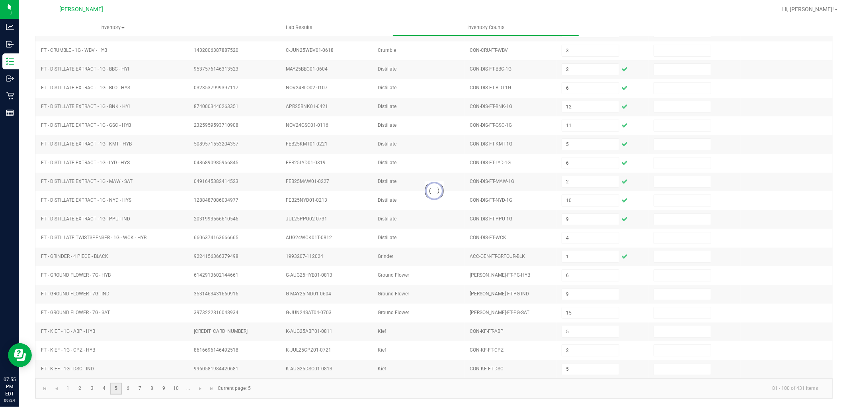
type input "12"
type input "10"
type input "23"
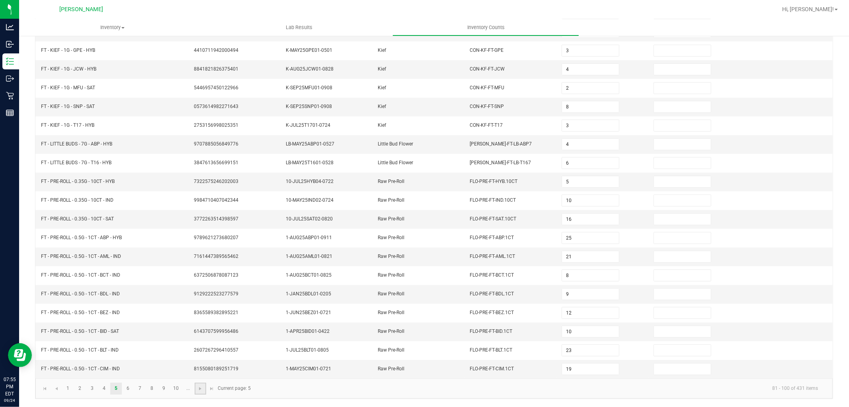
click at [196, 385] on link at bounding box center [201, 388] width 12 height 12
type input "38"
type input "20"
type input "24"
type input "19"
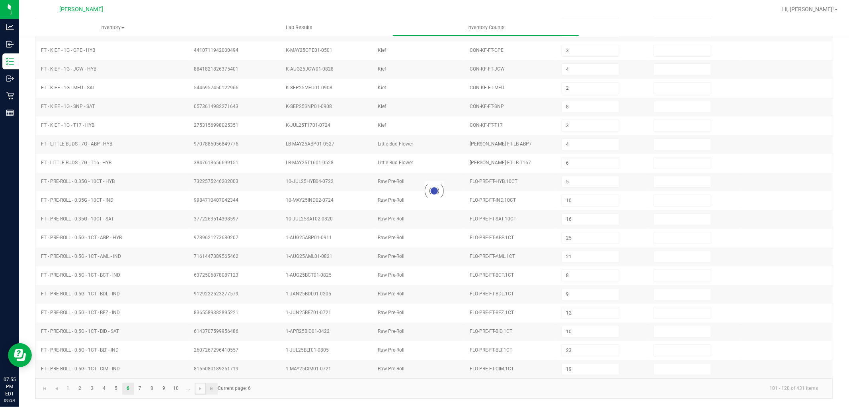
type input "14"
type input "17"
type input "14"
type input "11"
type input "25"
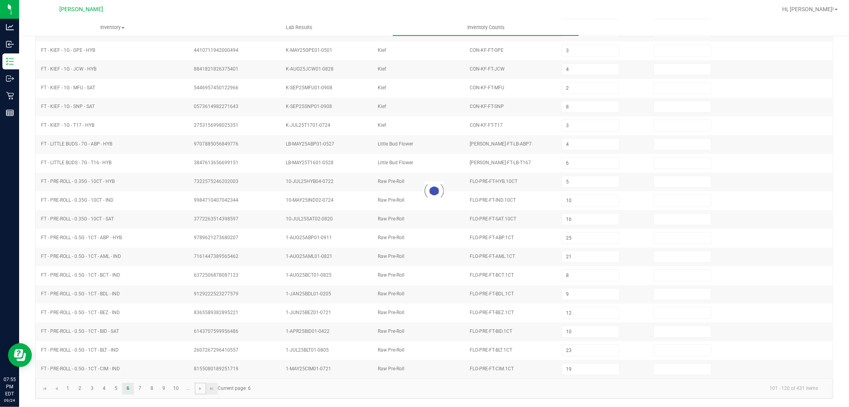
type input "13"
type input "7"
type input "25"
type input "16"
type input "17"
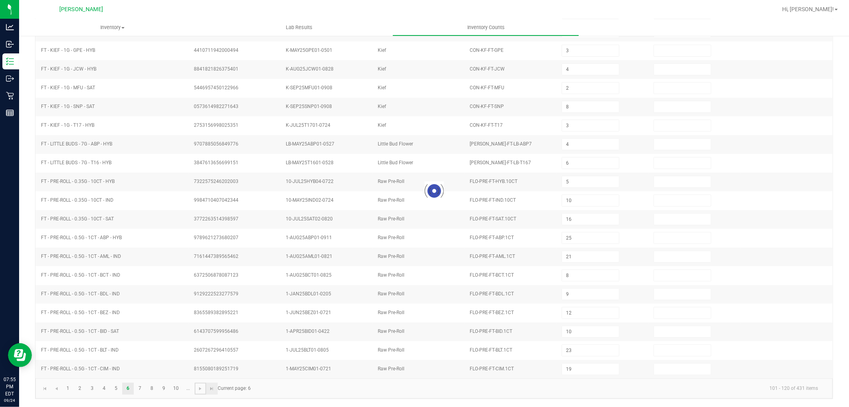
type input "7"
type input "23"
type input "3"
type input "7"
type input "2"
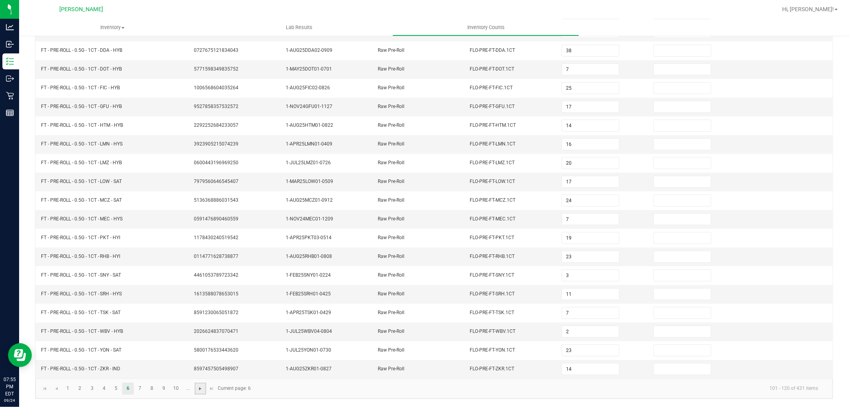
click at [204, 389] on span "Go to the next page" at bounding box center [200, 388] width 6 height 6
type input "11"
type input "1"
type input "14"
type input "5"
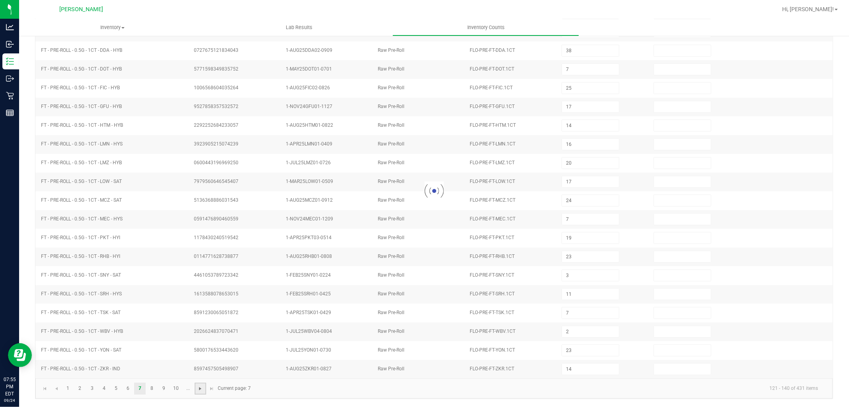
type input "12"
type input "4"
type input "9"
type input "2"
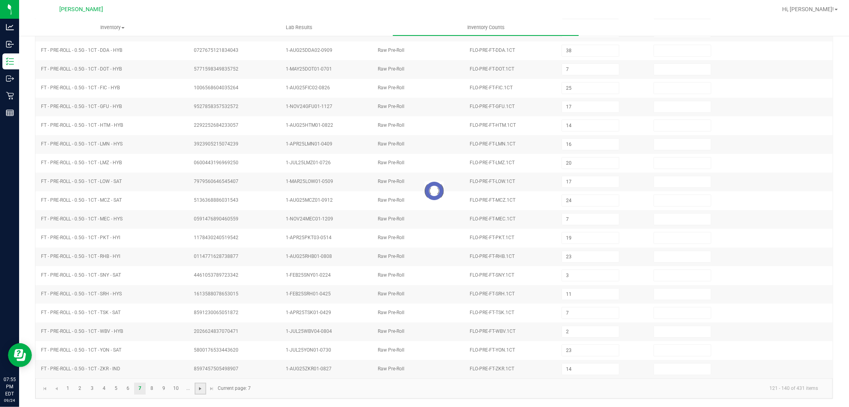
type input "4"
type input "8"
type input "4"
type input "2"
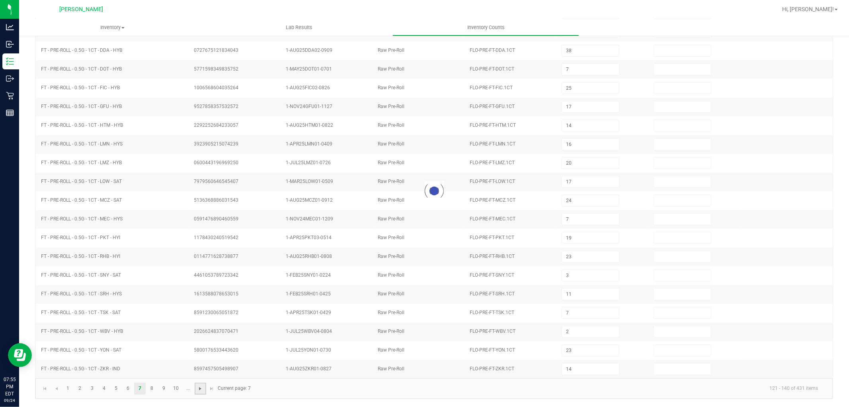
type input "8"
type input "5"
type input "9"
type input "2"
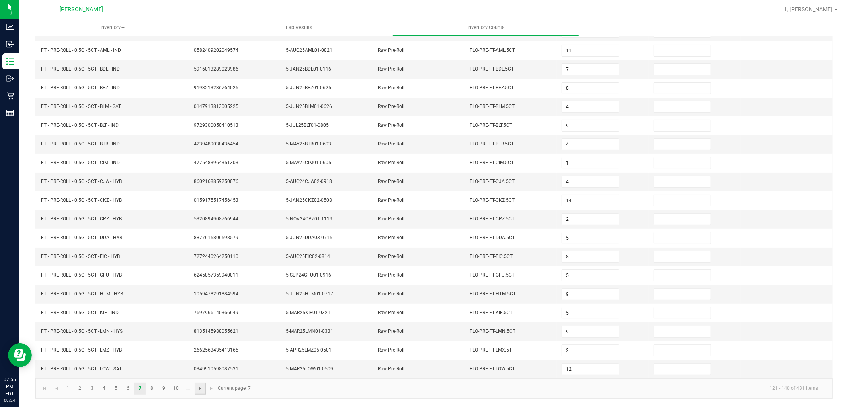
click at [202, 389] on span "Go to the next page" at bounding box center [200, 388] width 6 height 6
type input "8"
type input "4"
type input "24"
type input "6"
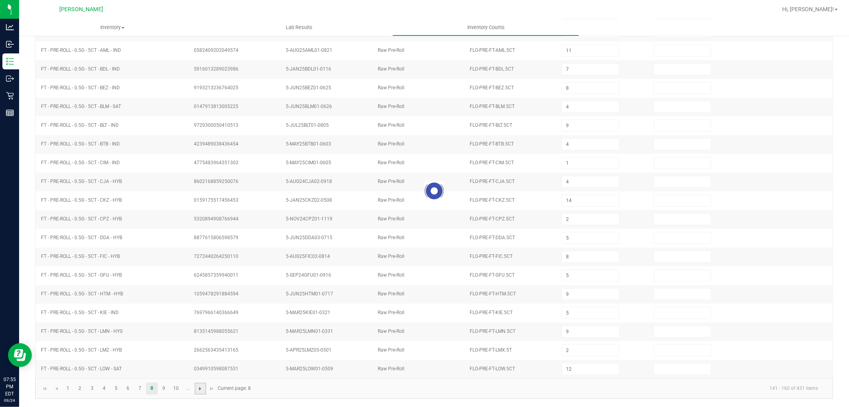
type input "6"
type input "1"
type input "25"
type input "12"
type input "3"
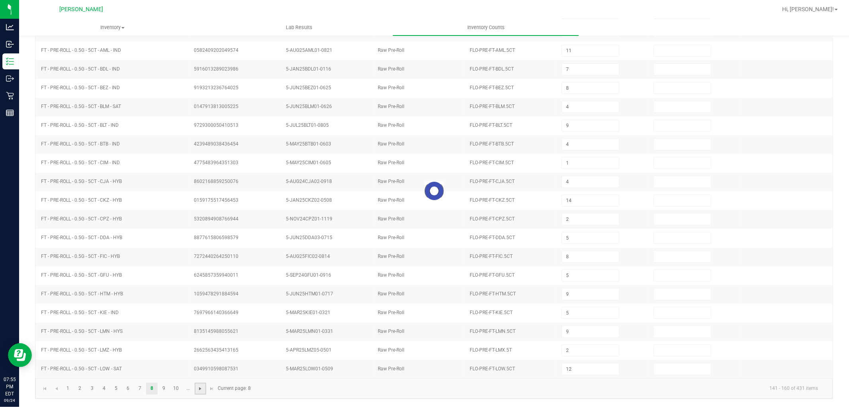
type input "10"
type input "2"
type input "7"
type input "21"
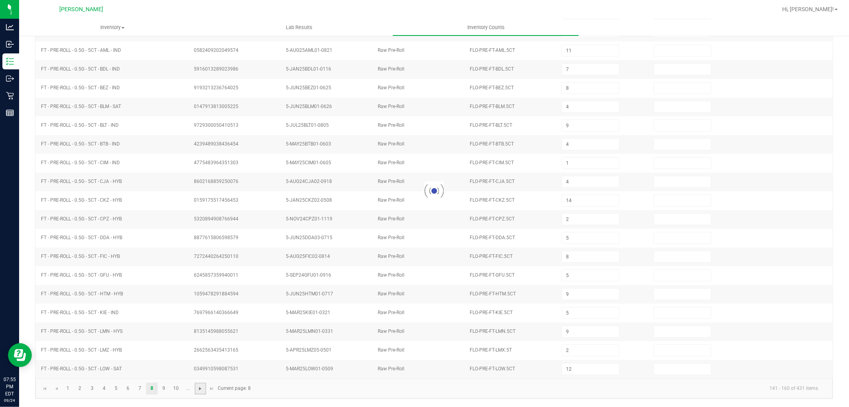
type input "18"
type input "22"
type input "23"
type input "25"
type input "24"
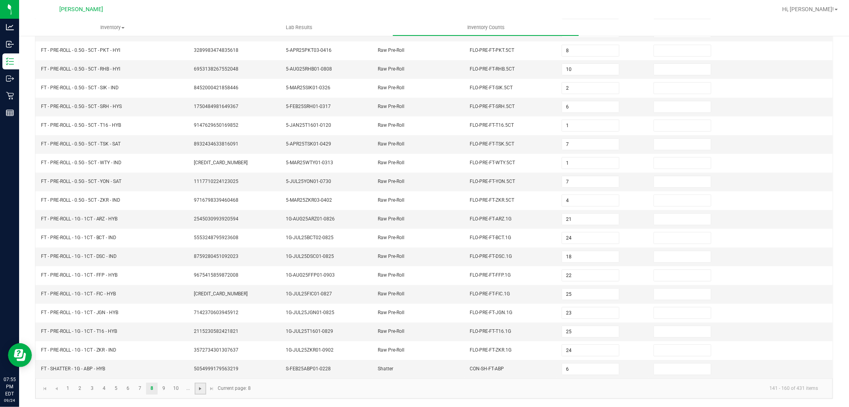
click at [202, 389] on span "Go to the next page" at bounding box center [200, 388] width 6 height 6
type input "4"
type input "8"
type input "7"
type input "6"
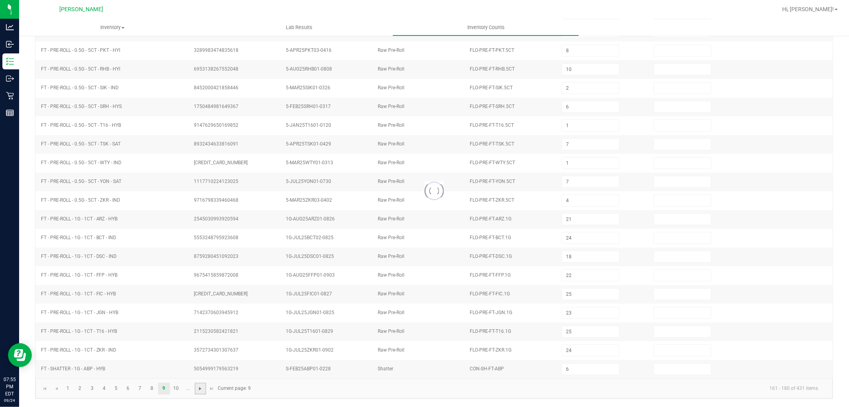
type input "2"
type input "5"
type input "2"
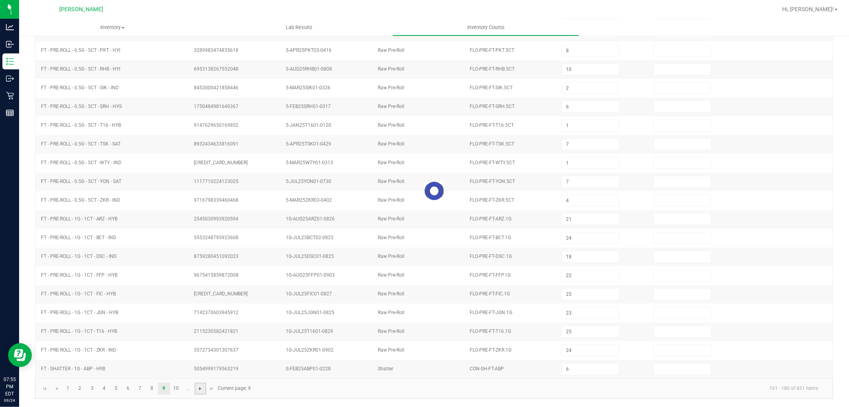
type input "6"
type input "1"
type input "8"
type input "5"
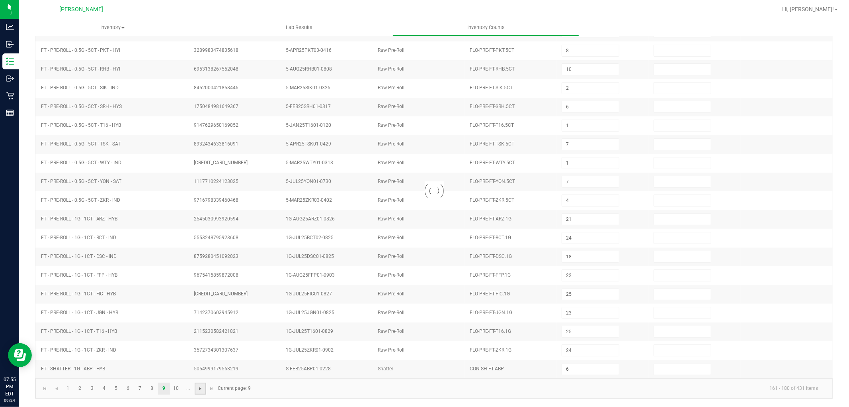
type input "2"
type input "3"
type input "7"
type input "1"
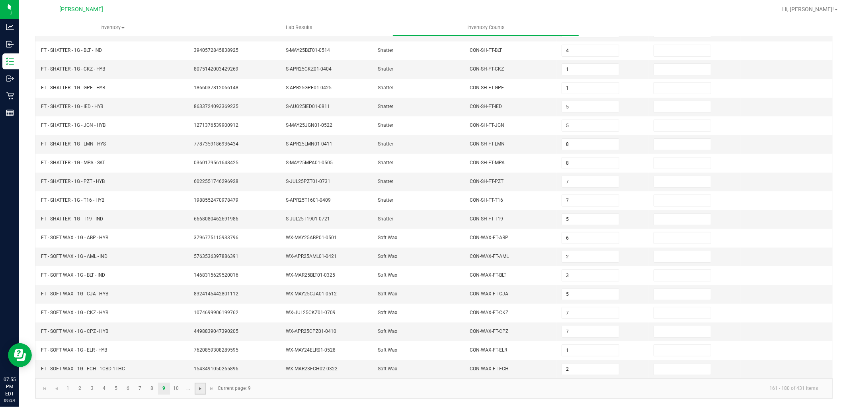
click at [202, 389] on span "Go to the next page" at bounding box center [200, 388] width 6 height 6
type input "8"
type input "3"
type input "12"
type input "10"
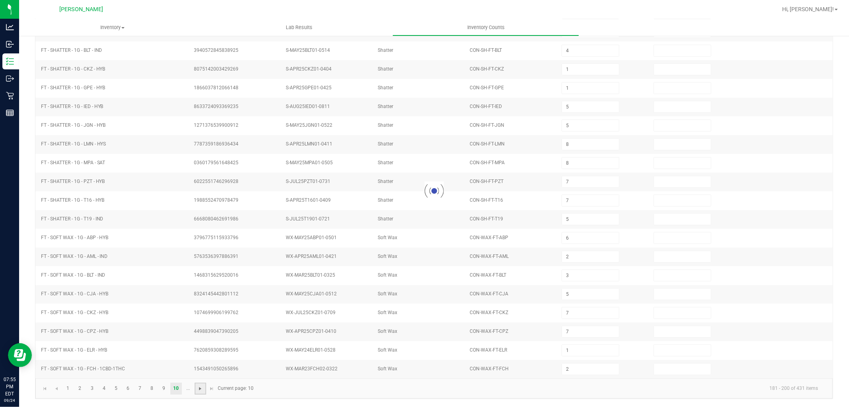
type input "6"
type input "2"
type input "5"
type input "8"
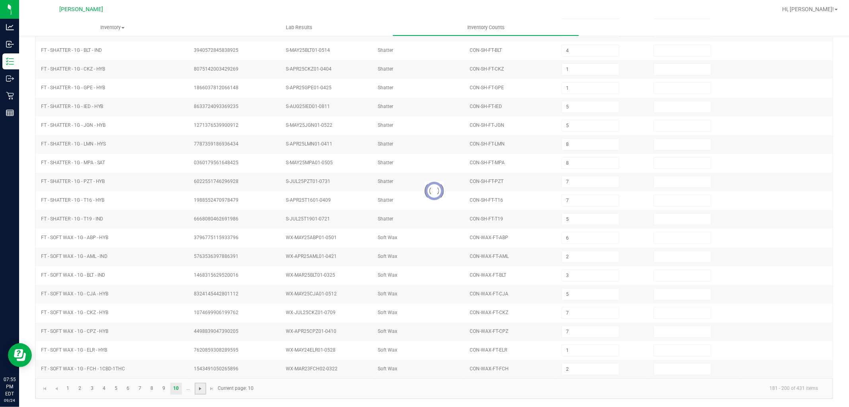
type input "3"
type input "5"
type input "1"
type input "10"
type input "7"
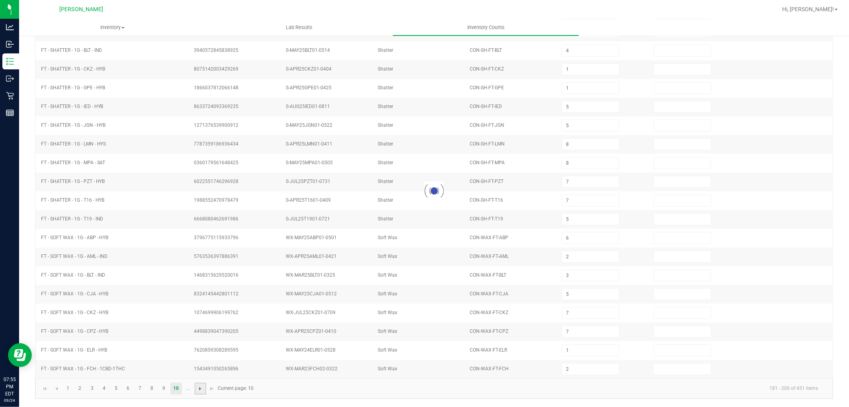
type input "2"
type input "3"
type input "9"
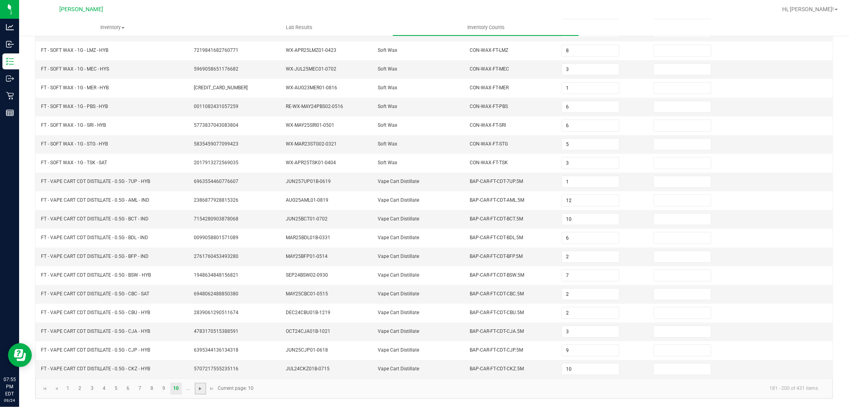
click at [202, 389] on span "Go to the next page" at bounding box center [200, 388] width 6 height 6
type input "9"
type input "5"
type input "4"
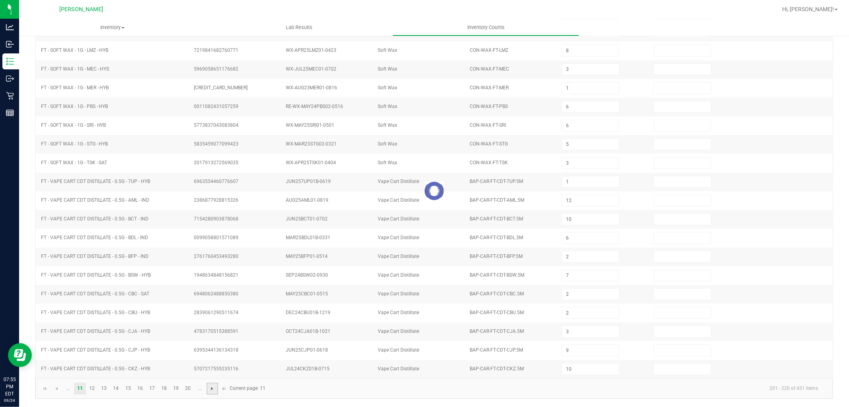
type input "9"
type input "3"
type input "7"
type input "2"
type input "7"
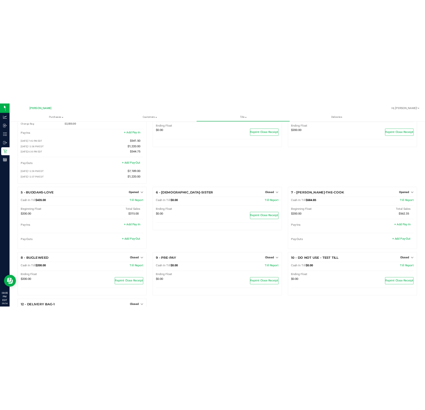
scroll to position [88, 0]
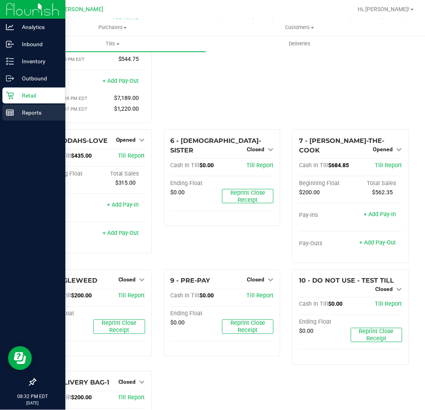
click at [36, 113] on p "Reports" at bounding box center [38, 113] width 48 height 10
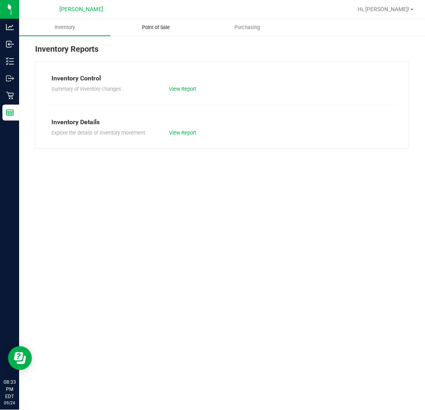
click at [167, 31] on uib-tab-heading "Point of Sale" at bounding box center [156, 28] width 90 height 16
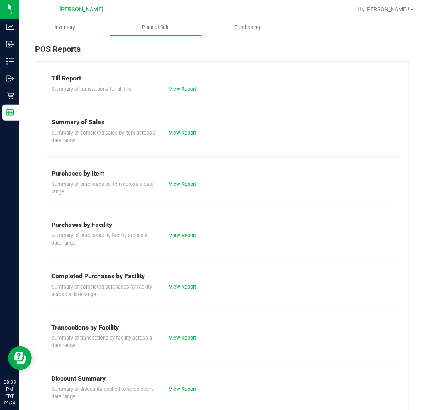
click at [184, 291] on div "View Report" at bounding box center [192, 287] width 59 height 8
click at [184, 282] on div "Summary of completed purchases by facility across a date range View Report" at bounding box center [221, 290] width 353 height 18
click at [179, 285] on link "View Report" at bounding box center [182, 287] width 27 height 6
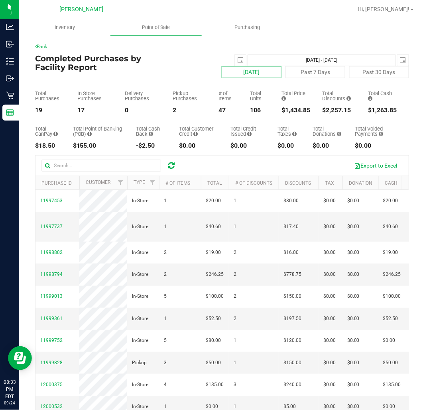
click at [240, 76] on button "[DATE]" at bounding box center [251, 72] width 60 height 12
click at [368, 162] on button "Export to Excel" at bounding box center [375, 166] width 53 height 14
click at [238, 61] on span "select" at bounding box center [240, 60] width 11 height 11
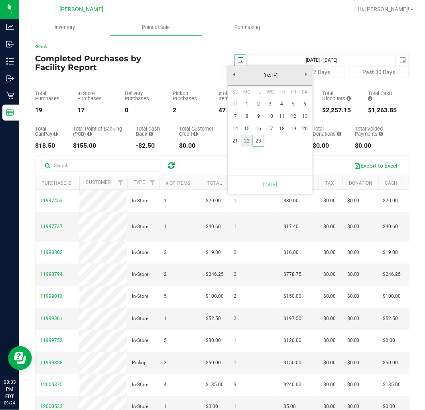
click at [248, 141] on link "22" at bounding box center [247, 141] width 12 height 12
type input "Sep 22, 2025 - Sep 24, 2025"
type input "2025-09-22"
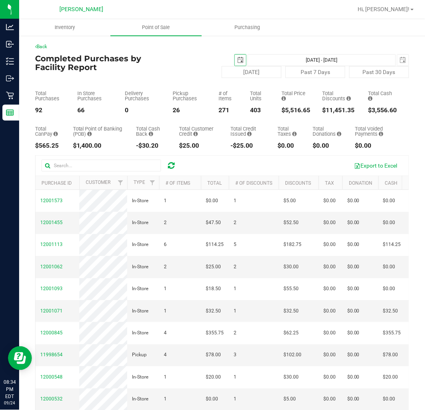
click at [237, 60] on span "select" at bounding box center [240, 60] width 6 height 6
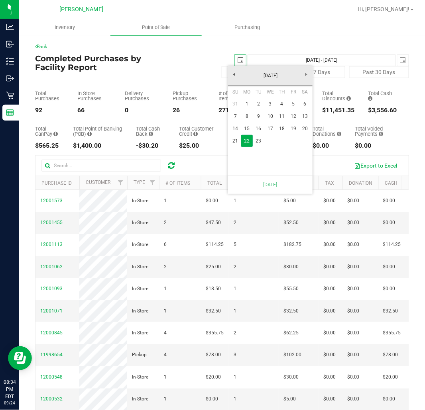
click at [198, 57] on div "2025-09-22 Sep 22, 2025 - Sep 24, 2025 2025-09-24" at bounding box center [284, 60] width 261 height 12
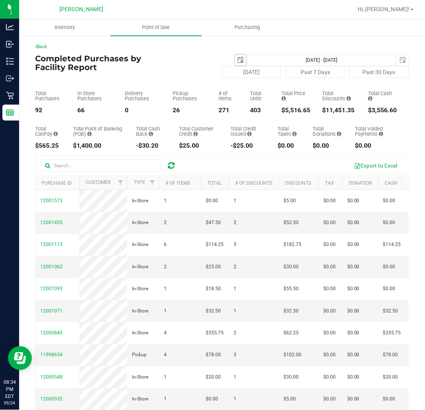
click at [237, 60] on span "select" at bounding box center [240, 60] width 11 height 11
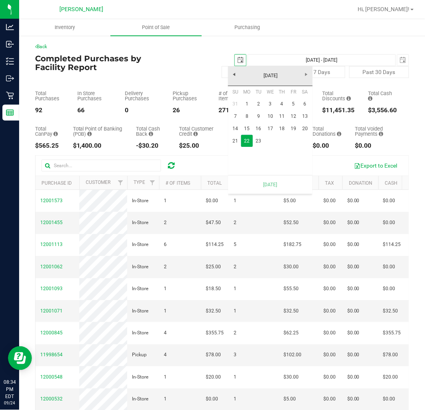
scroll to position [0, 20]
click at [242, 106] on link "1" at bounding box center [247, 104] width 12 height 12
type input "Sep 1, 2025 - Sep 24, 2025"
type input "2025-09-01"
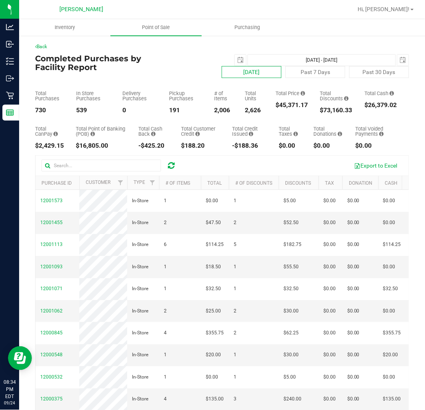
click at [251, 72] on button "[DATE]" at bounding box center [251, 72] width 60 height 12
type input "Sep 24, 2025 - Sep 24, 2025"
type input "2025-09-23"
